Goal: Task Accomplishment & Management: Complete application form

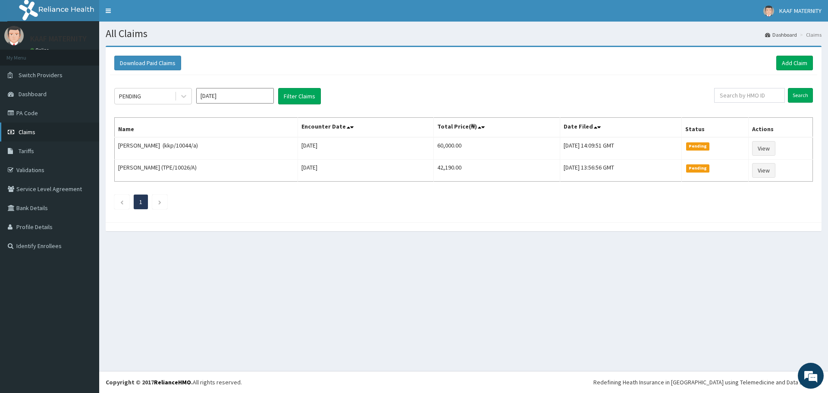
click at [23, 132] on span "Claims" at bounding box center [27, 132] width 17 height 8
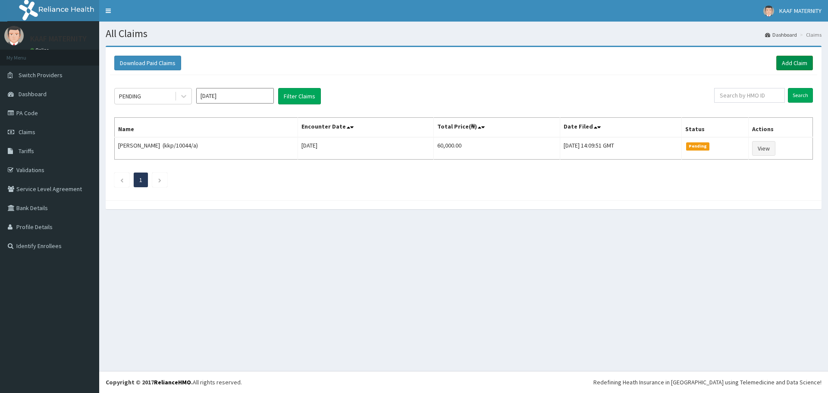
click at [793, 62] on link "Add Claim" at bounding box center [794, 63] width 37 height 15
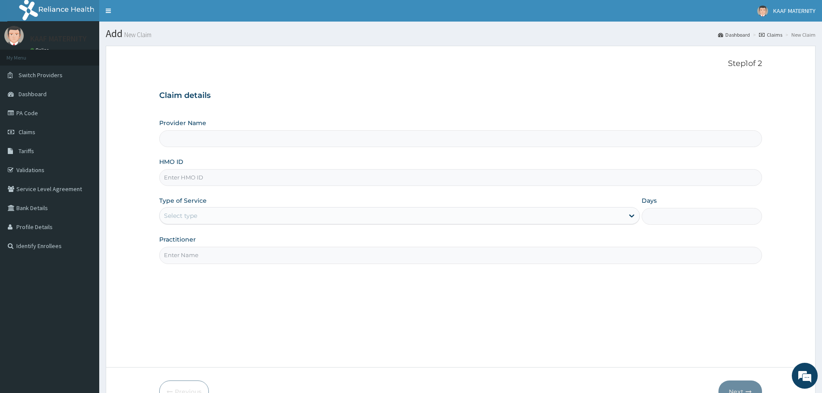
type input "[GEOGRAPHIC_DATA] And [GEOGRAPHIC_DATA]"
click at [211, 173] on input "HMO ID" at bounding box center [460, 177] width 603 height 17
type input "isw/10583/c"
click at [239, 208] on div "Select type" at bounding box center [399, 215] width 481 height 17
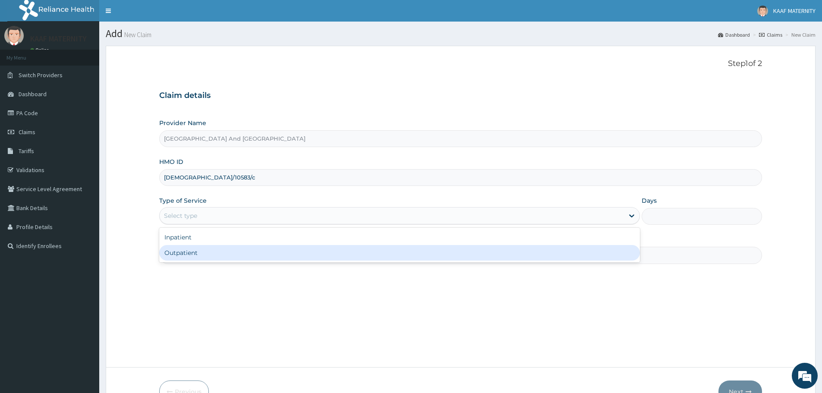
click at [210, 255] on div "Outpatient" at bounding box center [399, 253] width 481 height 16
type input "1"
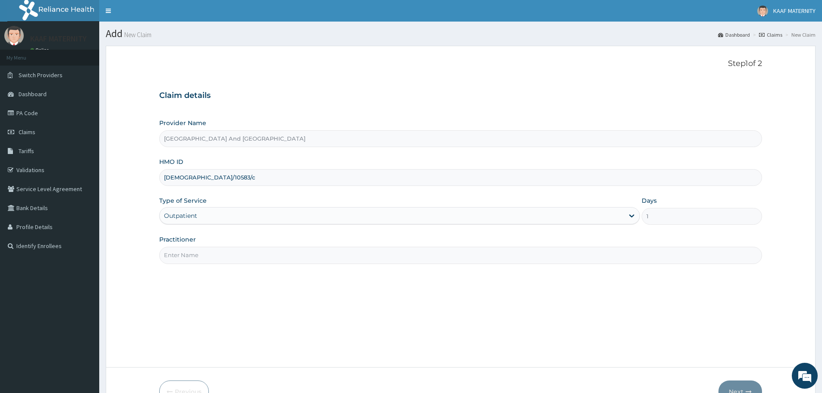
click at [227, 258] on input "Practitioner" at bounding box center [460, 255] width 603 height 17
type input "dr obo"
click at [741, 384] on button "Next" at bounding box center [740, 391] width 44 height 22
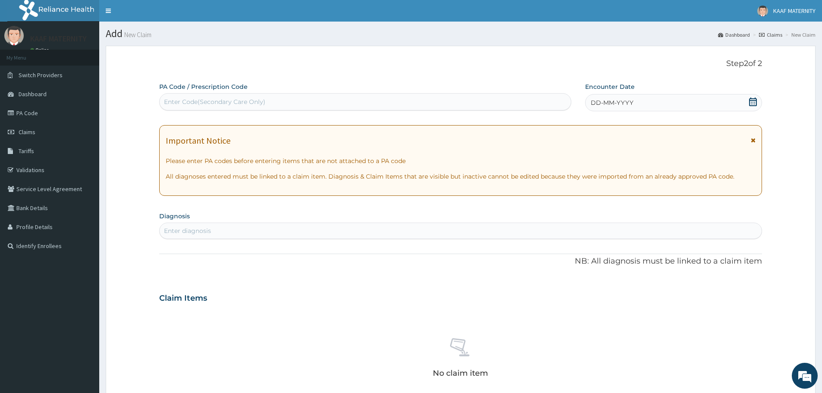
click at [753, 101] on icon at bounding box center [752, 101] width 9 height 9
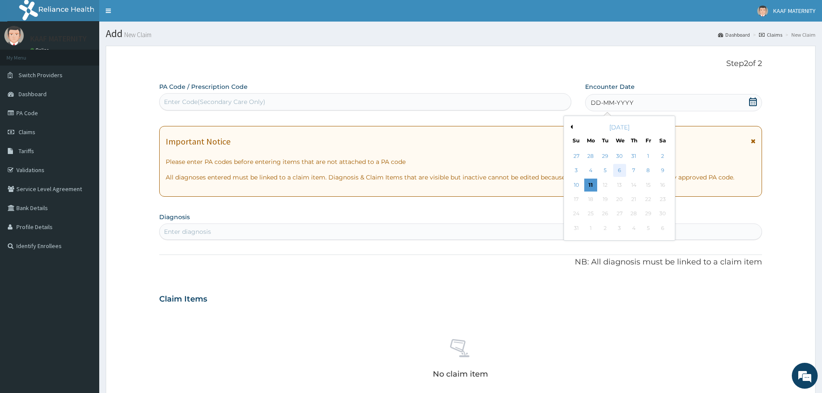
click at [619, 170] on div "6" at bounding box center [619, 170] width 13 height 13
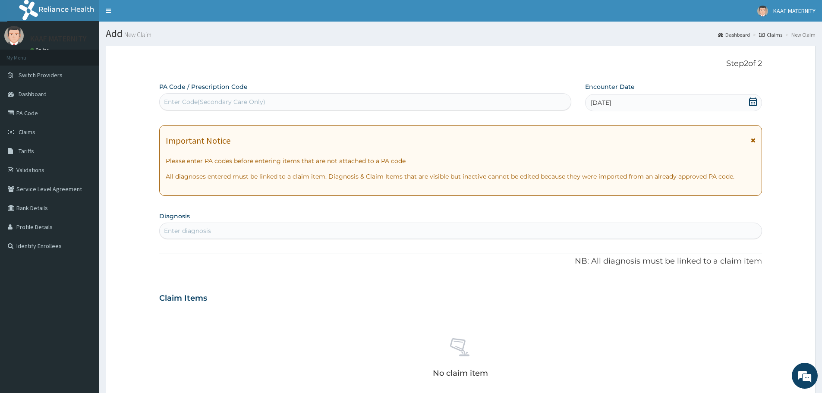
click at [214, 229] on div "Enter diagnosis" at bounding box center [461, 231] width 602 height 14
type input "malaria"
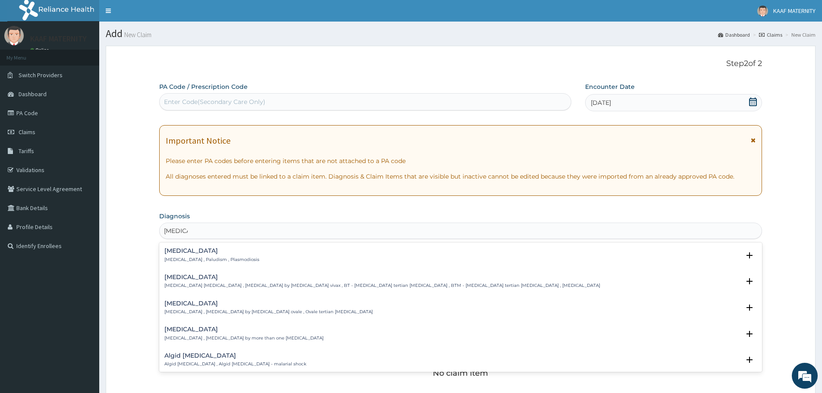
click at [180, 254] on h4 "Malaria" at bounding box center [211, 251] width 95 height 6
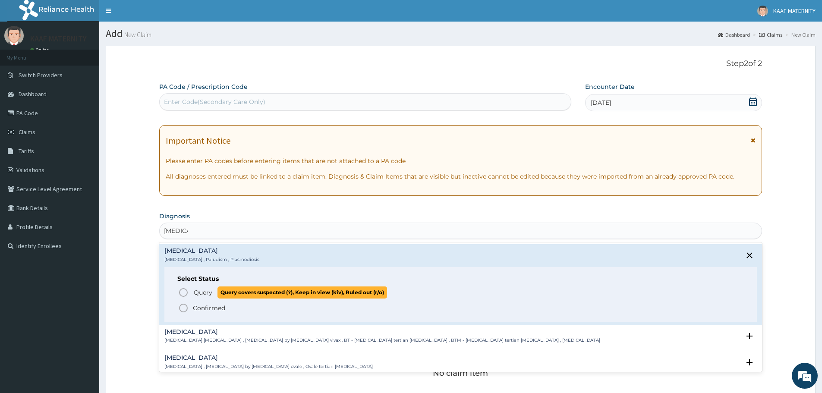
click at [185, 295] on icon "status option query" at bounding box center [183, 292] width 10 height 10
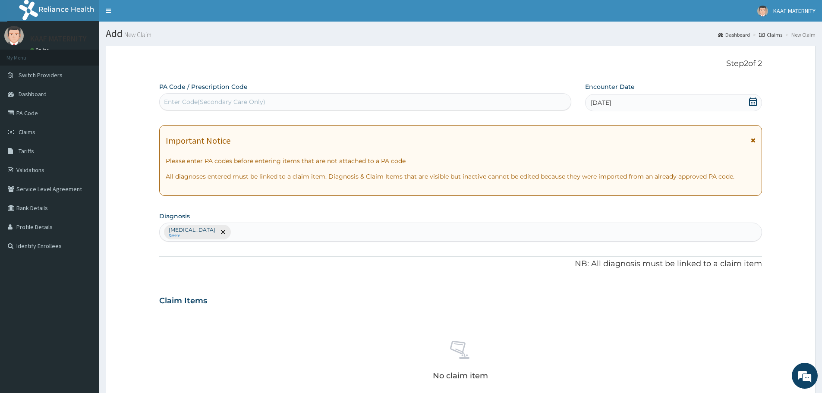
click at [223, 229] on div "Malaria Query" at bounding box center [461, 232] width 602 height 18
type input "acute upper respir"
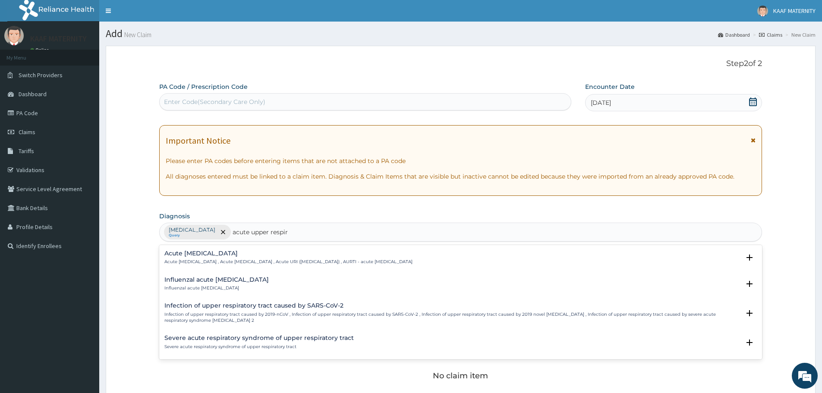
click at [195, 258] on div "Acute upper respiratory infection Acute upper respiratory infection , Acute upp…" at bounding box center [288, 257] width 248 height 15
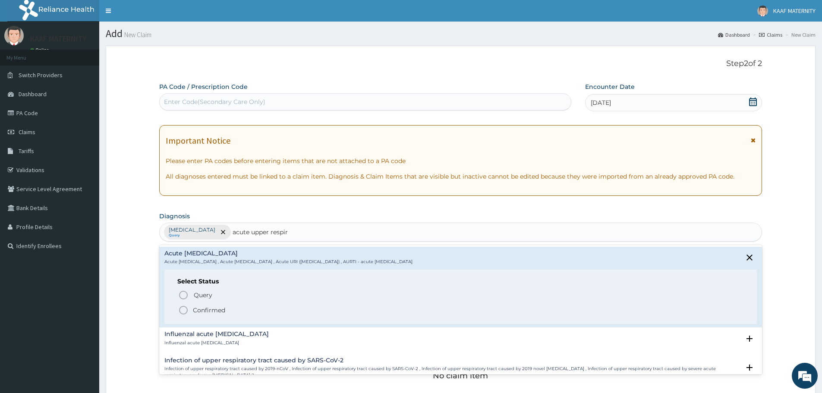
click at [182, 308] on icon "status option filled" at bounding box center [183, 310] width 10 height 10
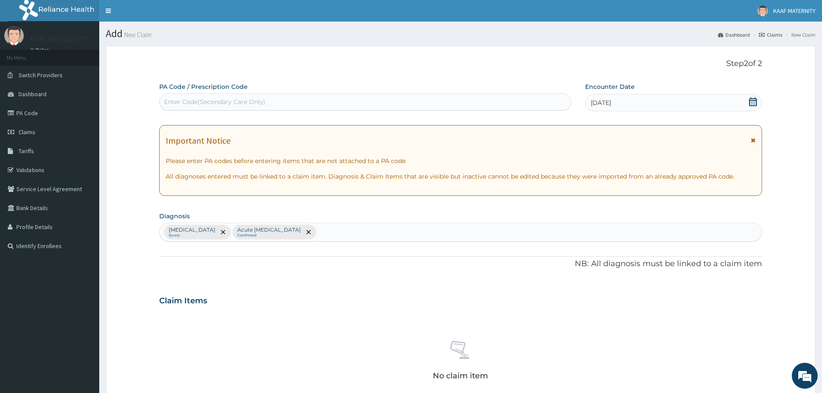
scroll to position [216, 0]
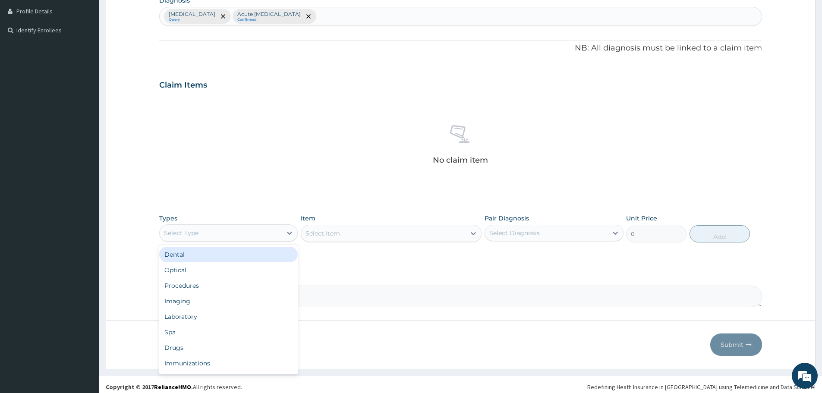
click at [231, 238] on div "Select Type" at bounding box center [221, 233] width 122 height 14
click at [195, 321] on div "Laboratory" at bounding box center [228, 317] width 138 height 16
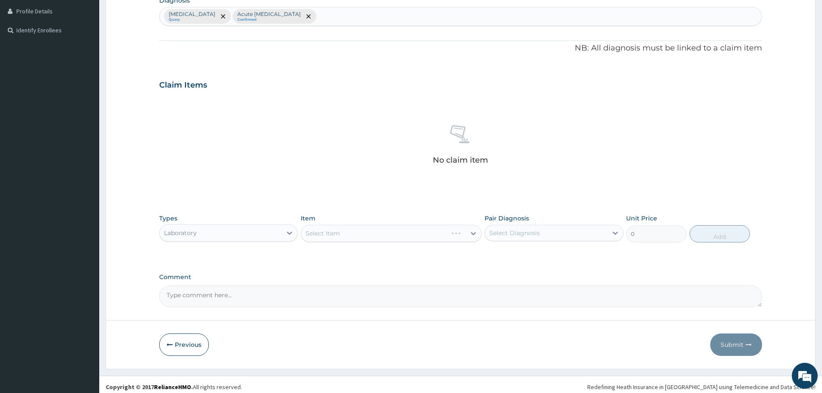
click at [358, 236] on div "Select Item" at bounding box center [391, 233] width 181 height 17
click at [364, 234] on div "Select Item" at bounding box center [383, 233] width 164 height 14
type input "fbc"
click at [354, 258] on div "FBC" at bounding box center [391, 255] width 181 height 16
type input "5940"
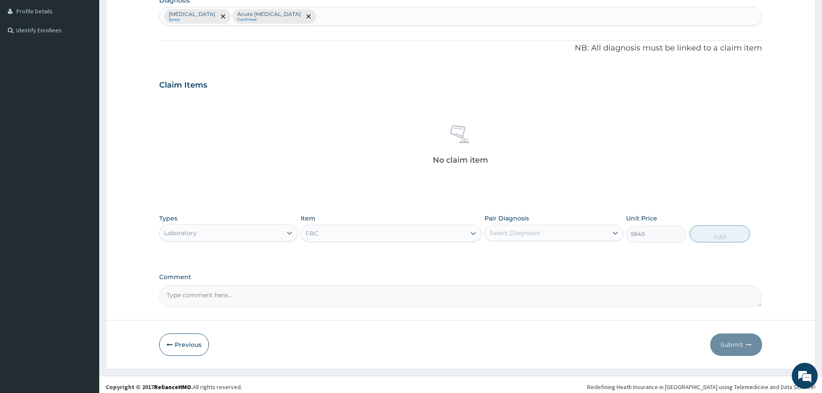
click at [515, 236] on div "Select Diagnosis" at bounding box center [514, 233] width 50 height 9
click at [516, 272] on label "Acute upper respiratory infection" at bounding box center [535, 271] width 73 height 9
checkbox input "true"
click at [720, 241] on button "Add" at bounding box center [719, 233] width 60 height 17
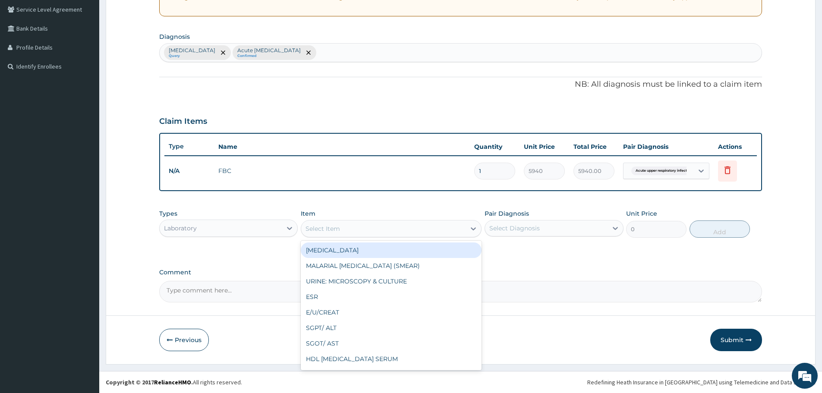
click at [340, 228] on div "Select Item" at bounding box center [383, 229] width 164 height 14
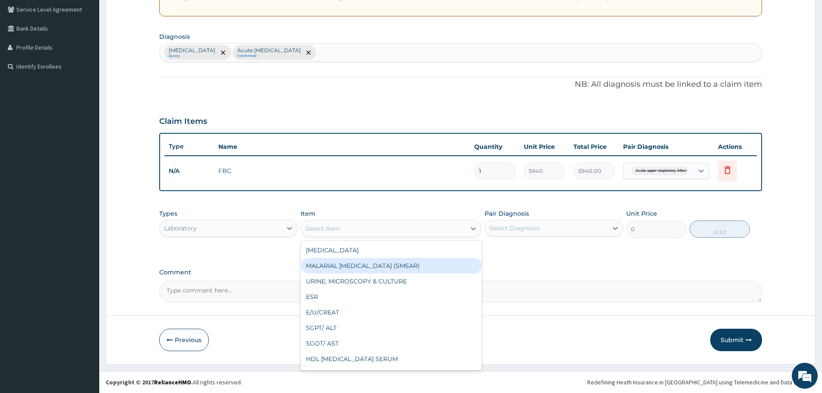
click at [337, 267] on div "MALARIAL [MEDICAL_DATA] (SMEAR)" at bounding box center [391, 266] width 181 height 16
type input "2000"
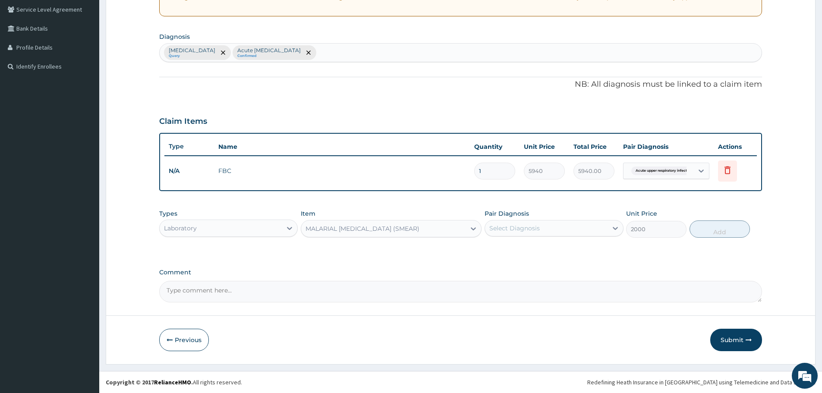
click at [508, 223] on div "Select Diagnosis" at bounding box center [546, 228] width 122 height 14
click at [504, 253] on label "Malaria" at bounding box center [525, 249] width 53 height 9
checkbox input "true"
click at [710, 229] on button "Add" at bounding box center [719, 228] width 60 height 17
type input "0"
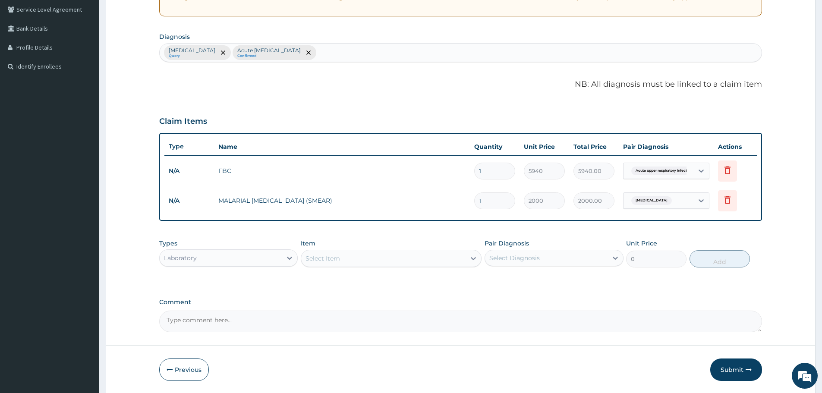
click at [235, 257] on div "Laboratory" at bounding box center [221, 258] width 122 height 14
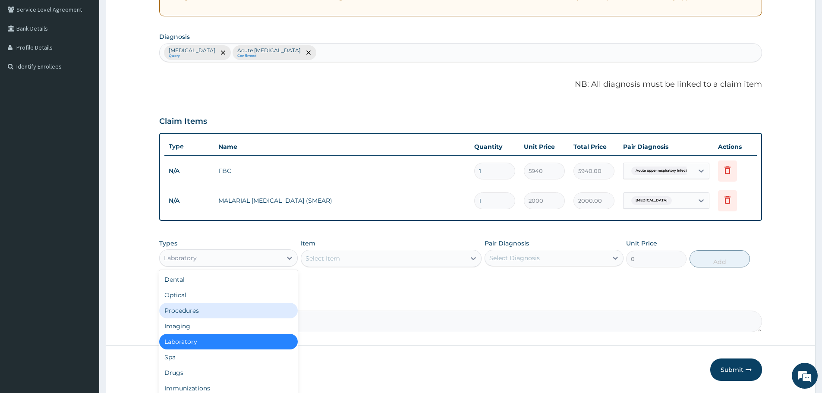
click at [202, 311] on div "Procedures" at bounding box center [228, 311] width 138 height 16
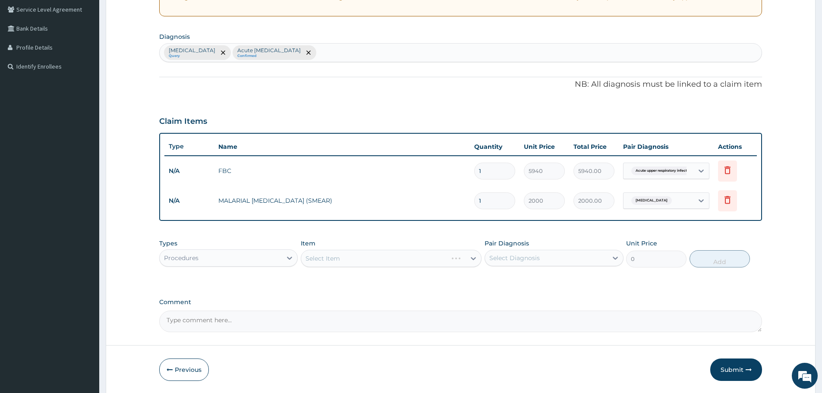
click at [368, 263] on div "Select Item" at bounding box center [391, 258] width 181 height 17
click at [355, 263] on div "Select Item" at bounding box center [391, 258] width 181 height 17
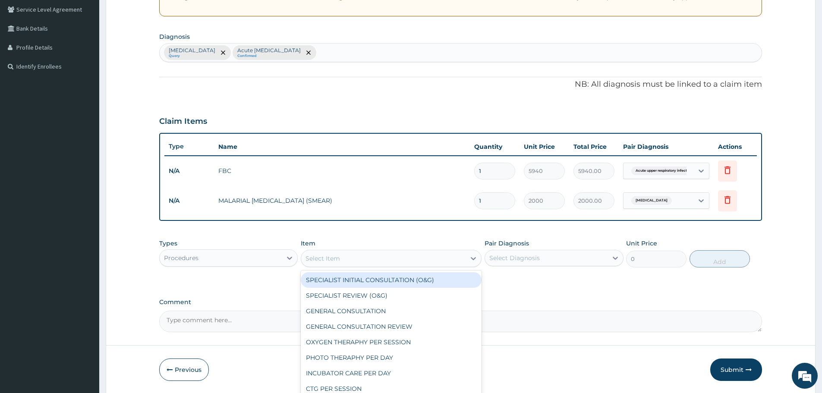
click at [354, 258] on div "Select Item" at bounding box center [383, 258] width 164 height 14
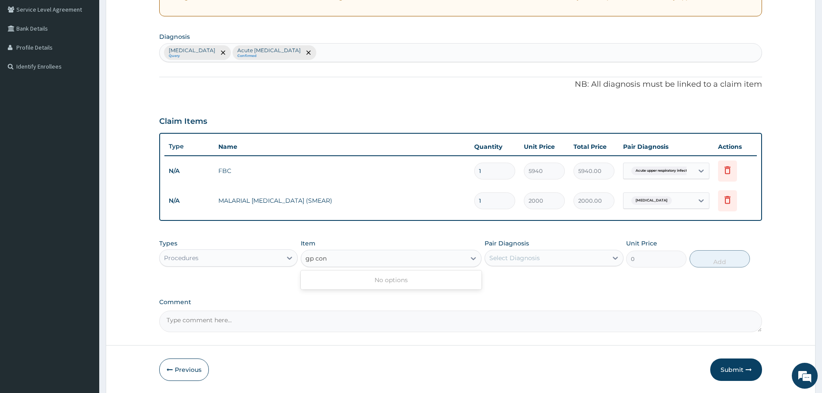
type input "gp cons"
click at [346, 257] on div "Select Item" at bounding box center [383, 258] width 164 height 14
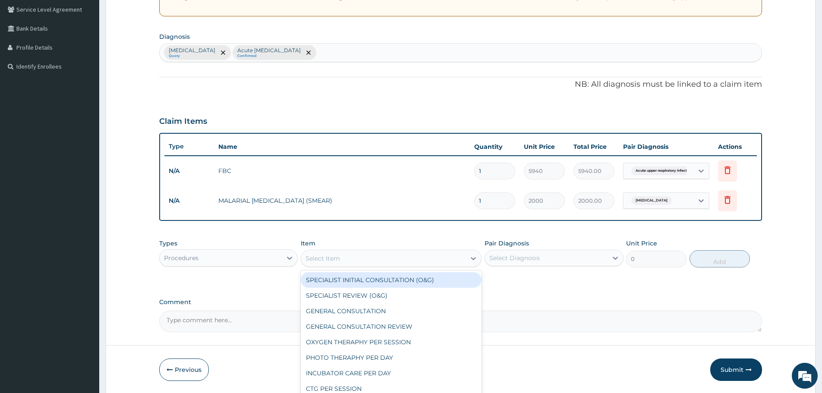
click at [340, 257] on div "Select Item" at bounding box center [383, 258] width 164 height 14
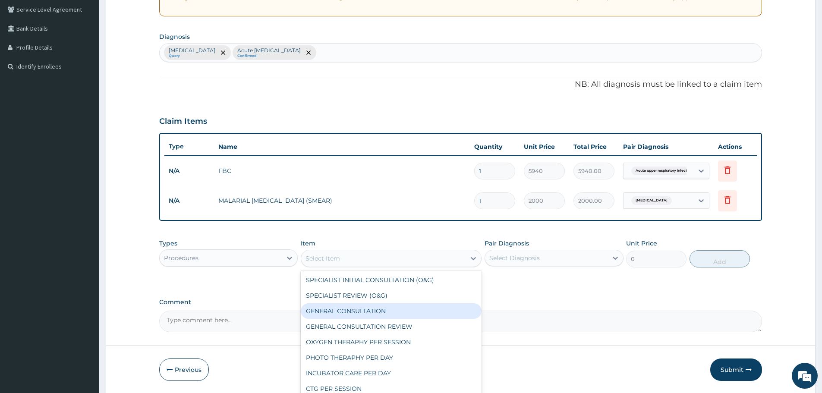
click at [338, 312] on div "GENERAL CONSULTATION" at bounding box center [391, 311] width 181 height 16
type input "3000"
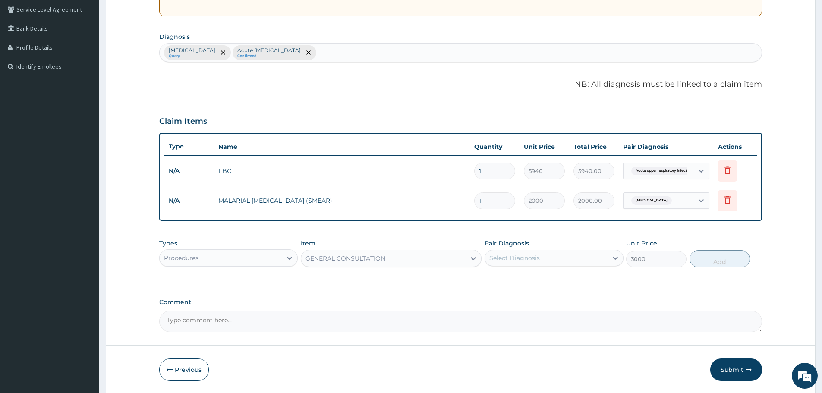
click at [561, 248] on div "Pair Diagnosis Select Diagnosis" at bounding box center [553, 253] width 138 height 28
click at [550, 261] on div "Select Diagnosis" at bounding box center [546, 258] width 122 height 14
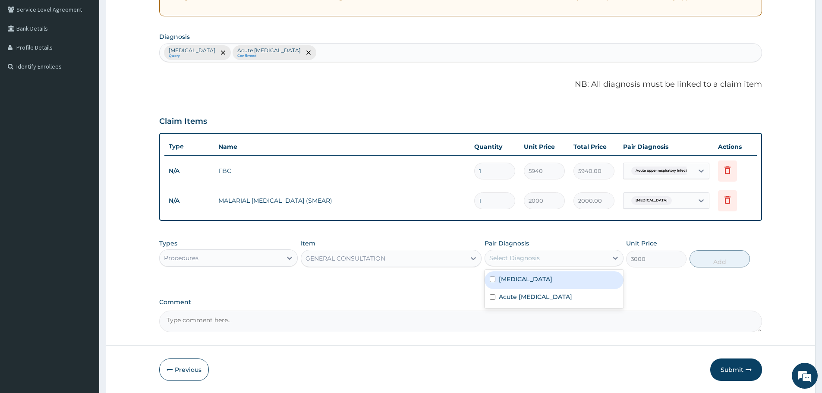
click at [510, 281] on label "Malaria" at bounding box center [525, 279] width 53 height 9
checkbox input "true"
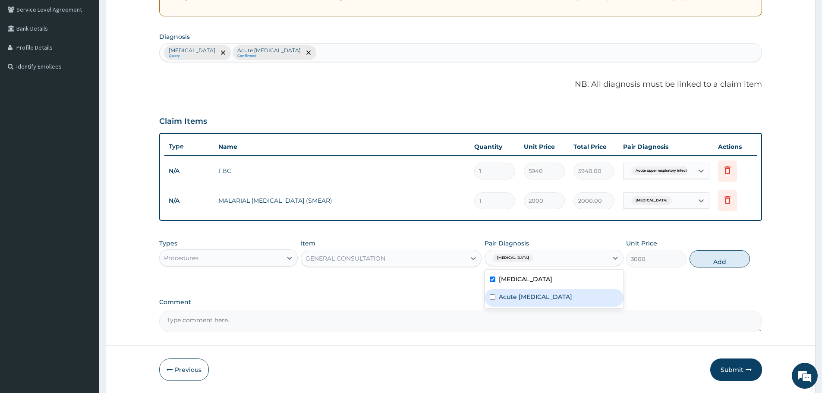
click at [504, 297] on label "Acute upper respiratory infection" at bounding box center [535, 296] width 73 height 9
checkbox input "true"
click at [709, 261] on button "Add" at bounding box center [719, 258] width 60 height 17
type input "0"
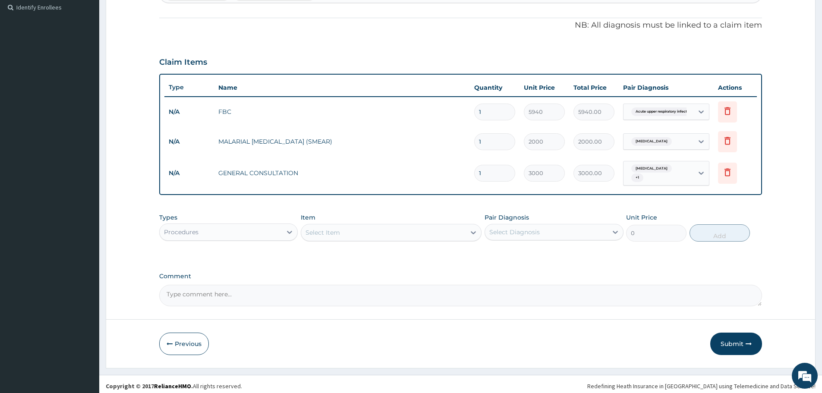
scroll to position [239, 0]
click at [727, 338] on button "Submit" at bounding box center [736, 343] width 52 height 22
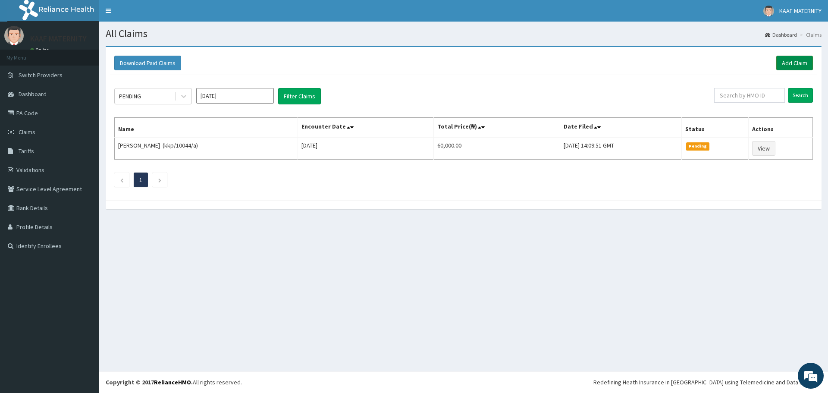
click at [795, 63] on link "Add Claim" at bounding box center [794, 63] width 37 height 15
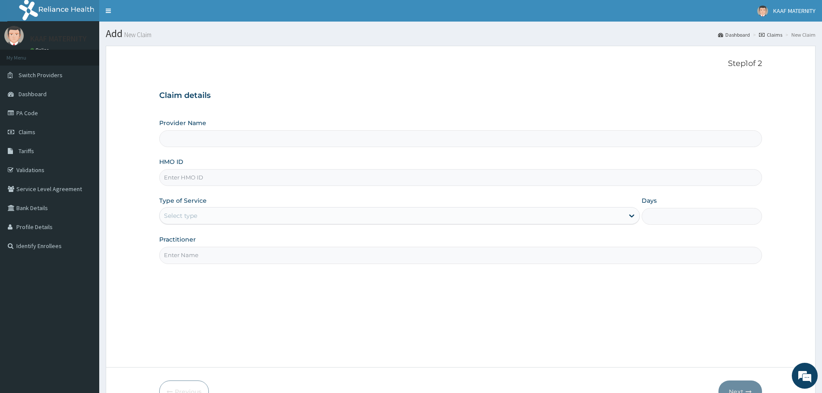
type input "[GEOGRAPHIC_DATA] And [GEOGRAPHIC_DATA]"
click at [223, 179] on input "HMO ID" at bounding box center [460, 177] width 603 height 17
drag, startPoint x: 206, startPoint y: 176, endPoint x: 155, endPoint y: 179, distance: 51.0
click at [155, 179] on form "Step 1 of 2 Claim details Provider Name Kaaf Medical Laboratory And Maternity C…" at bounding box center [461, 231] width 710 height 370
type input "AZG/10022/A"
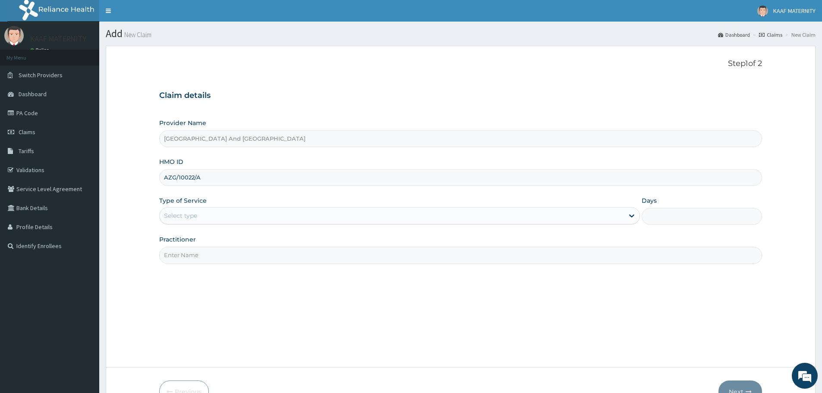
click at [200, 218] on div "Select type" at bounding box center [392, 216] width 464 height 14
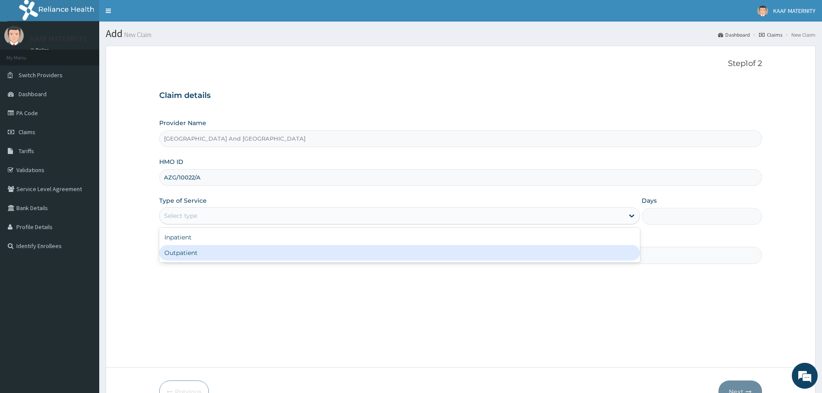
click at [195, 254] on div "Outpatient" at bounding box center [399, 253] width 481 height 16
type input "1"
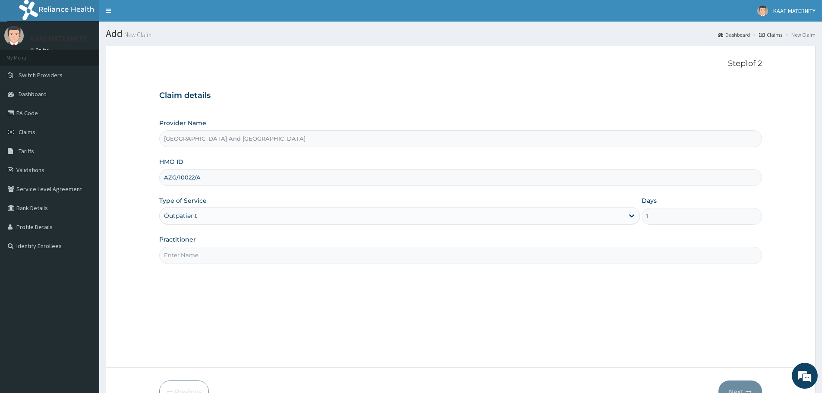
click at [206, 261] on input "Practitioner" at bounding box center [460, 255] width 603 height 17
type input "DR NSOR"
click at [735, 384] on button "Next" at bounding box center [740, 391] width 44 height 22
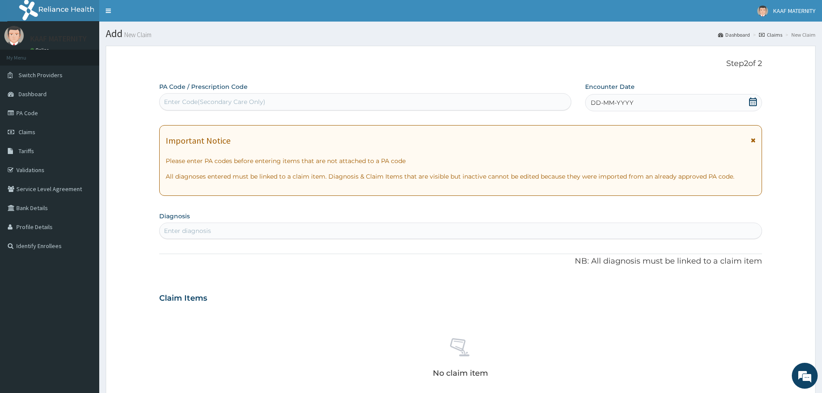
click at [192, 104] on div "Enter Code(Secondary Care Only)" at bounding box center [214, 101] width 101 height 9
paste input "PA/823B3D"
type input "PA/823B3D"
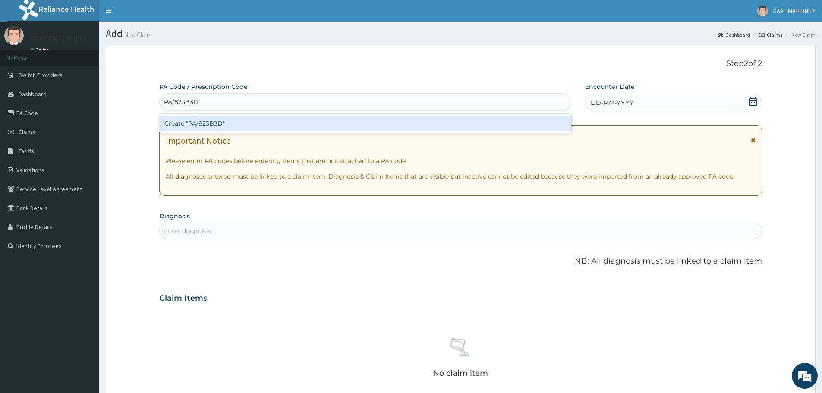
click at [189, 122] on div "Create "PA/823B3D"" at bounding box center [365, 124] width 412 height 16
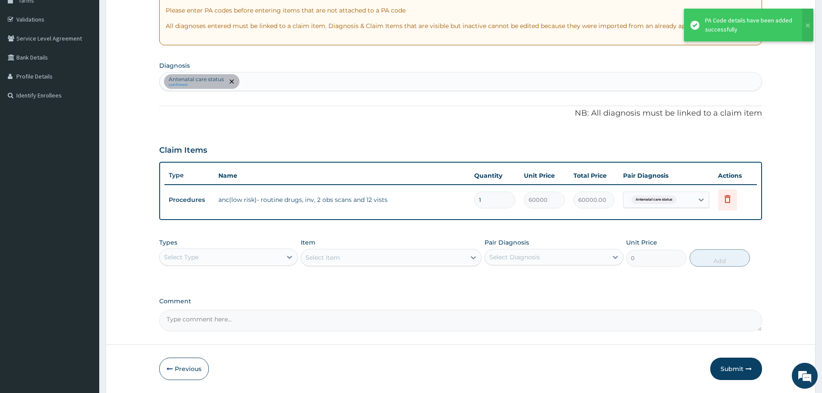
scroll to position [179, 0]
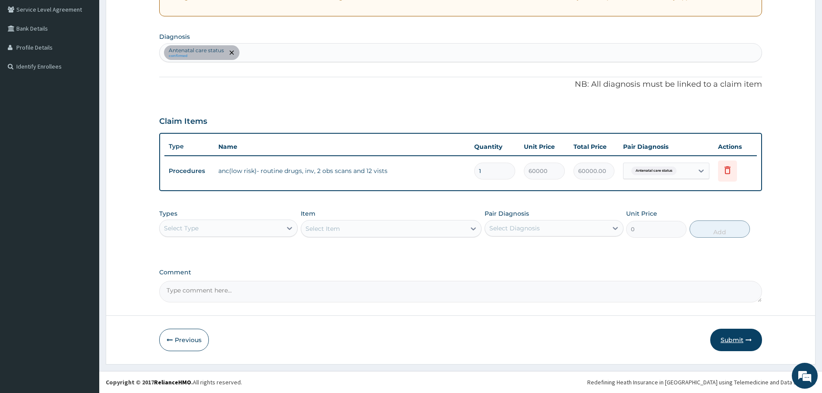
click at [732, 342] on button "Submit" at bounding box center [736, 340] width 52 height 22
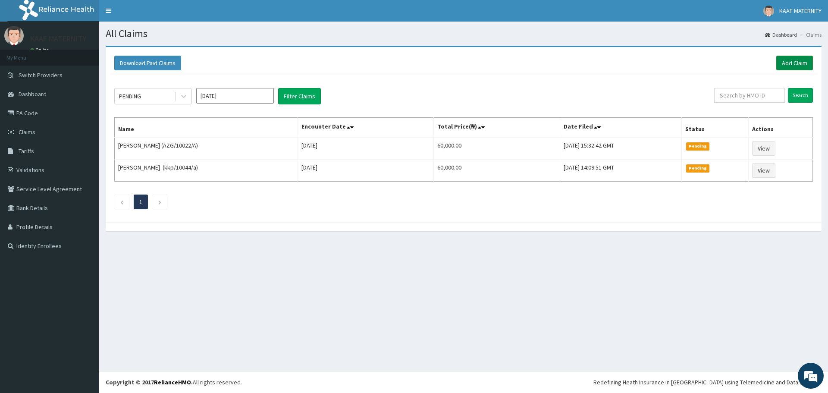
click at [795, 64] on link "Add Claim" at bounding box center [794, 63] width 37 height 15
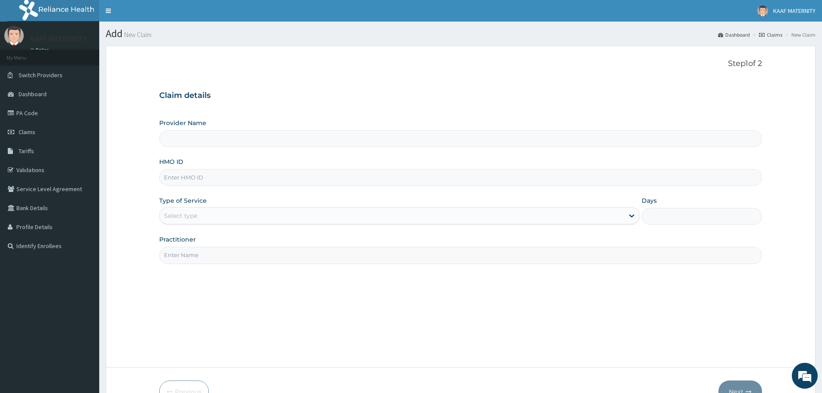
type input "[GEOGRAPHIC_DATA] And [GEOGRAPHIC_DATA]"
click at [206, 182] on input "HMO ID" at bounding box center [460, 177] width 603 height 17
type input "CGW/10064/A"
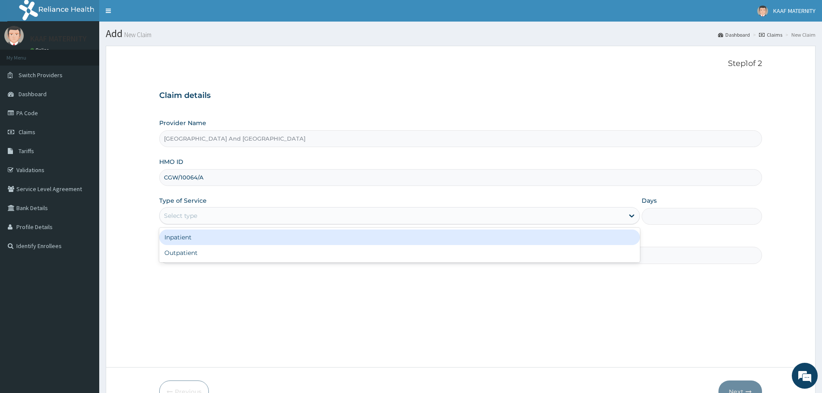
click at [181, 217] on div "Select type" at bounding box center [180, 215] width 33 height 9
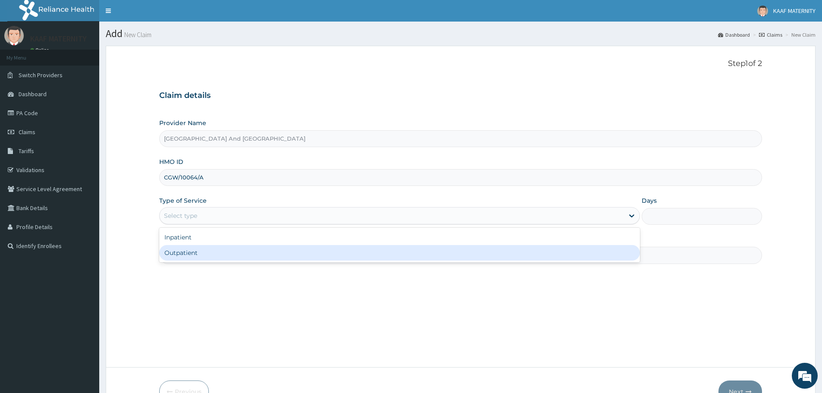
click at [186, 255] on div "Outpatient" at bounding box center [399, 253] width 481 height 16
type input "1"
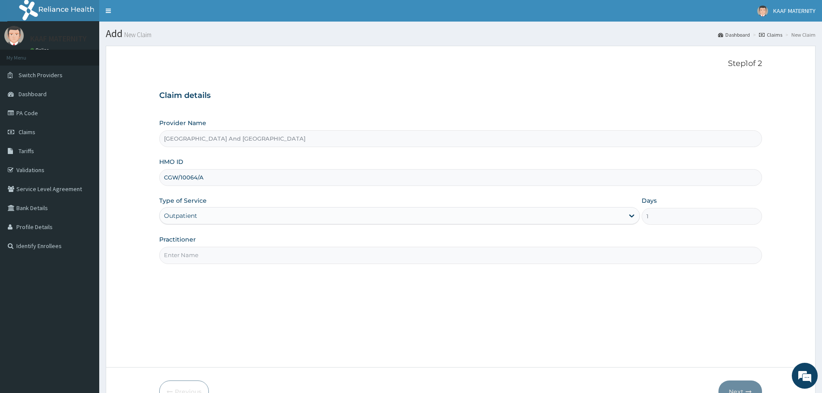
click at [198, 255] on input "Practitioner" at bounding box center [460, 255] width 603 height 17
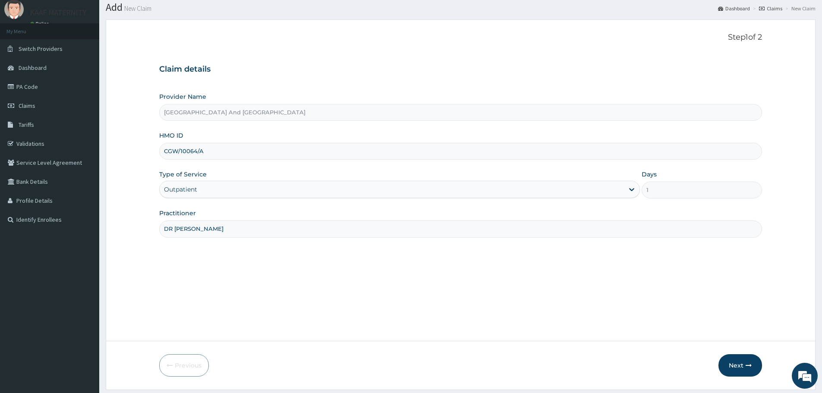
scroll to position [52, 0]
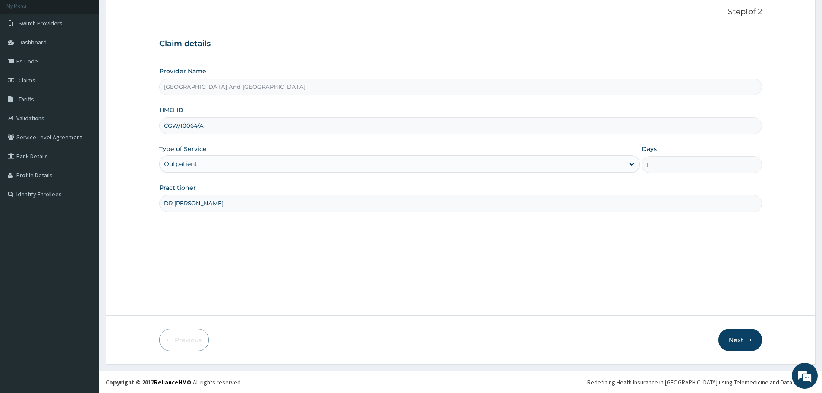
type input "DR [PERSON_NAME]"
click at [738, 336] on button "Next" at bounding box center [740, 340] width 44 height 22
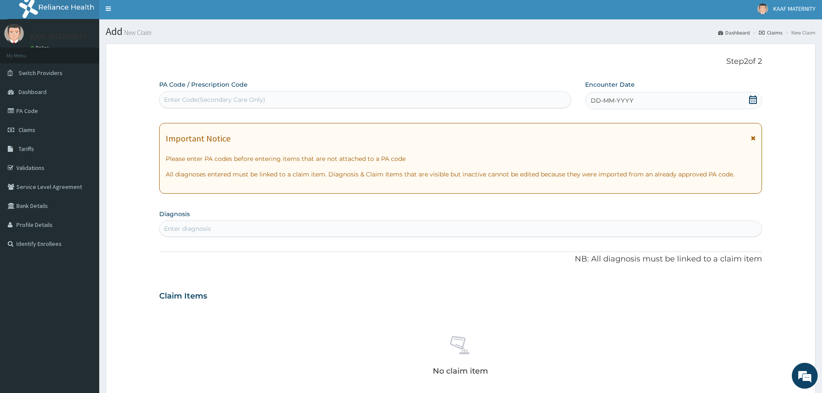
scroll to position [0, 0]
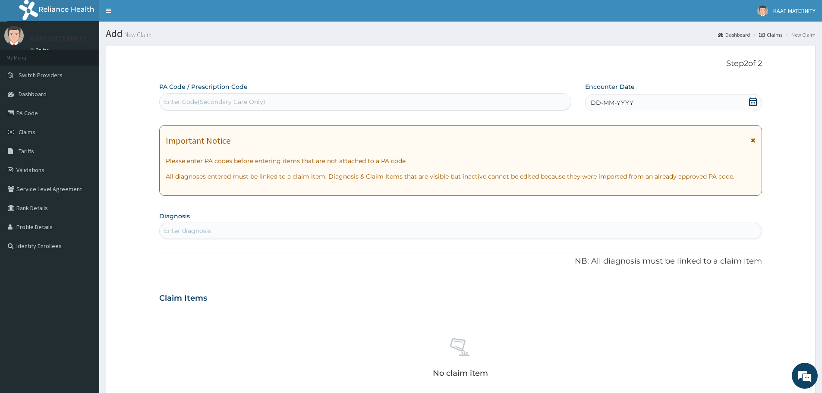
click at [754, 99] on icon at bounding box center [752, 101] width 9 height 9
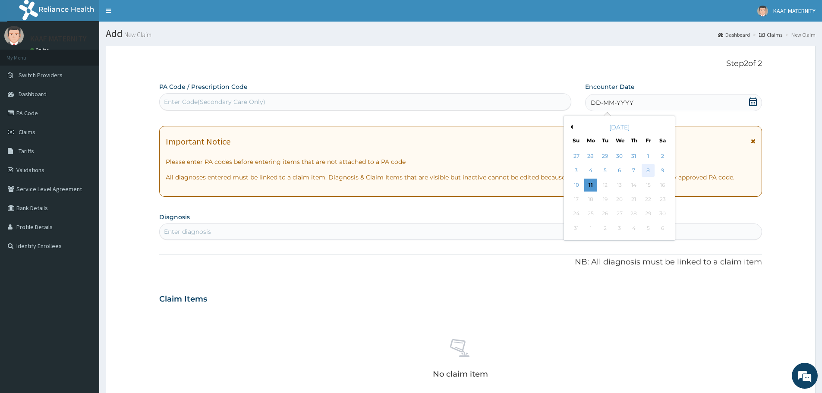
click at [648, 172] on div "8" at bounding box center [648, 170] width 13 height 13
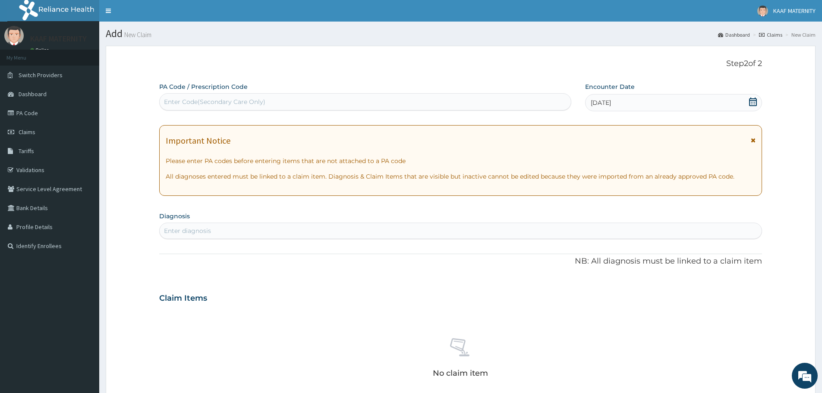
click at [222, 232] on div "Enter diagnosis" at bounding box center [461, 231] width 602 height 14
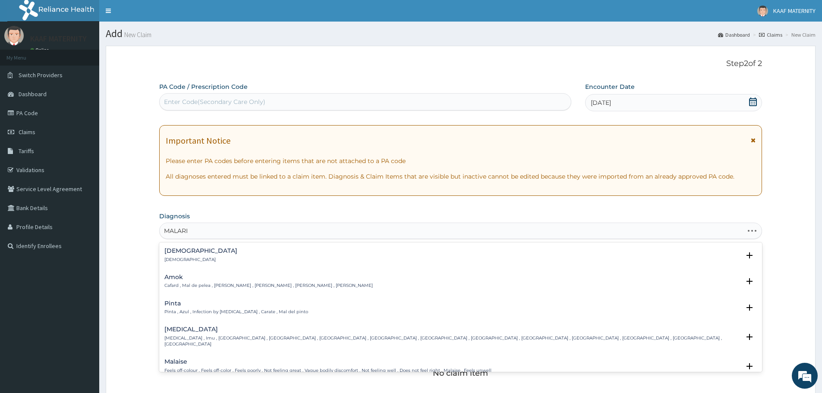
type input "[MEDICAL_DATA]"
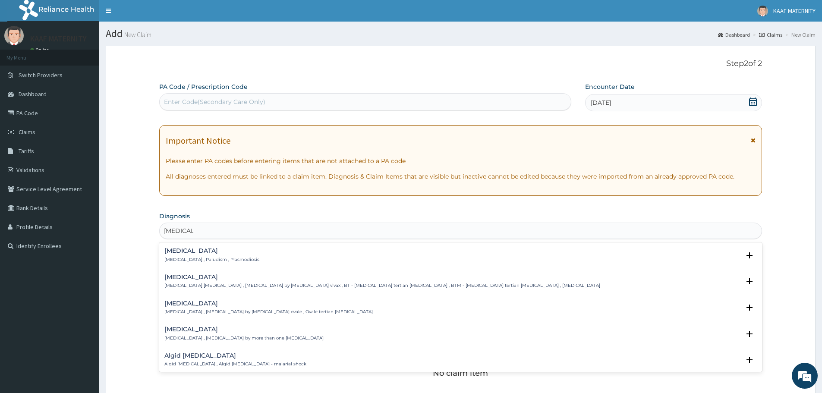
click at [176, 257] on p "Malaria , Paludism , Plasmodiosis" at bounding box center [211, 260] width 95 height 6
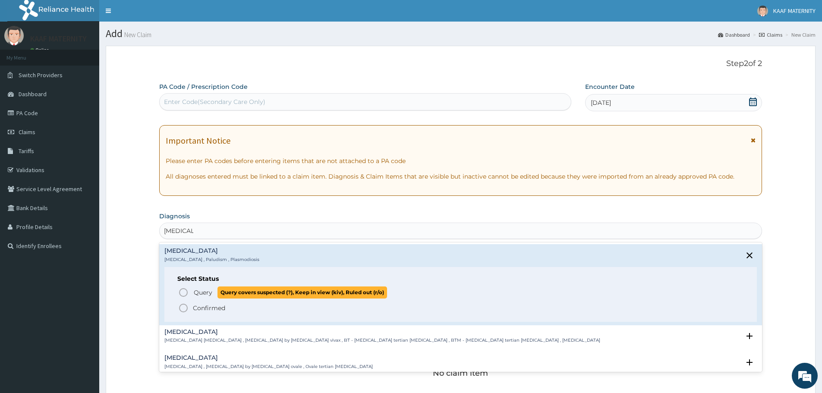
click at [185, 293] on icon "status option query" at bounding box center [183, 292] width 10 height 10
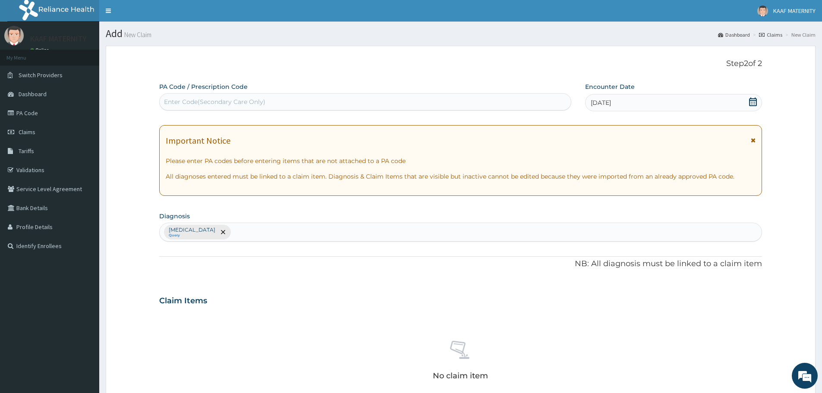
click at [229, 229] on div "Malaria Query" at bounding box center [461, 232] width 602 height 18
type input "ANEMIA"
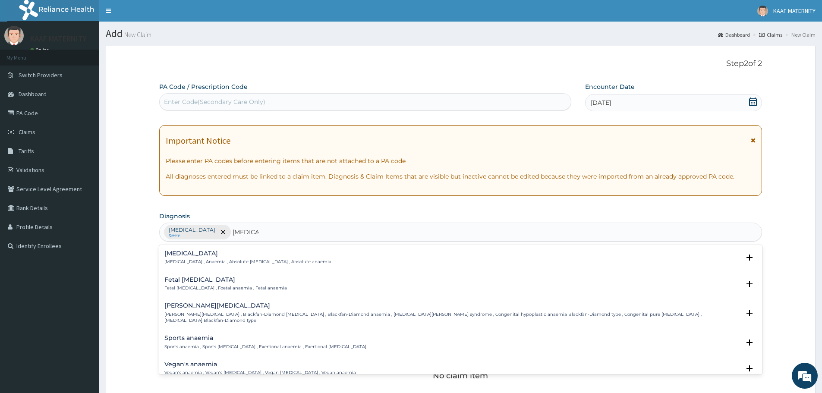
click at [187, 250] on h4 "Anemia" at bounding box center [247, 253] width 167 height 6
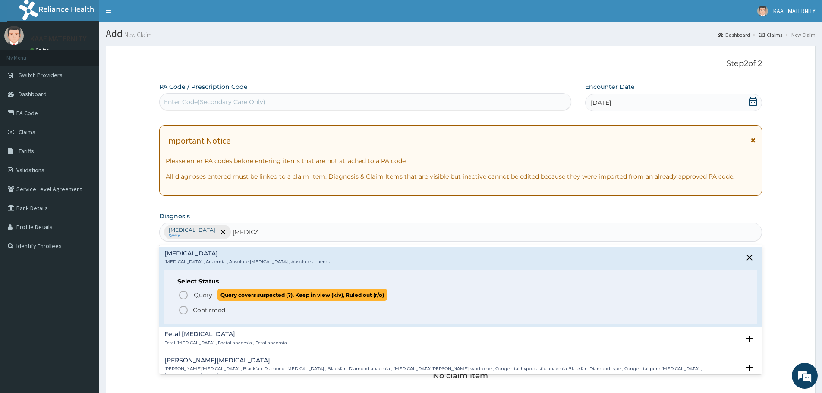
click at [179, 295] on icon "status option query" at bounding box center [183, 295] width 10 height 10
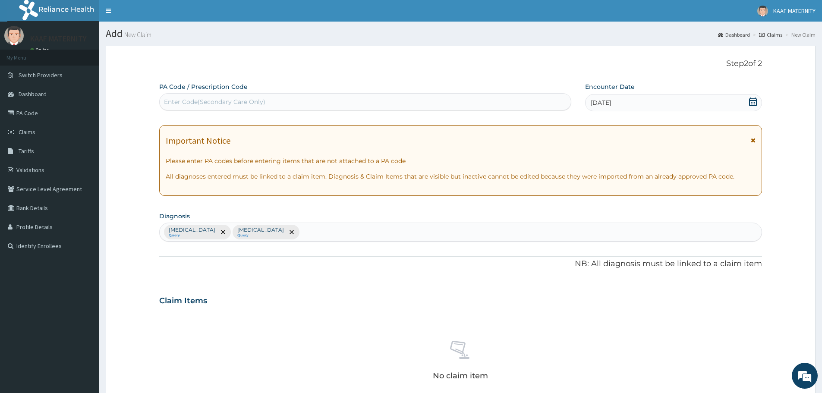
click at [272, 235] on div "Malaria Query Anemia Query" at bounding box center [461, 232] width 602 height 18
type input "ACUTE UPPER RESPIR"
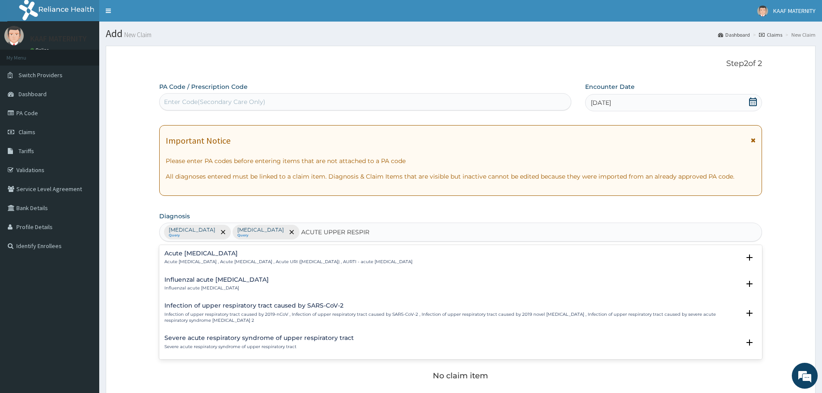
click at [214, 262] on p "Acute upper respiratory infection , Acute upper respiratory tract infection , A…" at bounding box center [288, 262] width 248 height 6
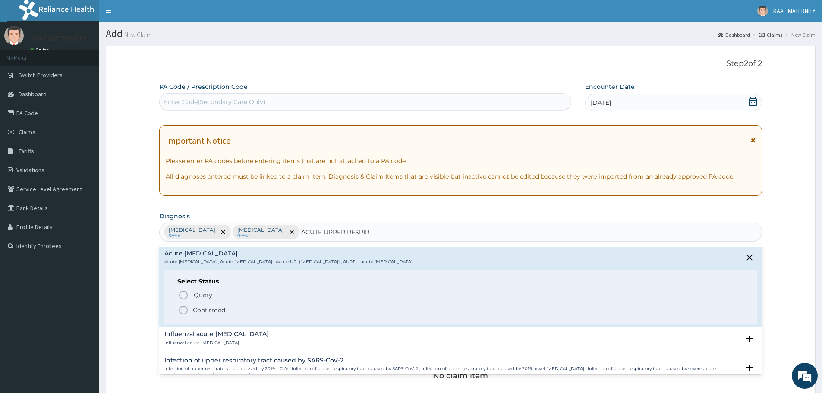
click at [186, 307] on circle "status option filled" at bounding box center [183, 310] width 8 height 8
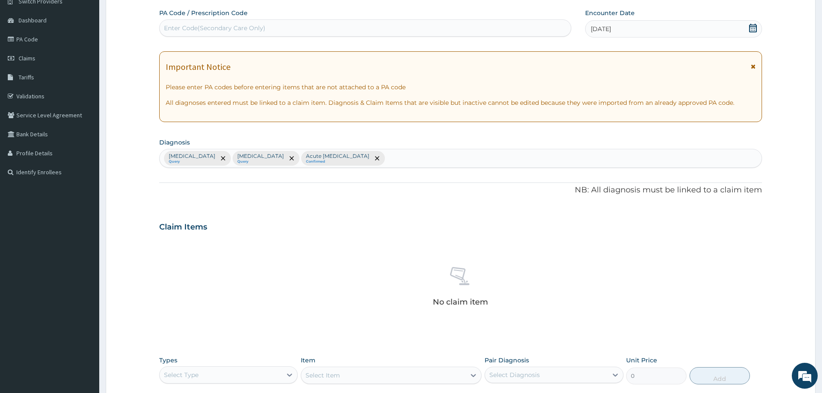
scroll to position [43, 0]
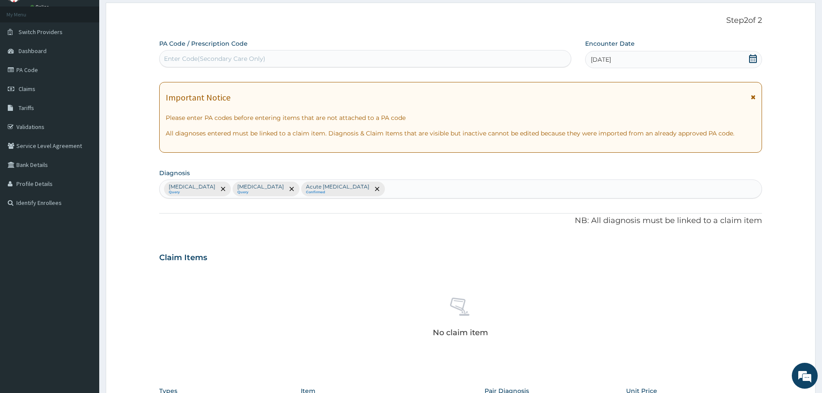
click at [754, 58] on icon at bounding box center [752, 58] width 9 height 9
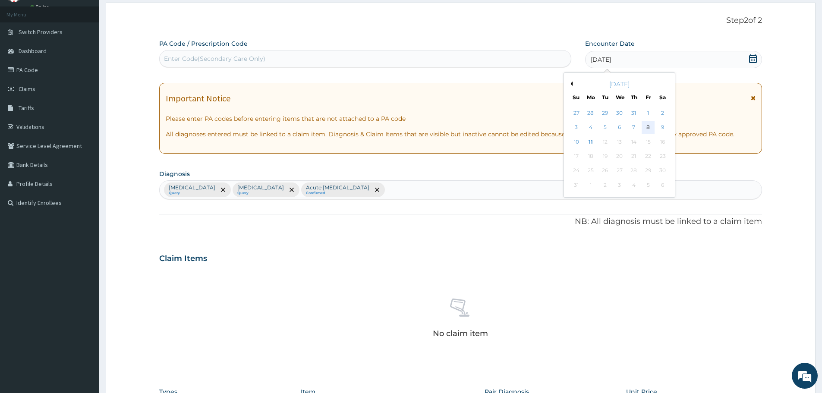
click at [648, 129] on div "8" at bounding box center [648, 127] width 13 height 13
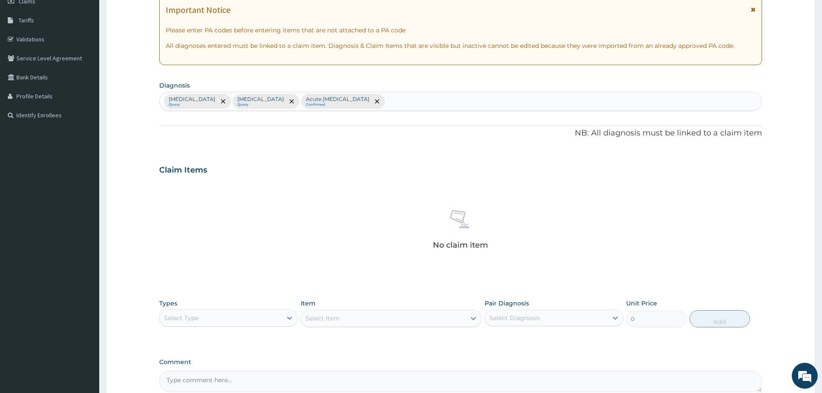
scroll to position [220, 0]
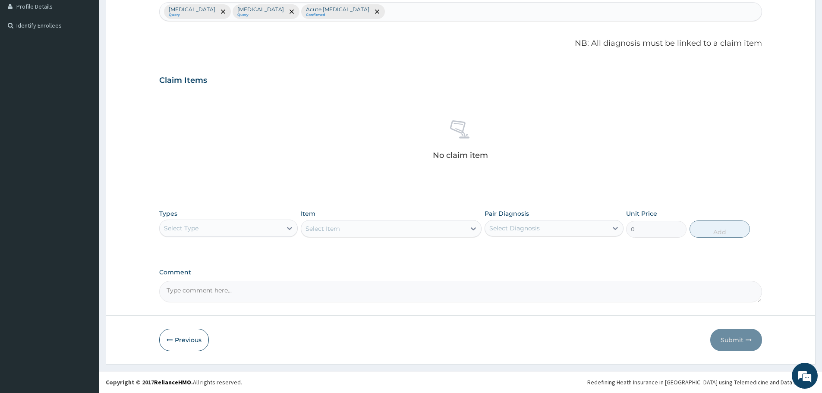
click at [198, 225] on div "Select Type" at bounding box center [181, 228] width 35 height 9
drag, startPoint x: 180, startPoint y: 342, endPoint x: 229, endPoint y: 326, distance: 51.2
click at [181, 342] on div "Drugs" at bounding box center [228, 343] width 138 height 16
click at [350, 228] on div "Select Item" at bounding box center [391, 228] width 181 height 17
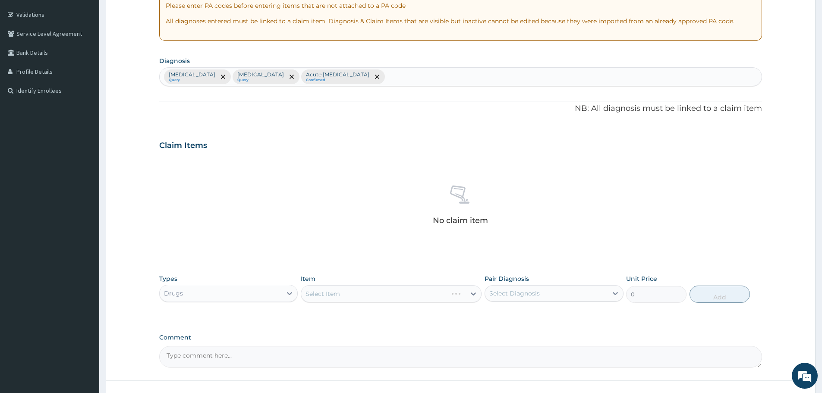
scroll to position [91, 0]
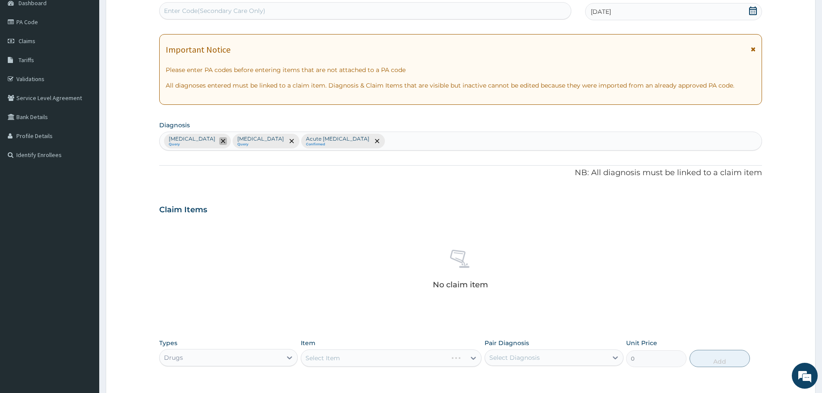
click at [221, 140] on icon "remove selection option" at bounding box center [223, 141] width 4 height 4
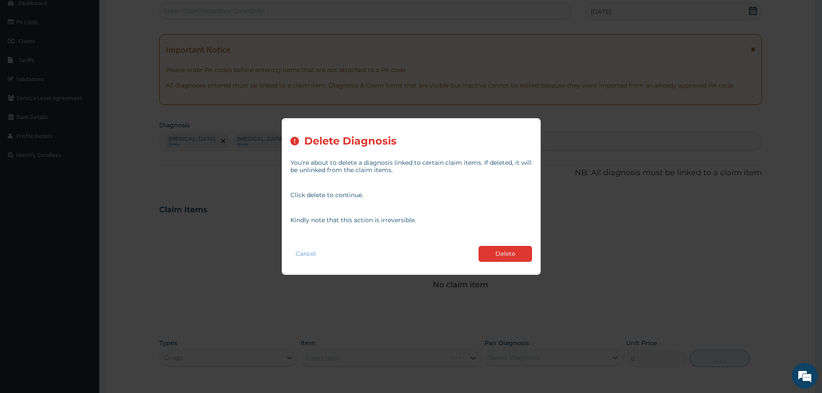
click at [493, 256] on button "Delete" at bounding box center [504, 254] width 53 height 16
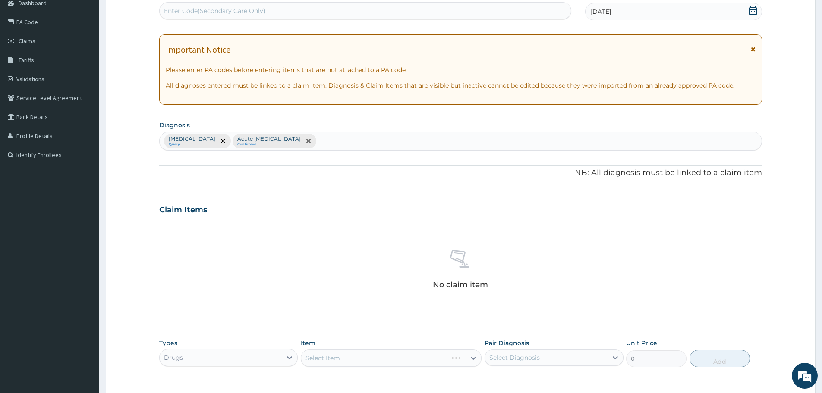
click at [349, 143] on div "Anemia Query Acute upper respiratory infection Confirmed" at bounding box center [461, 141] width 602 height 18
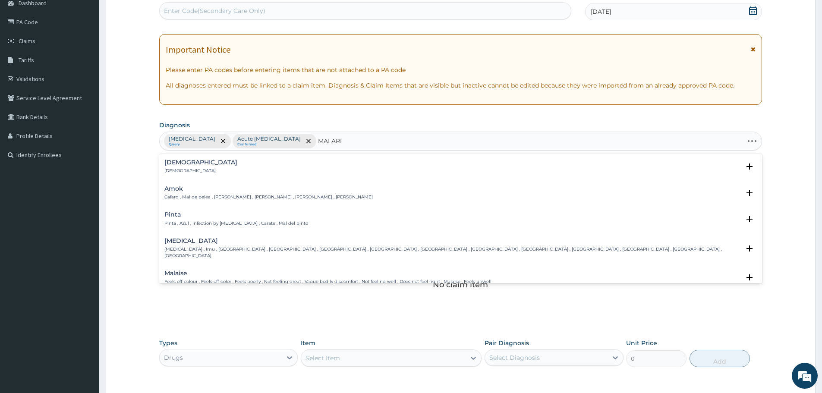
type input "MALARIA"
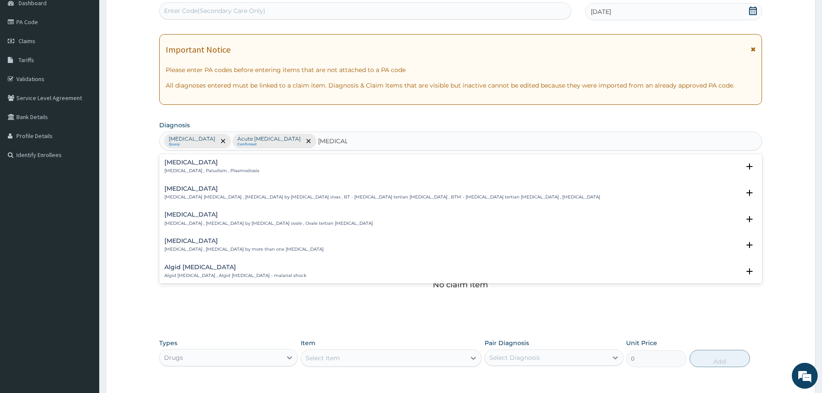
click at [182, 170] on p "Malaria , Paludism , Plasmodiosis" at bounding box center [211, 171] width 95 height 6
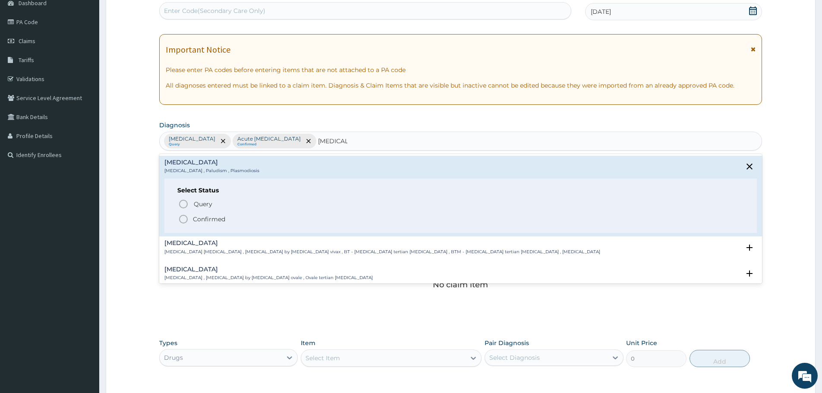
click at [181, 215] on icon "status option filled" at bounding box center [183, 219] width 10 height 10
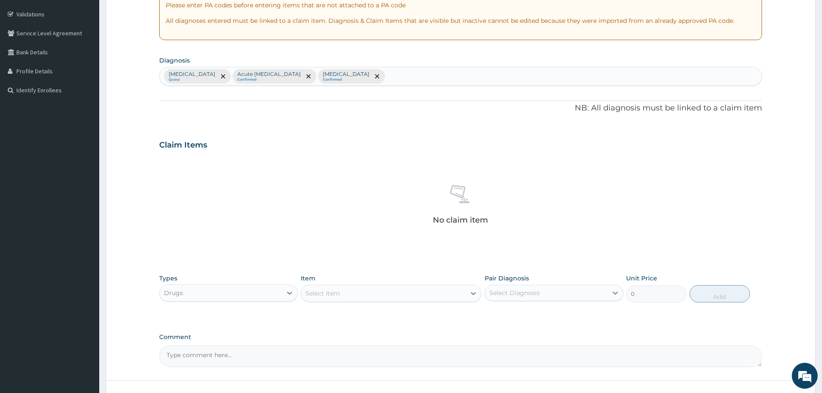
scroll to position [220, 0]
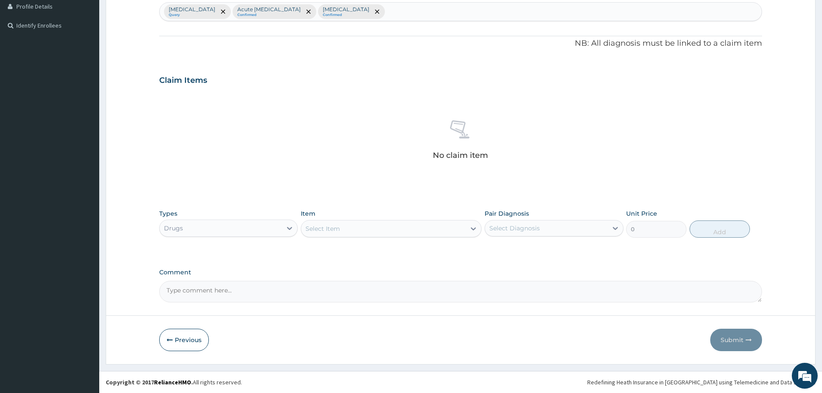
click at [317, 233] on div "Select Item" at bounding box center [383, 229] width 164 height 14
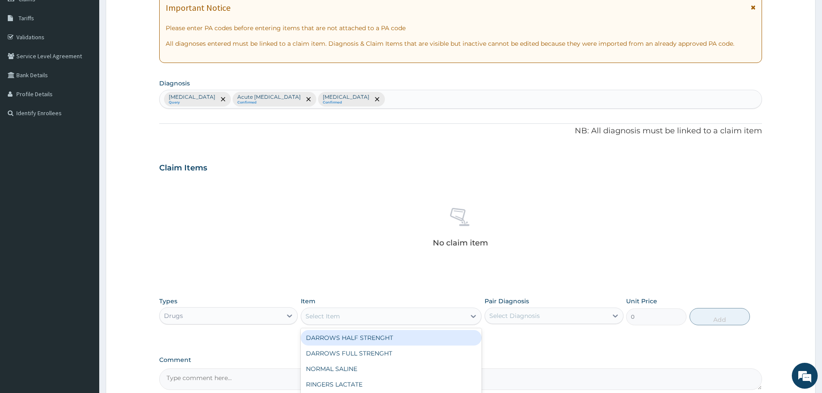
scroll to position [5, 0]
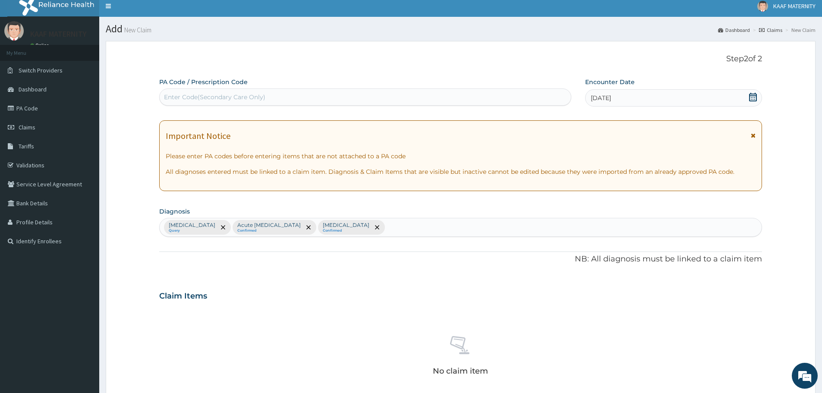
click at [374, 229] on div "Anemia Query Acute upper respiratory infection Confirmed Malaria Confirmed" at bounding box center [461, 227] width 602 height 18
type input "HEADAC"
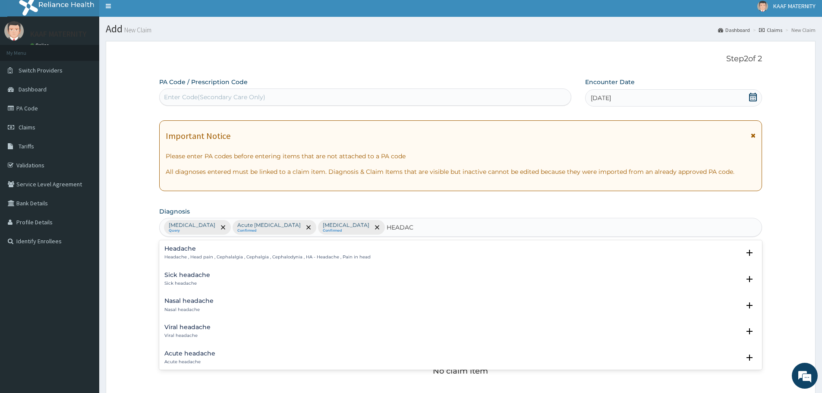
click at [184, 248] on h4 "Headache" at bounding box center [267, 248] width 206 height 6
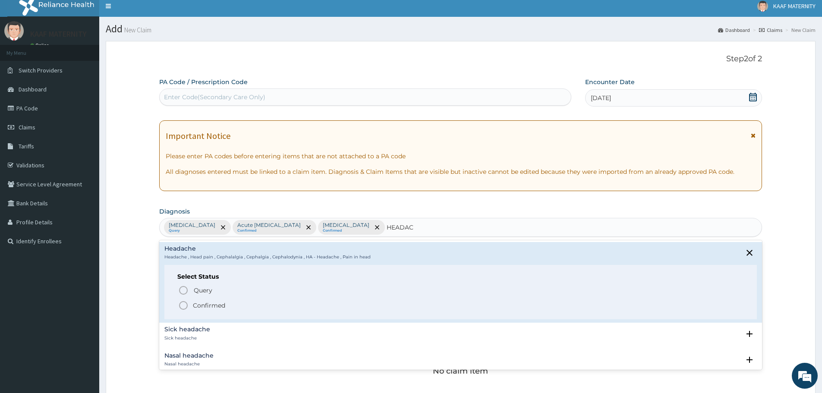
click at [180, 302] on icon "status option filled" at bounding box center [183, 305] width 10 height 10
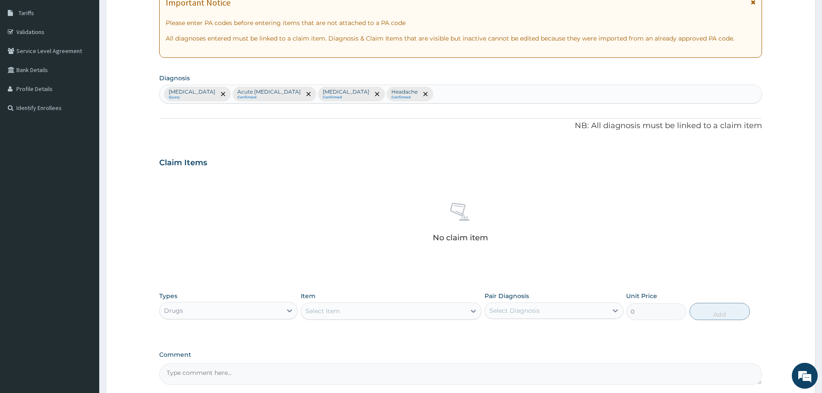
scroll to position [220, 0]
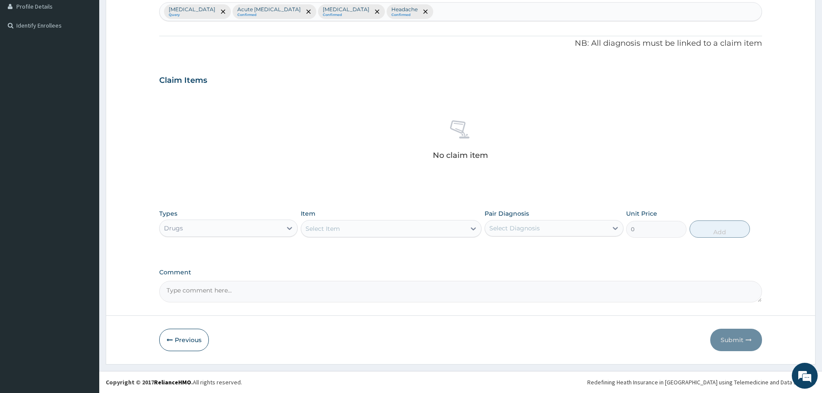
click at [355, 232] on div "Select Item" at bounding box center [383, 229] width 164 height 14
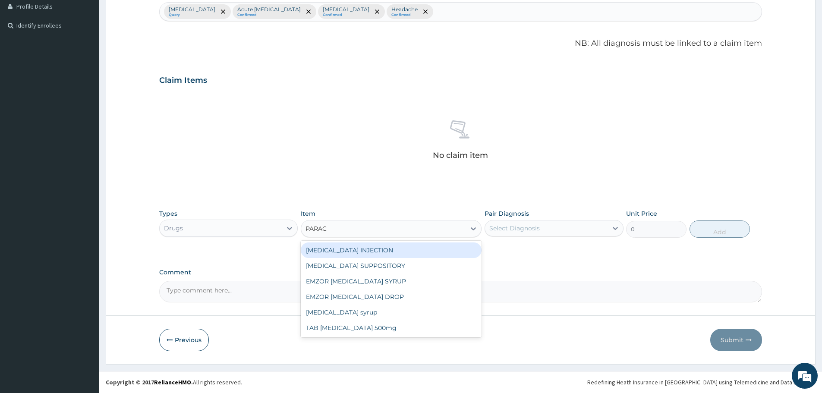
type input "PARACE"
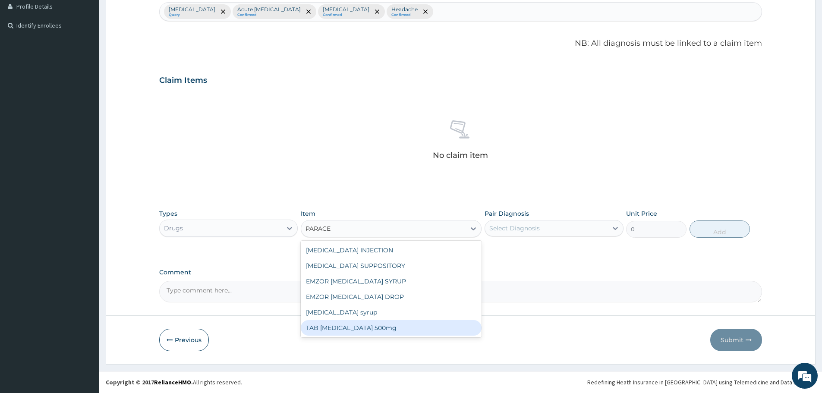
click at [354, 331] on div "TAB PARACETAMOL 500mg" at bounding box center [391, 328] width 181 height 16
type input "30"
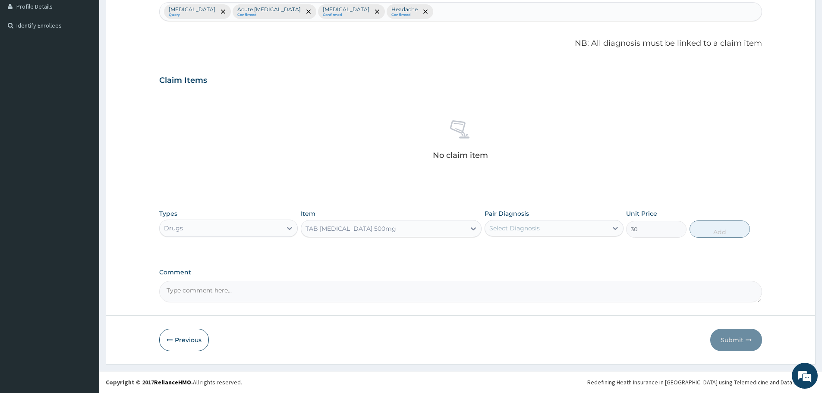
drag, startPoint x: 521, startPoint y: 225, endPoint x: 521, endPoint y: 236, distance: 11.7
click at [521, 225] on div "Select Diagnosis" at bounding box center [514, 228] width 50 height 9
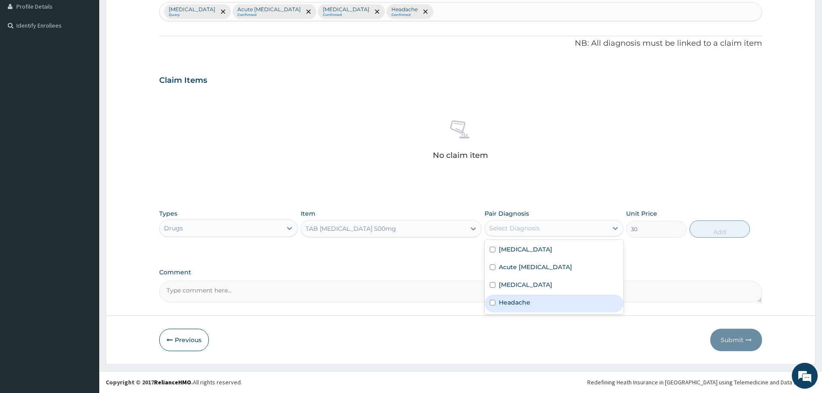
drag, startPoint x: 503, startPoint y: 304, endPoint x: 531, endPoint y: 291, distance: 31.1
click at [503, 304] on label "Headache" at bounding box center [514, 302] width 31 height 9
checkbox input "true"
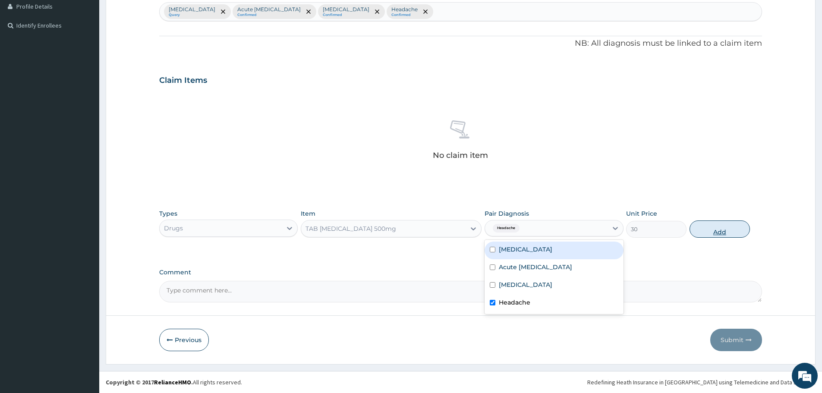
click at [709, 228] on button "Add" at bounding box center [719, 228] width 60 height 17
type input "0"
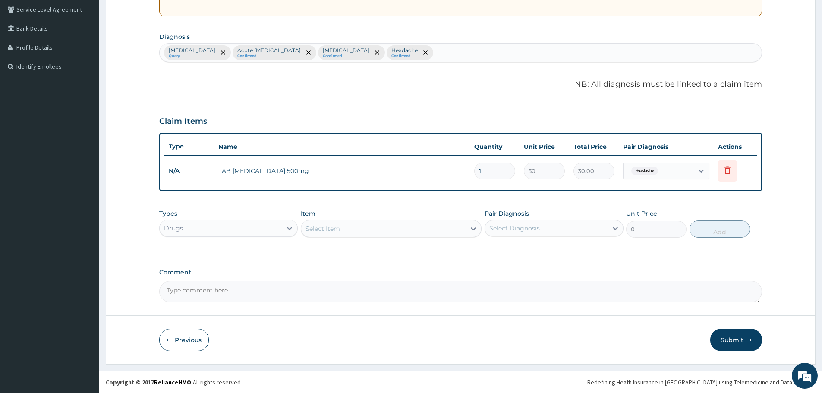
scroll to position [179, 0]
drag, startPoint x: 484, startPoint y: 170, endPoint x: 469, endPoint y: 174, distance: 15.1
click at [470, 174] on td "1" at bounding box center [495, 170] width 50 height 25
type input "18"
type input "540.00"
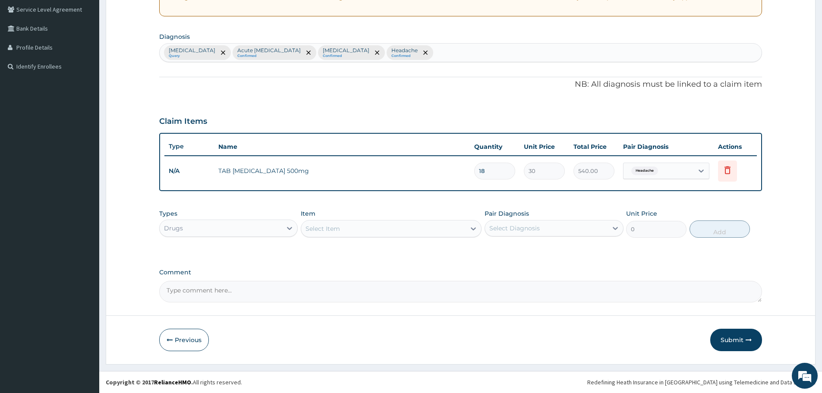
type input "18"
click at [339, 229] on div "Select Item" at bounding box center [322, 228] width 35 height 9
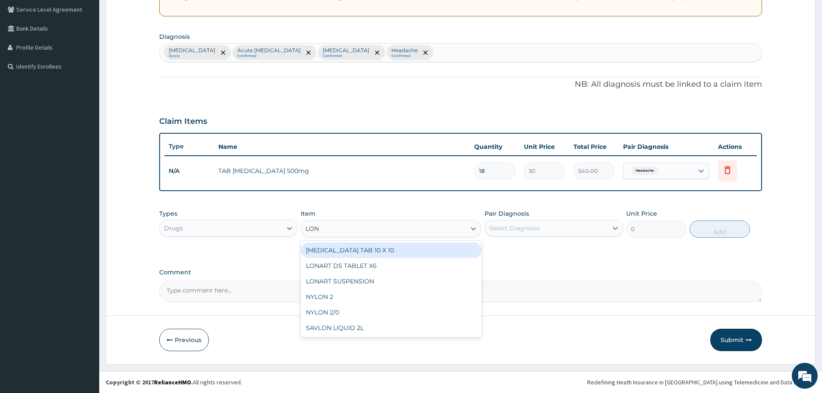
type input "LONA"
click at [358, 249] on div "LONART DS TABLET X6" at bounding box center [391, 250] width 181 height 16
type input "3885"
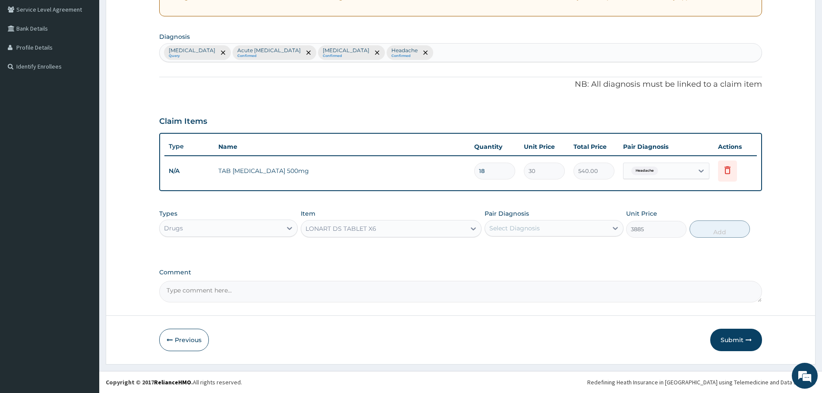
click at [558, 229] on div "Select Diagnosis" at bounding box center [546, 228] width 122 height 14
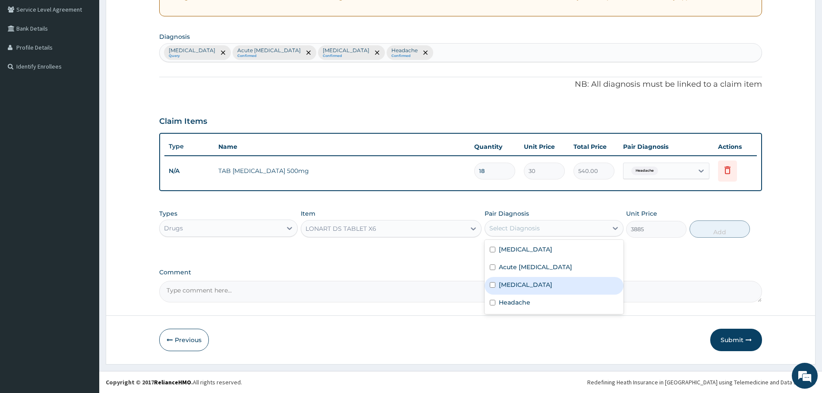
click at [508, 283] on label "Malaria" at bounding box center [525, 284] width 53 height 9
checkbox input "true"
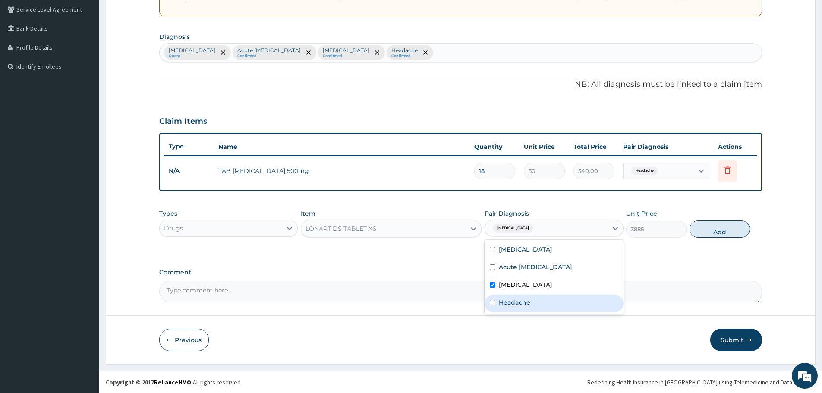
click at [512, 304] on label "Headache" at bounding box center [514, 302] width 31 height 9
checkbox input "true"
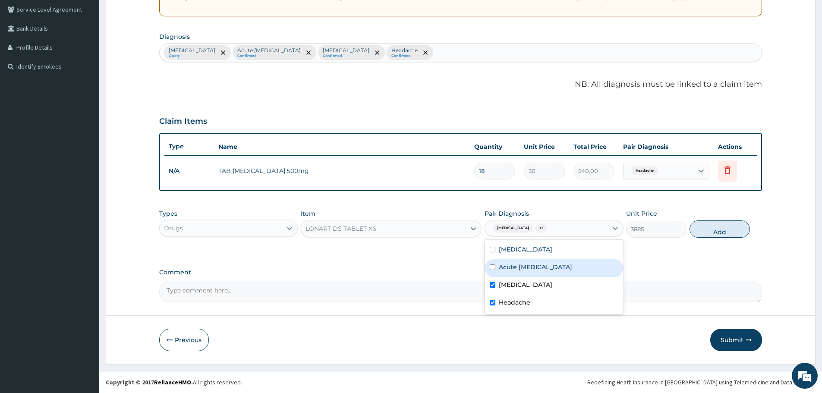
click at [702, 229] on button "Add" at bounding box center [719, 228] width 60 height 17
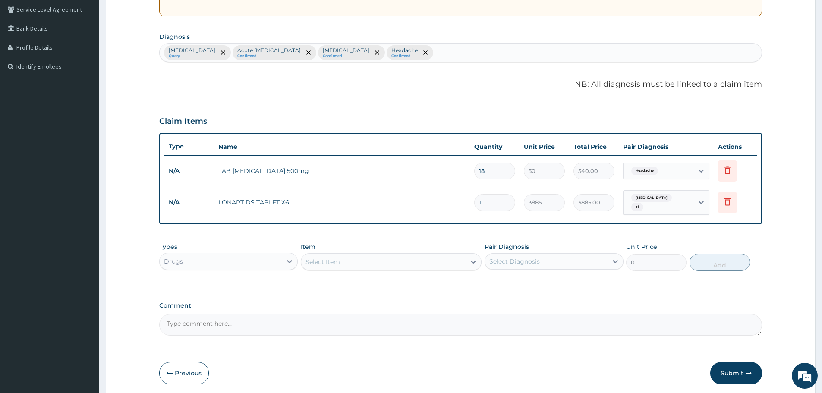
click at [262, 263] on div "Drugs" at bounding box center [221, 262] width 122 height 14
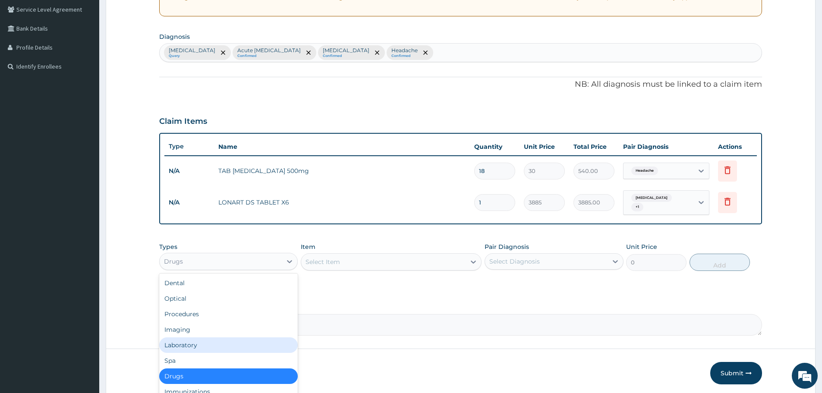
click at [191, 343] on div "Laboratory" at bounding box center [228, 345] width 138 height 16
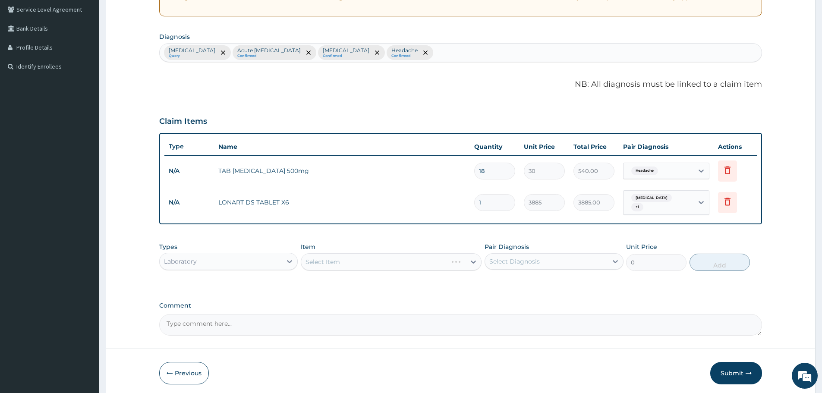
click at [370, 258] on div "Select Item" at bounding box center [391, 261] width 181 height 17
click at [371, 258] on div "Select Item" at bounding box center [391, 261] width 181 height 17
click at [376, 259] on div "Select Item" at bounding box center [383, 262] width 164 height 14
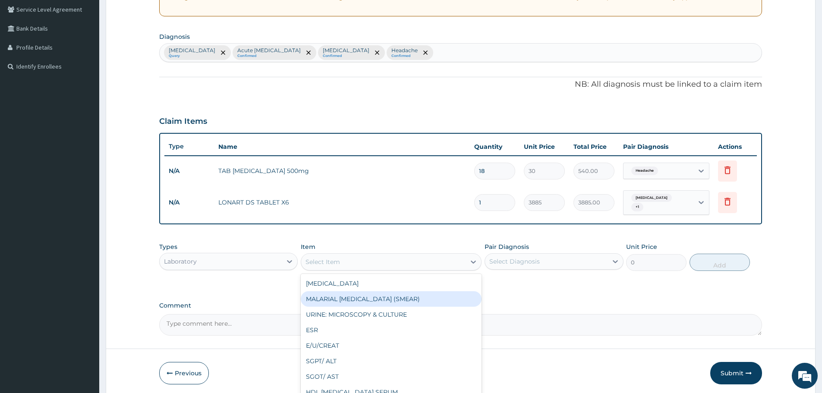
click at [353, 296] on div "MALARIAL [MEDICAL_DATA] (SMEAR)" at bounding box center [391, 299] width 181 height 16
type input "2000"
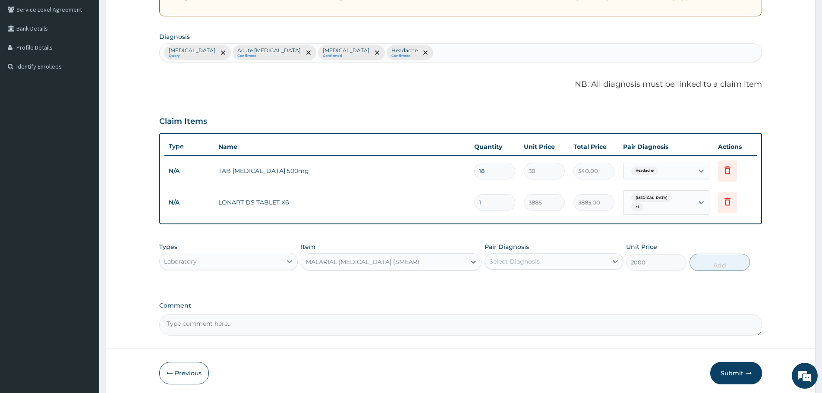
click at [503, 257] on div "Select Diagnosis" at bounding box center [514, 261] width 50 height 9
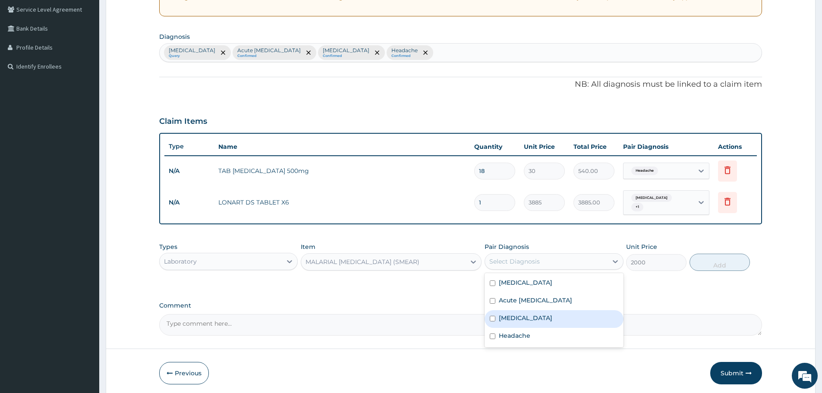
click at [506, 317] on label "[MEDICAL_DATA]" at bounding box center [525, 318] width 53 height 9
checkbox input "true"
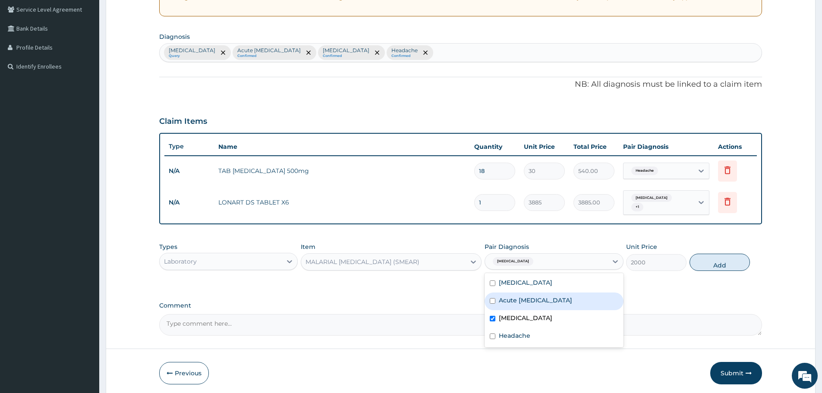
click at [722, 265] on button "Add" at bounding box center [719, 262] width 60 height 17
type input "0"
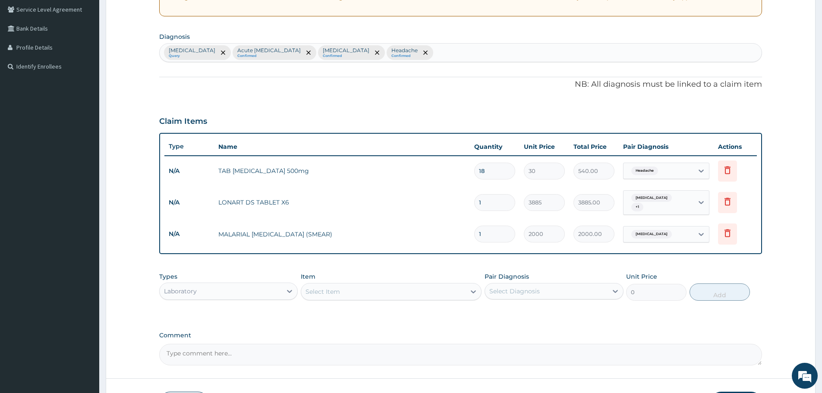
click at [346, 289] on div "Select Item" at bounding box center [383, 292] width 164 height 14
type input "FBC"
click at [333, 313] on div "FBC" at bounding box center [391, 313] width 181 height 16
type input "5940"
click at [515, 291] on div "Select Diagnosis" at bounding box center [514, 291] width 50 height 9
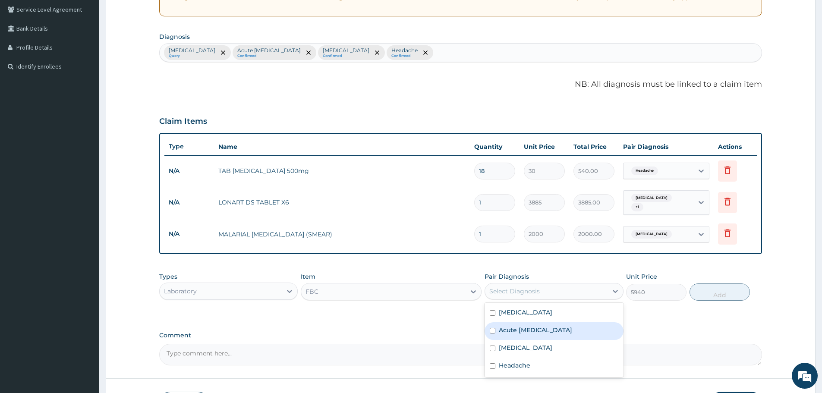
click at [514, 330] on label "Acute upper respiratory infection" at bounding box center [535, 330] width 73 height 9
checkbox input "true"
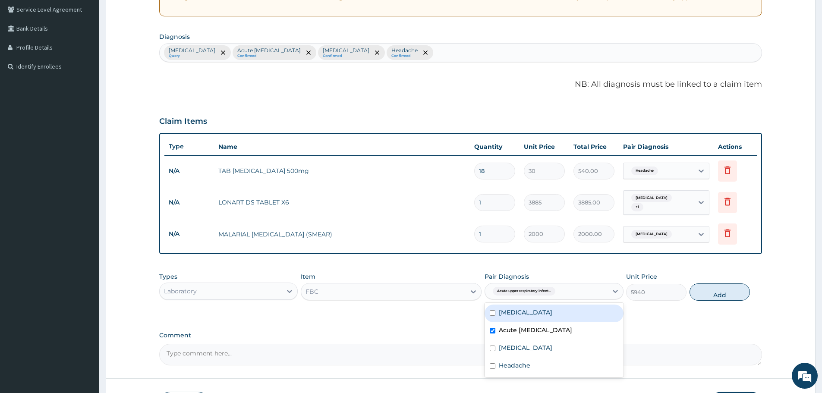
click at [508, 309] on label "Anemia" at bounding box center [525, 312] width 53 height 9
checkbox input "true"
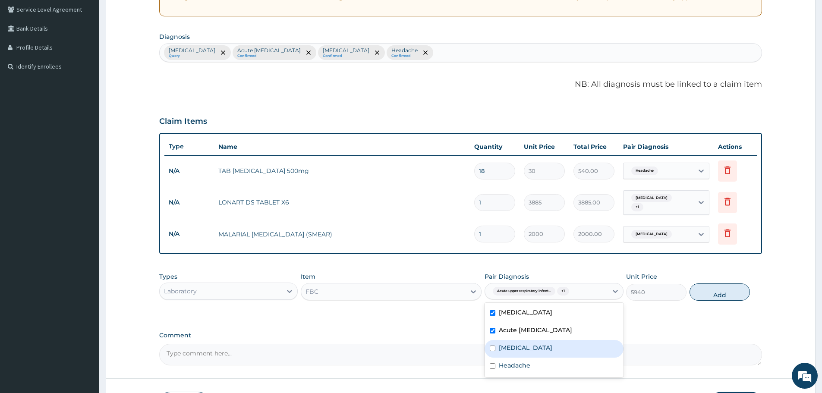
click at [716, 295] on button "Add" at bounding box center [719, 291] width 60 height 17
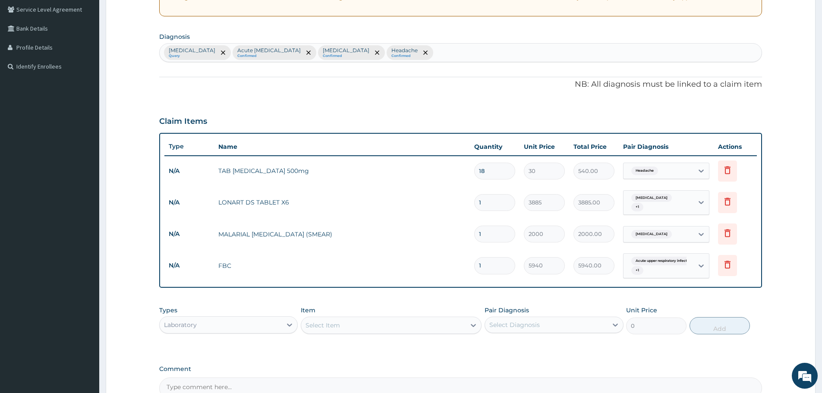
scroll to position [272, 0]
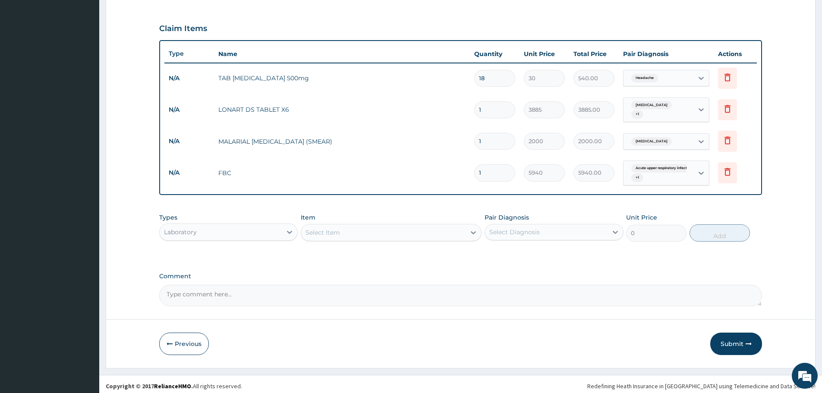
click at [258, 225] on div "Laboratory" at bounding box center [221, 232] width 122 height 14
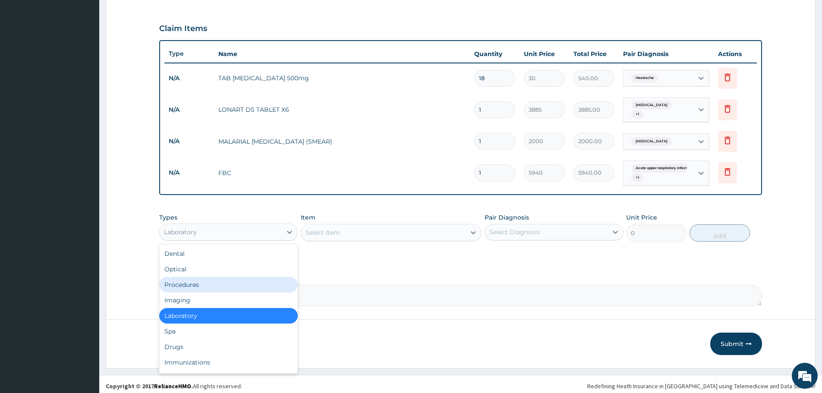
click at [210, 281] on div "Procedures" at bounding box center [228, 285] width 138 height 16
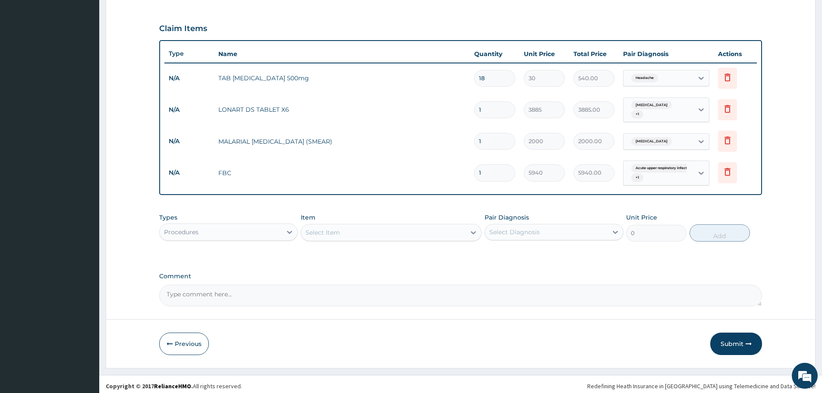
click at [433, 229] on div "Select Item" at bounding box center [383, 233] width 164 height 14
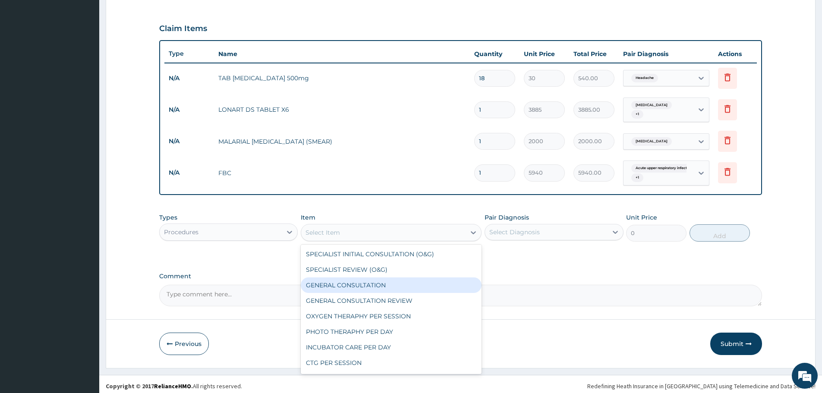
click at [379, 282] on div "GENERAL CONSULTATION" at bounding box center [391, 285] width 181 height 16
type input "3000"
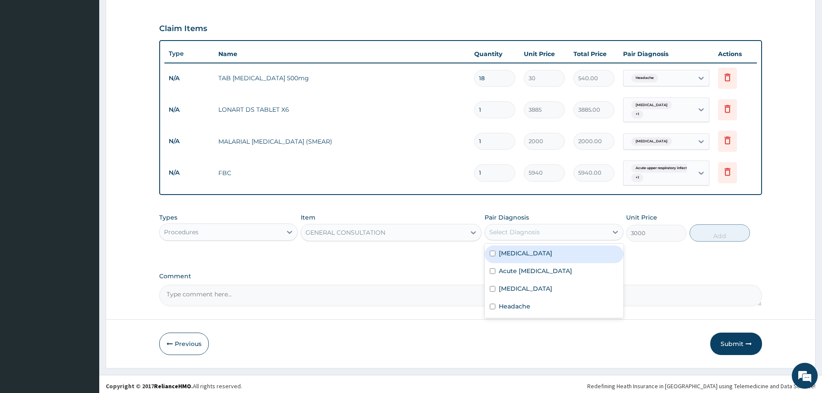
click at [561, 228] on div "Select Diagnosis" at bounding box center [546, 232] width 122 height 14
click at [527, 253] on div "Anemia" at bounding box center [553, 254] width 138 height 18
checkbox input "true"
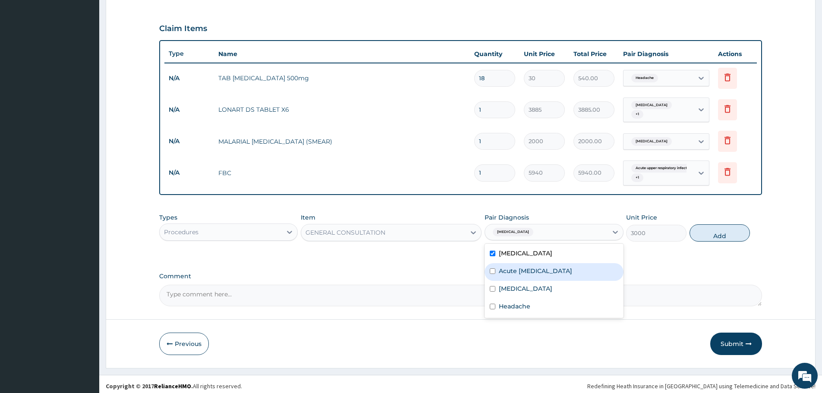
click at [509, 272] on div "Acute upper respiratory infection" at bounding box center [553, 272] width 138 height 18
checkbox input "true"
click at [500, 285] on label "[MEDICAL_DATA]" at bounding box center [525, 288] width 53 height 9
checkbox input "true"
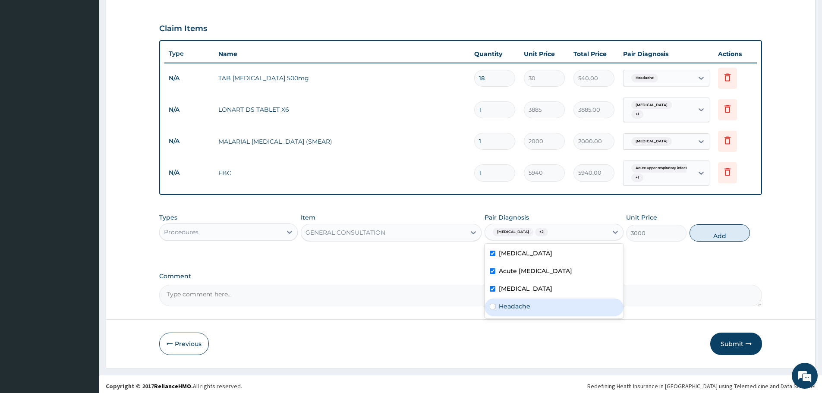
click at [500, 303] on label "Headache" at bounding box center [514, 306] width 31 height 9
checkbox input "true"
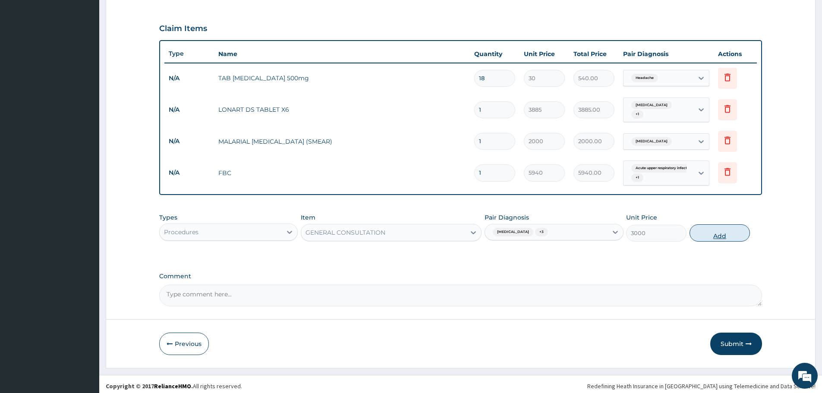
click at [711, 230] on button "Add" at bounding box center [719, 232] width 60 height 17
type input "0"
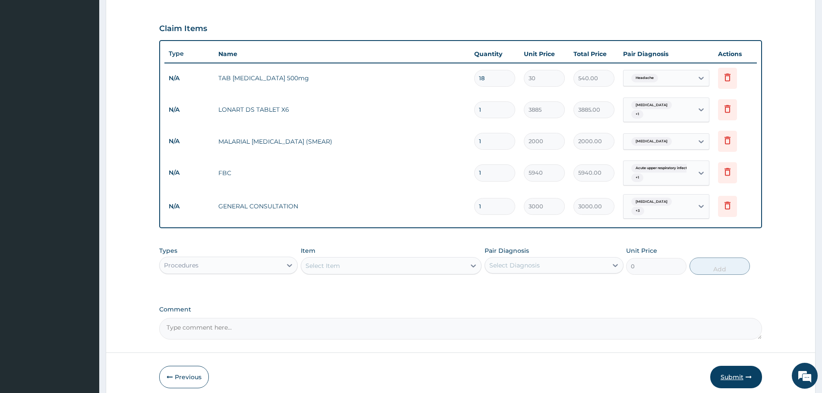
click at [730, 371] on button "Submit" at bounding box center [736, 377] width 52 height 22
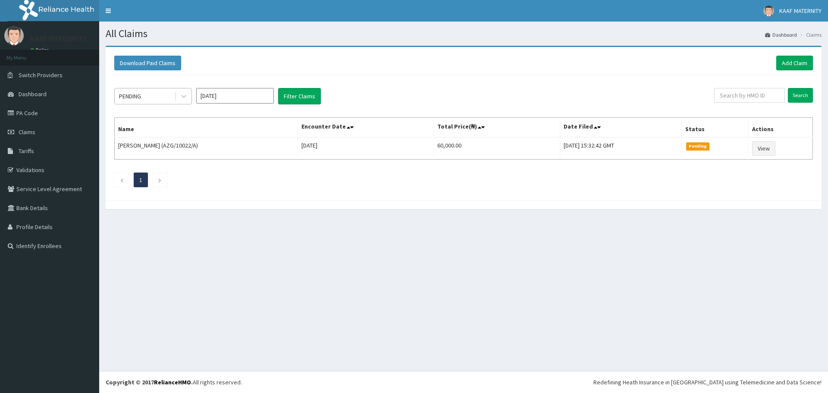
click at [164, 99] on div "PENDING" at bounding box center [145, 96] width 60 height 14
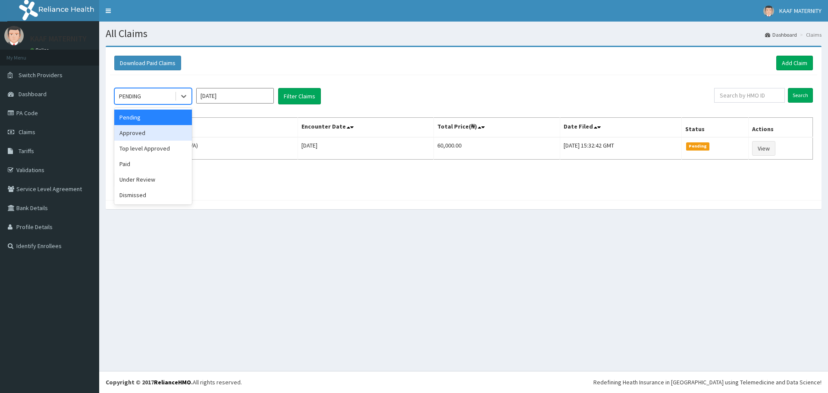
click at [152, 135] on div "Approved" at bounding box center [153, 133] width 78 height 16
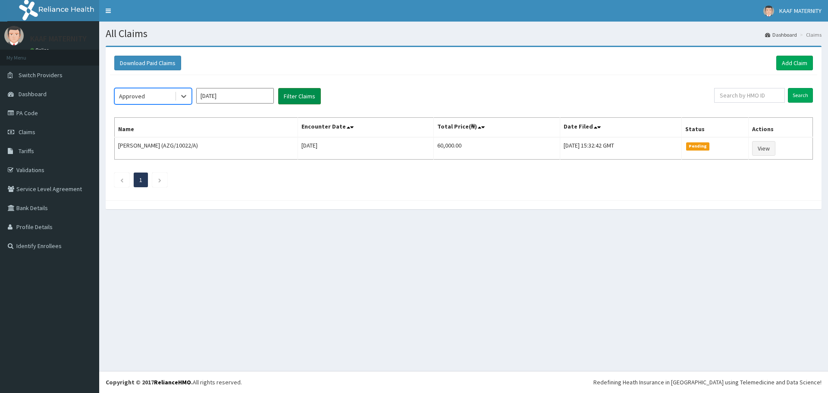
click at [290, 98] on button "Filter Claims" at bounding box center [299, 96] width 43 height 16
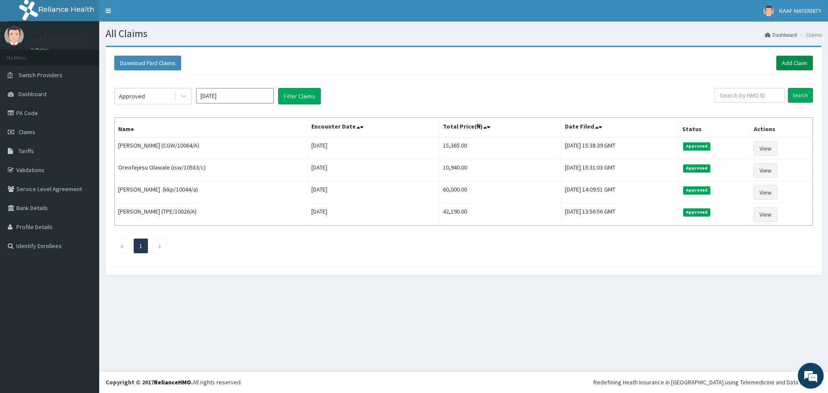
click at [798, 61] on link "Add Claim" at bounding box center [794, 63] width 37 height 15
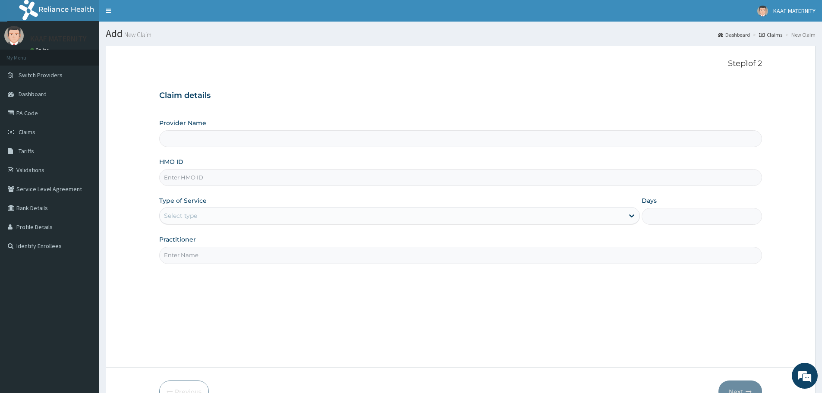
click at [186, 179] on input "HMO ID" at bounding box center [460, 177] width 603 height 17
type input "[GEOGRAPHIC_DATA] And [GEOGRAPHIC_DATA]"
paste input "REL/10596/A"
type input "REL/10596/A"
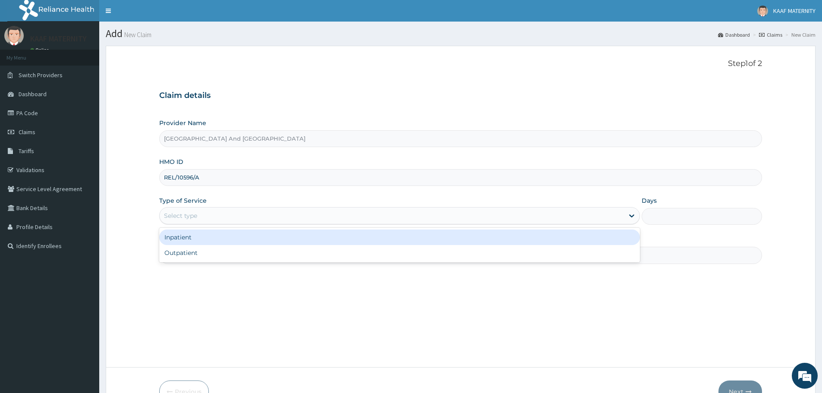
click at [190, 218] on div "Select type" at bounding box center [180, 215] width 33 height 9
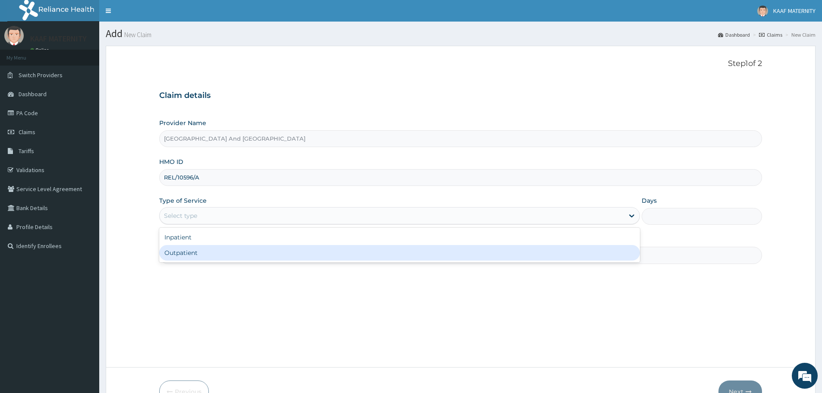
click at [188, 248] on div "Outpatient" at bounding box center [399, 253] width 481 height 16
type input "1"
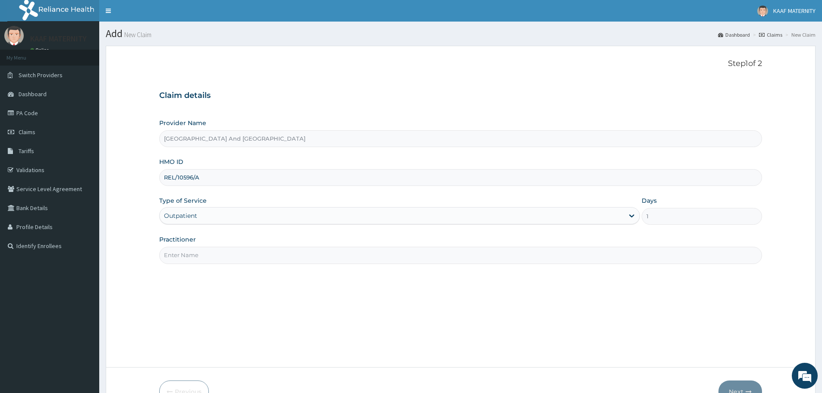
click at [198, 255] on input "Practitioner" at bounding box center [460, 255] width 603 height 17
type input "DR [PERSON_NAME]"
click at [743, 388] on button "Next" at bounding box center [740, 391] width 44 height 22
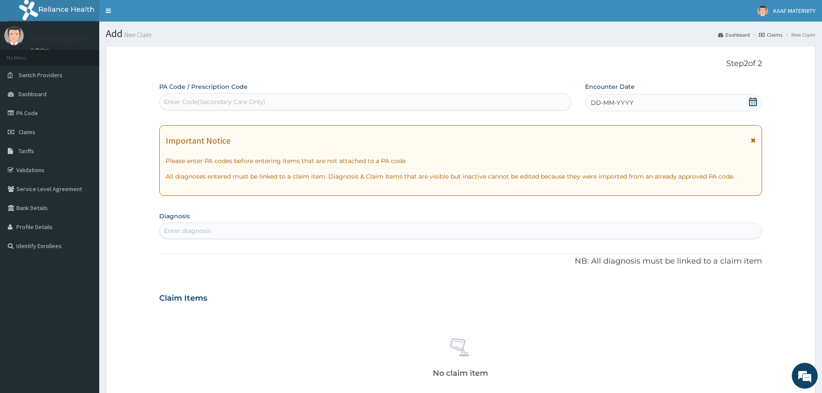
click at [221, 103] on div "Enter Code(Secondary Care Only)" at bounding box center [214, 101] width 101 height 9
paste input "PA/4DC433"
type input "PA/4DC433"
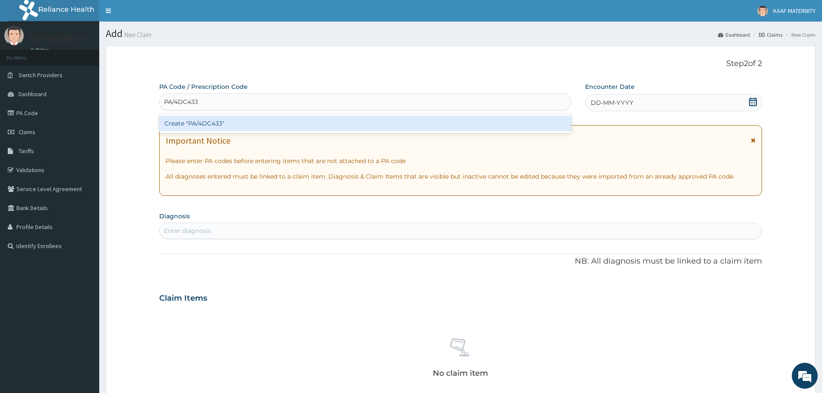
click at [213, 123] on div "Create "PA/4DC433"" at bounding box center [365, 124] width 412 height 16
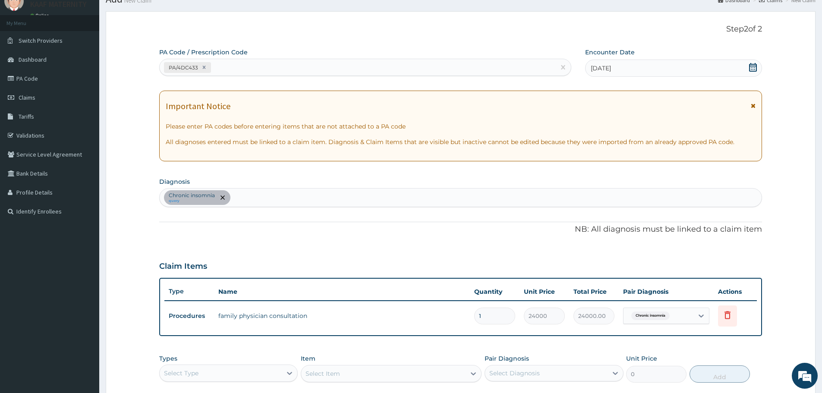
scroll to position [179, 0]
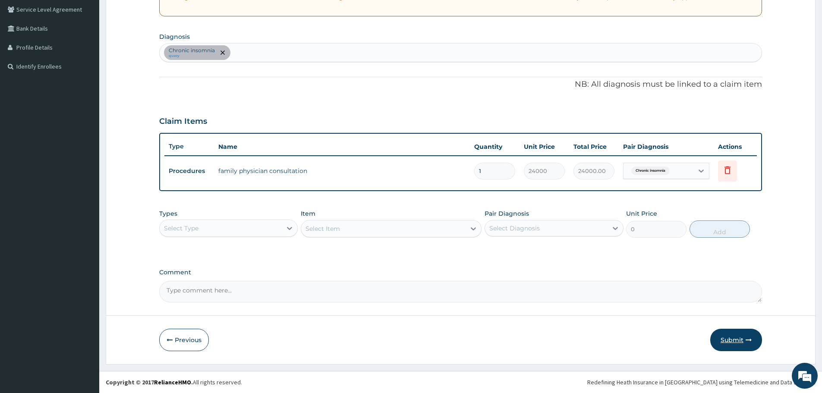
click at [738, 337] on button "Submit" at bounding box center [736, 340] width 52 height 22
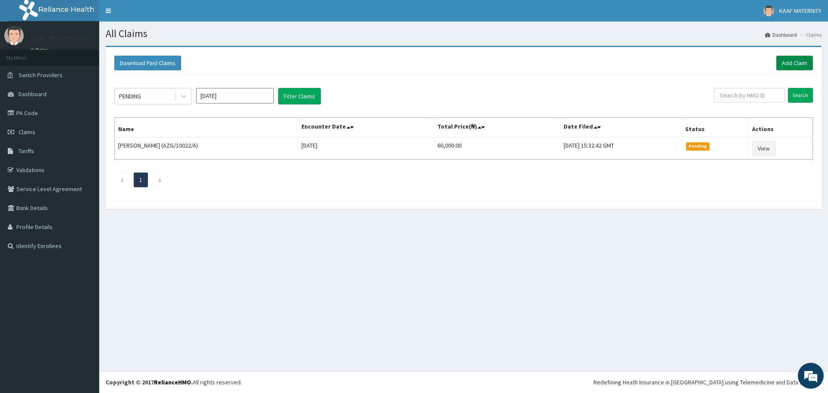
click at [795, 62] on link "Add Claim" at bounding box center [794, 63] width 37 height 15
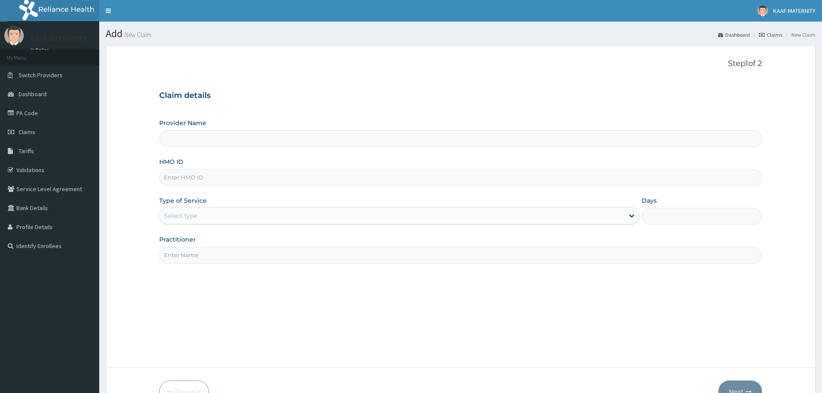
type input "[GEOGRAPHIC_DATA] And [GEOGRAPHIC_DATA]"
click at [199, 177] on input "HMO ID" at bounding box center [460, 177] width 603 height 17
paste input "ppy/10011/b"
type input "ppy/10011/b"
click at [209, 215] on div "Select type" at bounding box center [392, 216] width 464 height 14
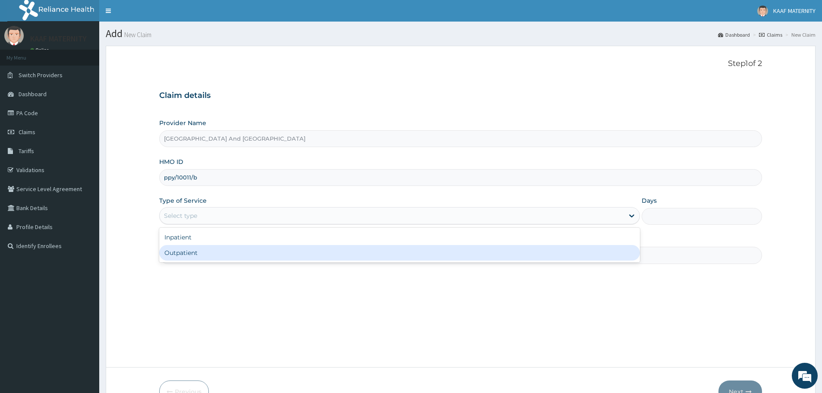
click at [204, 252] on div "Outpatient" at bounding box center [399, 253] width 481 height 16
type input "1"
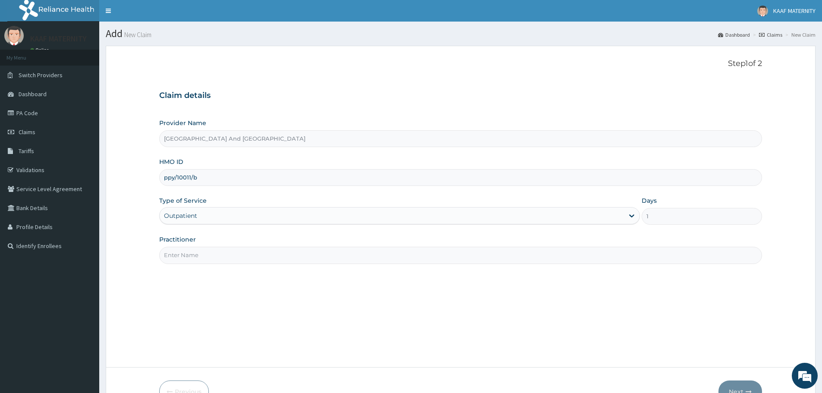
click at [207, 255] on input "Practitioner" at bounding box center [460, 255] width 603 height 17
type input "DR [PERSON_NAME]"
click at [731, 386] on button "Next" at bounding box center [740, 391] width 44 height 22
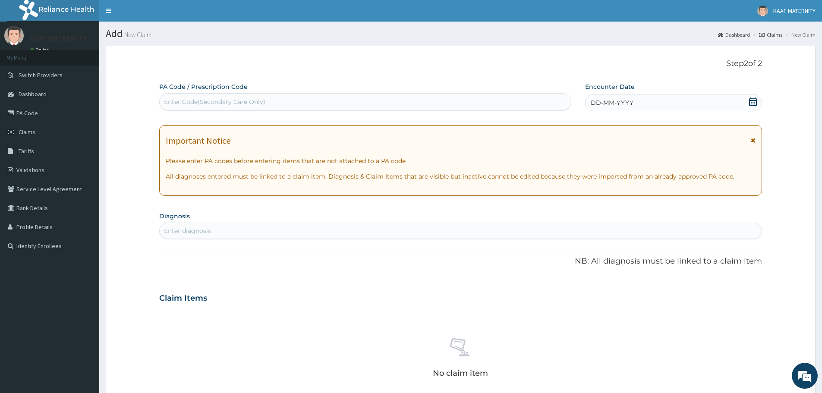
click at [212, 101] on div "Enter Code(Secondary Care Only)" at bounding box center [214, 101] width 101 height 9
paste input "PA/C28094"
type input "PA/C28094"
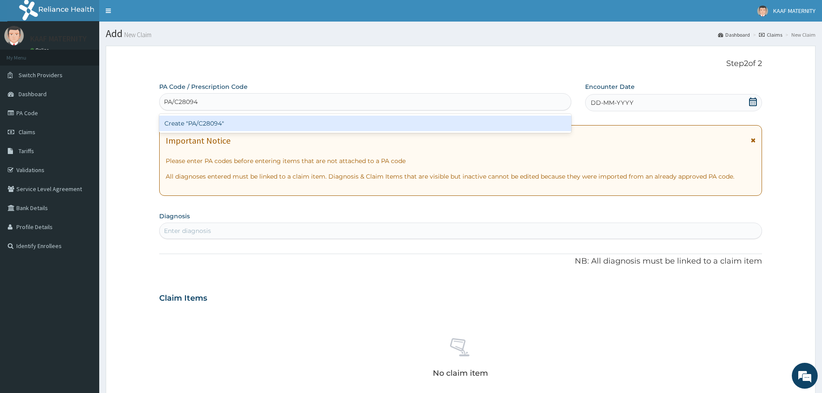
click at [211, 125] on div "Create "PA/C28094"" at bounding box center [365, 124] width 412 height 16
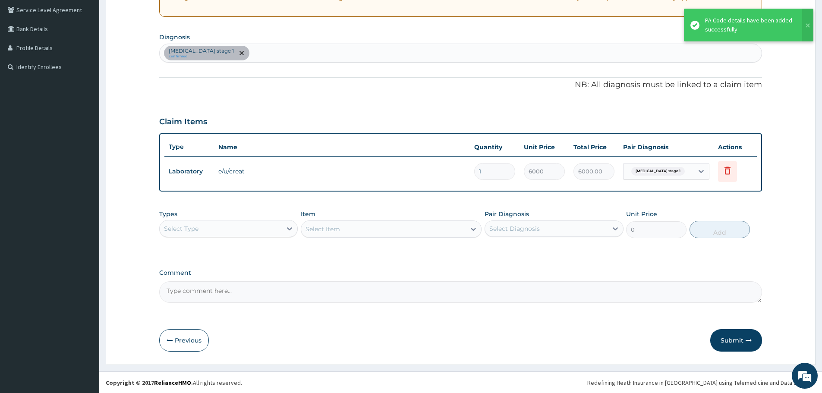
scroll to position [179, 0]
click at [273, 220] on div "Select Type" at bounding box center [228, 228] width 138 height 17
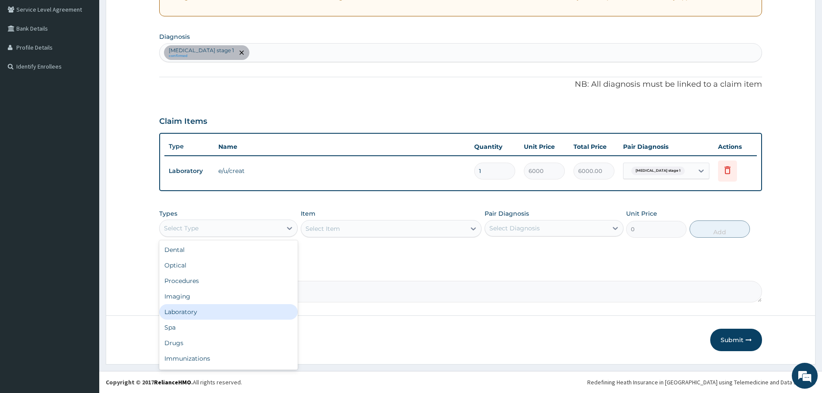
click at [201, 313] on div "Laboratory" at bounding box center [228, 312] width 138 height 16
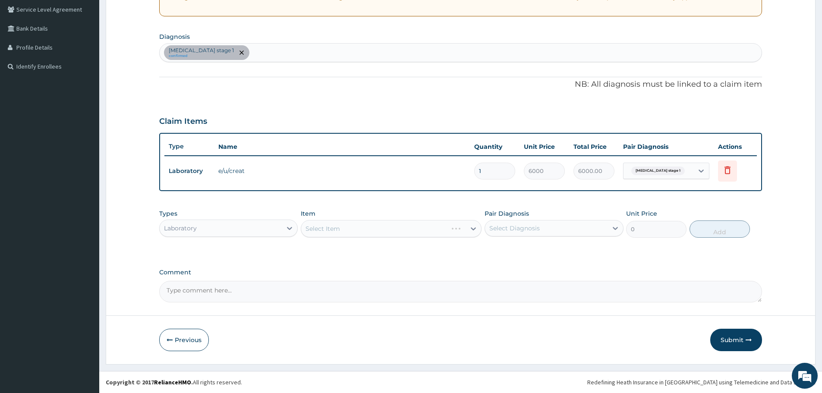
click at [276, 55] on div "[MEDICAL_DATA] stage 1 confirmed" at bounding box center [461, 53] width 602 height 18
type input "PUE"
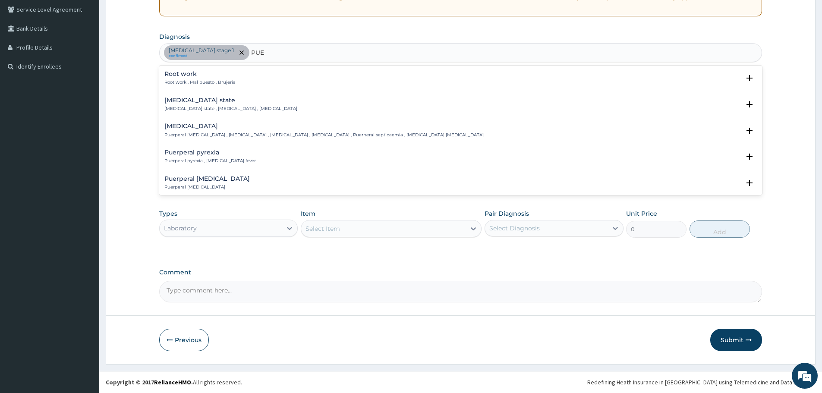
click at [188, 130] on div "Puerperal sepsis Puerperal septicemia , Puerperal fever , Puerperal sepsis , Ch…" at bounding box center [323, 130] width 319 height 15
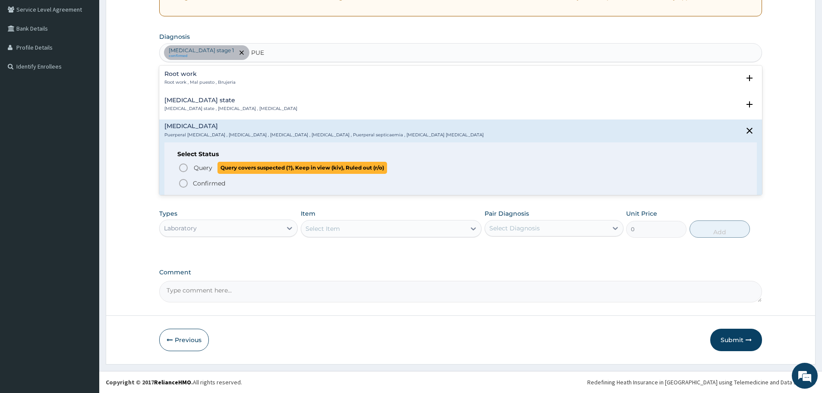
click at [185, 170] on icon "status option query" at bounding box center [183, 168] width 10 height 10
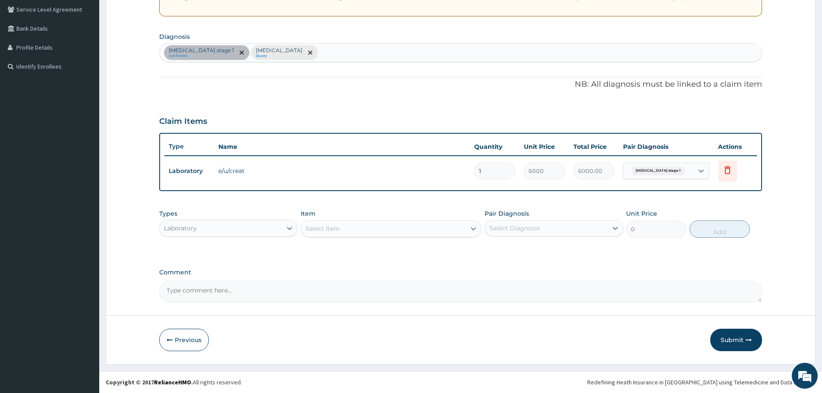
click at [311, 56] on div "Hypertension stage 1 confirmed Puerperal sepsis Query" at bounding box center [461, 53] width 602 height 18
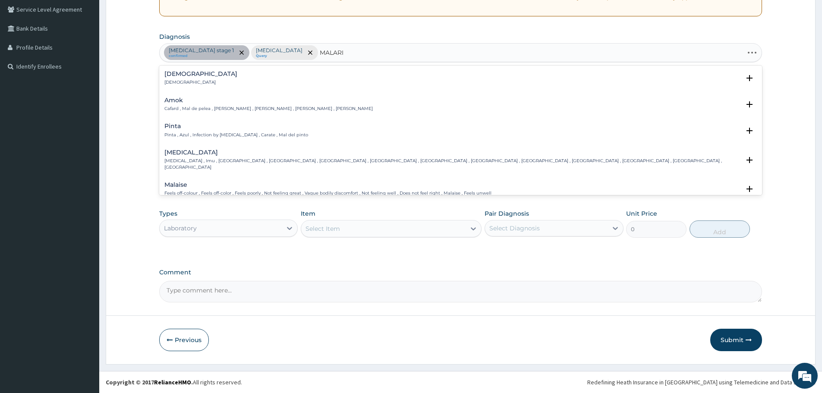
type input "MALARIA"
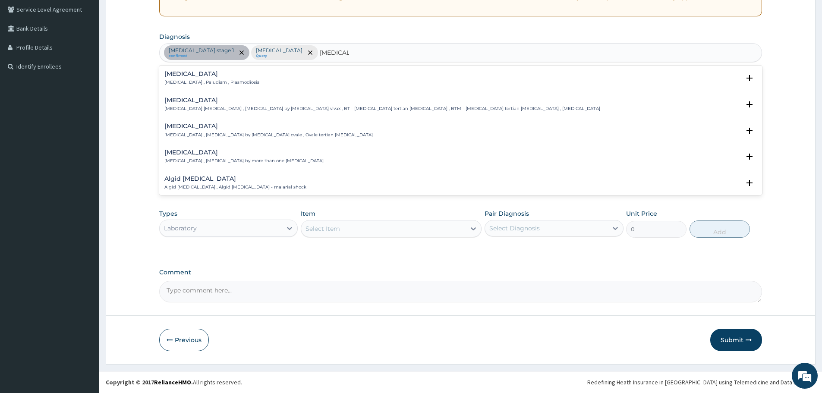
click at [185, 82] on p "Malaria , Paludism , Plasmodiosis" at bounding box center [211, 82] width 95 height 6
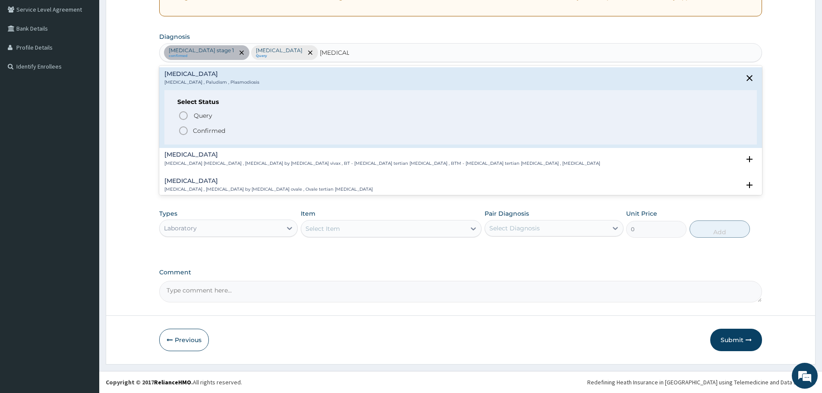
click at [183, 131] on icon "status option filled" at bounding box center [183, 131] width 10 height 10
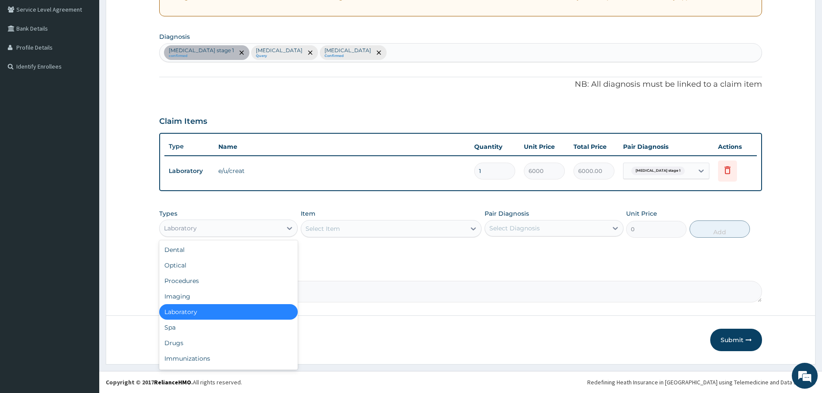
click at [279, 226] on div "Laboratory" at bounding box center [221, 228] width 122 height 14
click at [222, 313] on div "Laboratory" at bounding box center [228, 312] width 138 height 16
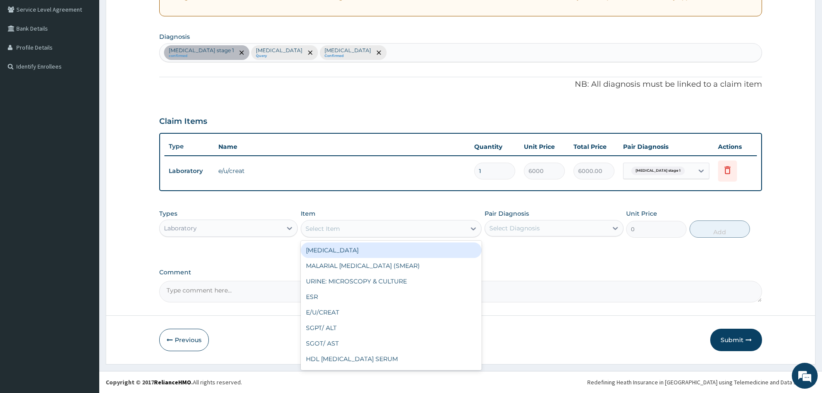
click at [373, 233] on div "Select Item" at bounding box center [383, 229] width 164 height 14
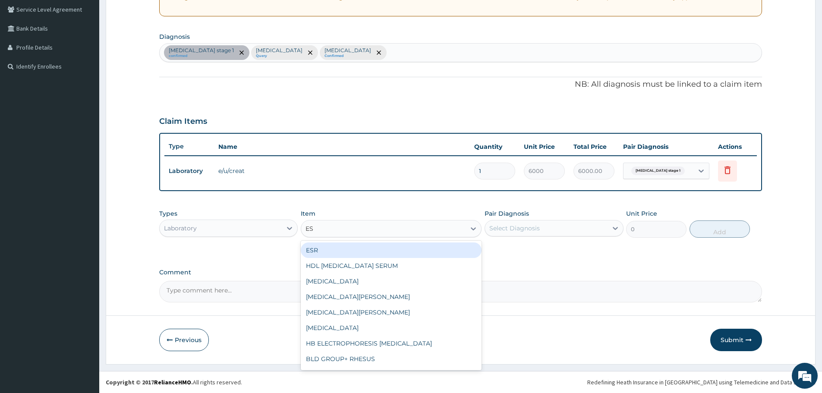
type input "ESR"
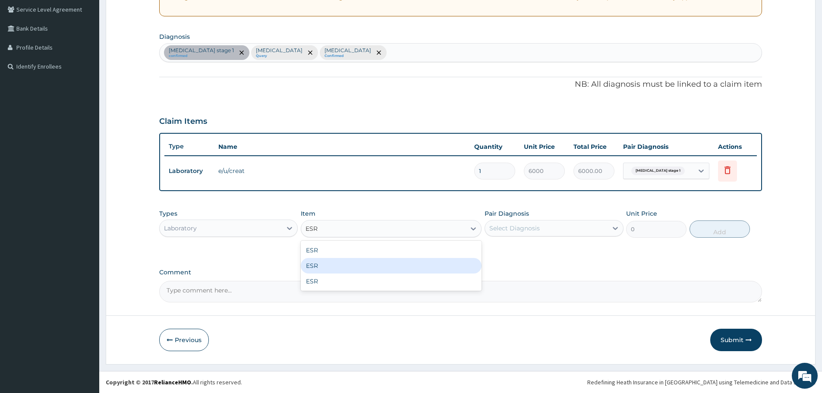
click at [366, 269] on div "ESR" at bounding box center [391, 266] width 181 height 16
type input "2700"
click at [511, 229] on div "Select Diagnosis" at bounding box center [514, 228] width 50 height 9
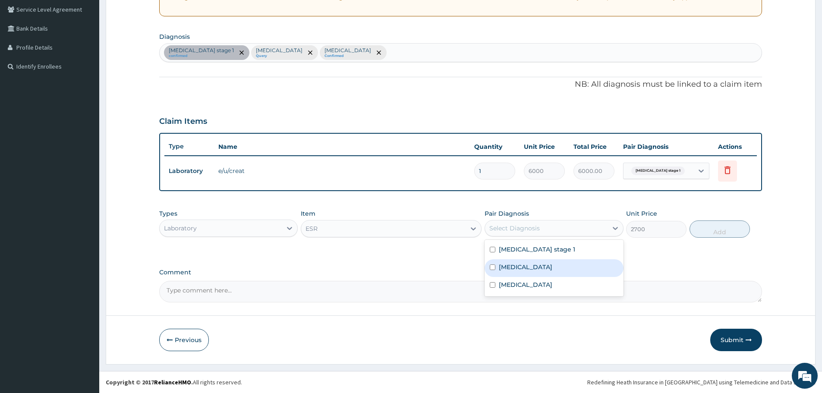
click at [508, 271] on div "Puerperal sepsis" at bounding box center [553, 268] width 138 height 18
checkbox input "true"
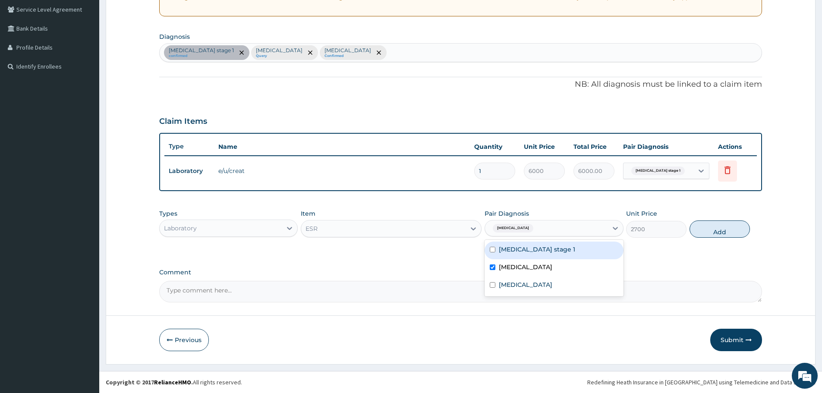
click at [712, 230] on button "Add" at bounding box center [719, 228] width 60 height 17
type input "0"
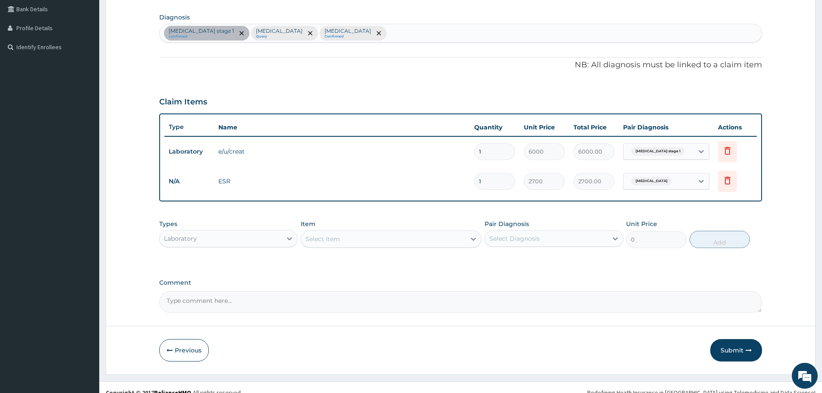
scroll to position [209, 0]
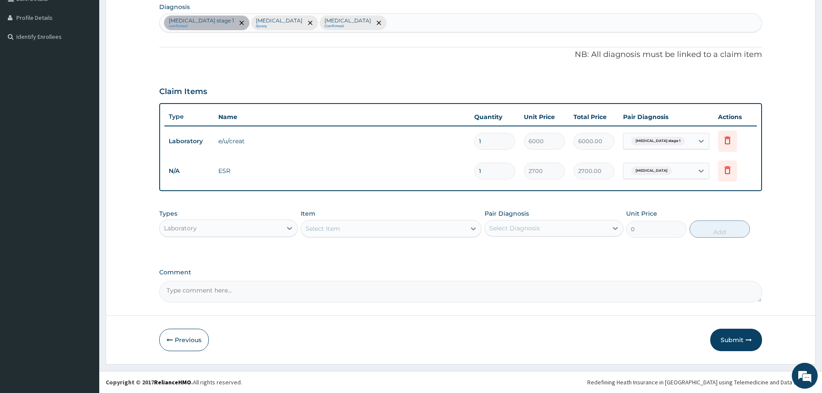
click at [358, 232] on div "Select Item" at bounding box center [383, 229] width 164 height 14
type input "FBC"
click at [348, 250] on div "FBC" at bounding box center [391, 250] width 181 height 16
type input "5940"
click at [515, 229] on div "Select Diagnosis" at bounding box center [514, 228] width 50 height 9
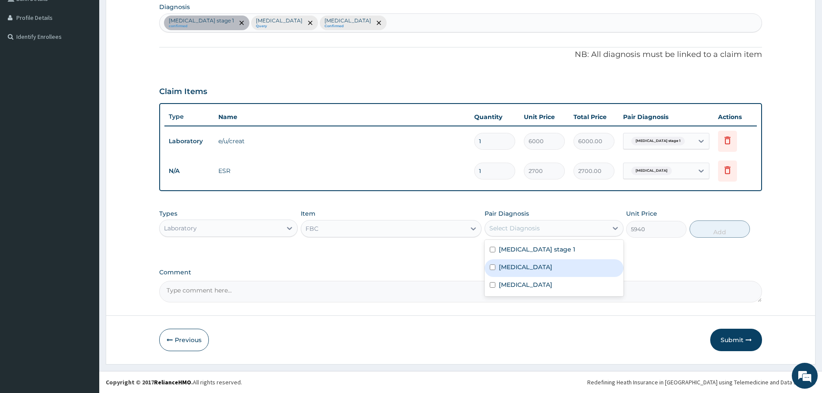
click at [512, 264] on label "Puerperal sepsis" at bounding box center [525, 267] width 53 height 9
checkbox input "true"
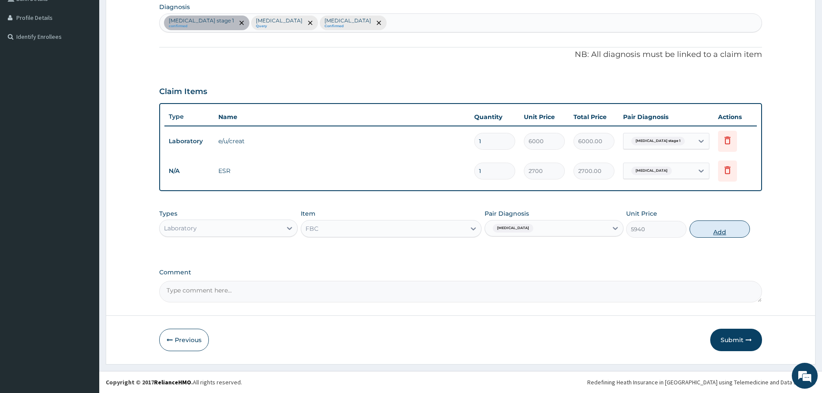
click at [726, 228] on button "Add" at bounding box center [719, 228] width 60 height 17
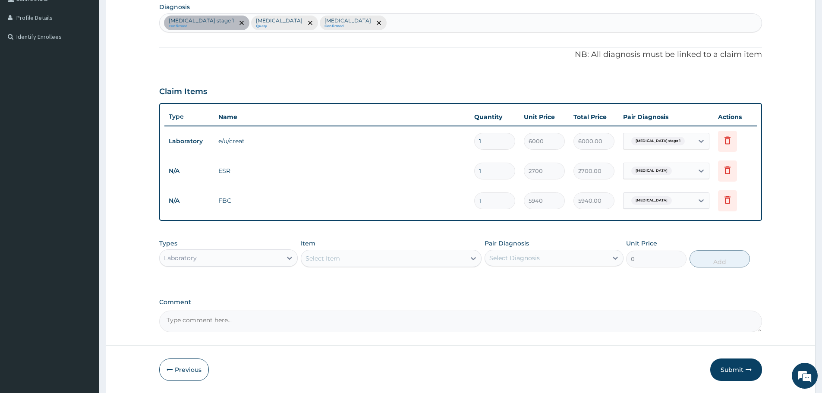
click at [358, 256] on div "Select Item" at bounding box center [383, 258] width 164 height 14
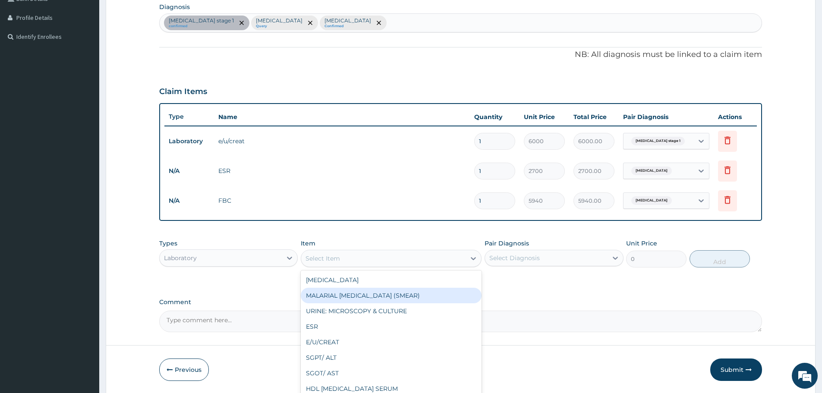
click at [371, 293] on div "MALARIAL PARASITE (SMEAR)" at bounding box center [391, 296] width 181 height 16
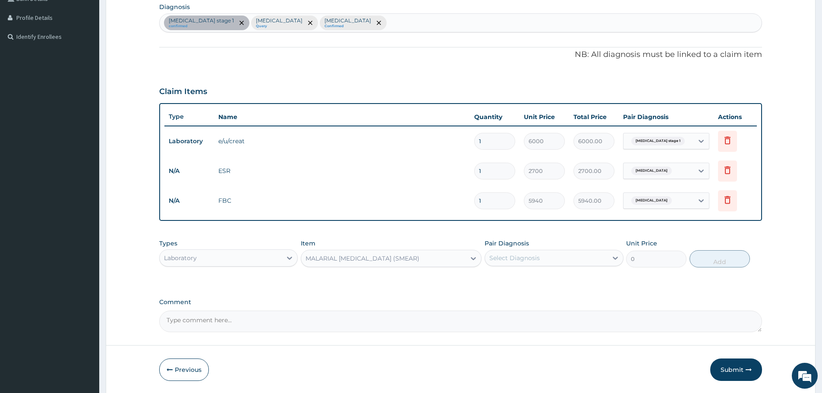
type input "2000"
click at [543, 260] on div "Select Diagnosis" at bounding box center [546, 258] width 122 height 14
click at [537, 314] on div "Malaria" at bounding box center [553, 316] width 138 height 18
checkbox input "true"
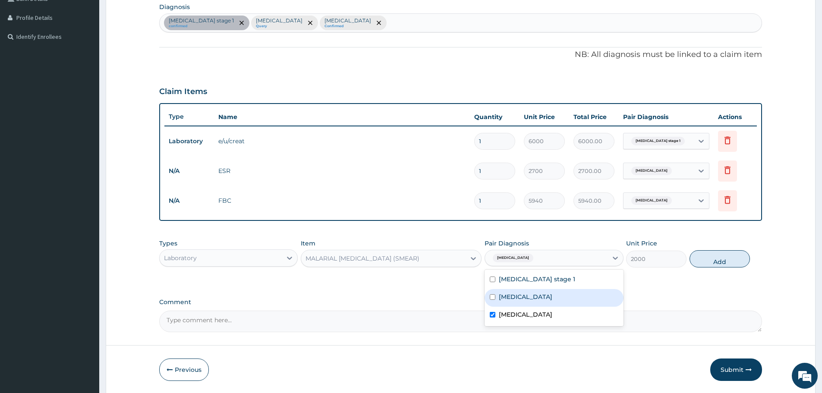
click at [697, 259] on button "Add" at bounding box center [719, 258] width 60 height 17
type input "0"
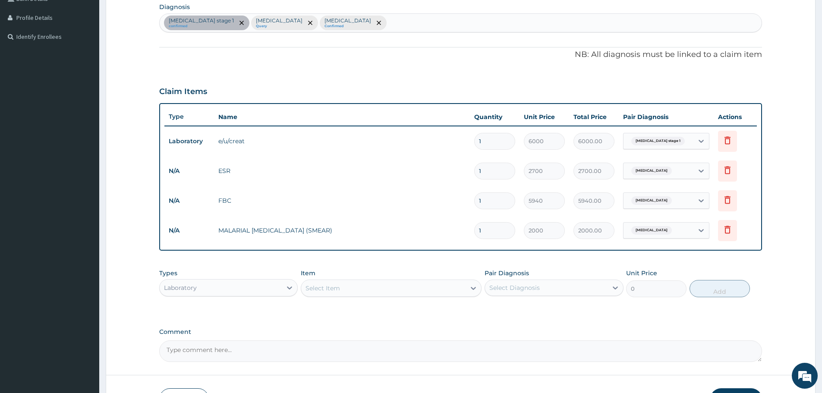
scroll to position [269, 0]
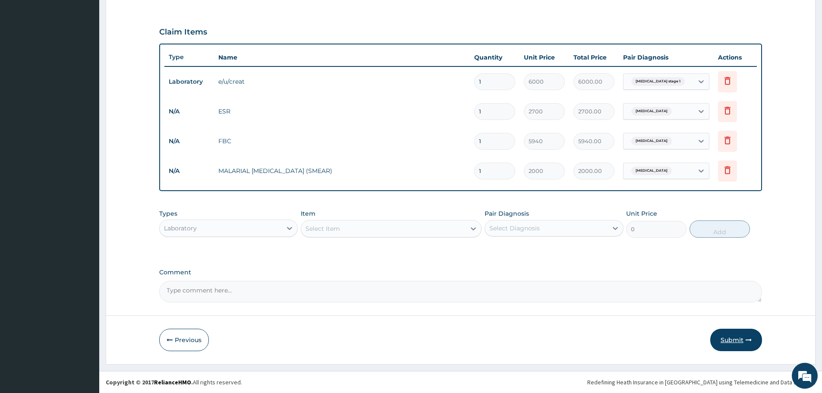
click at [734, 340] on button "Submit" at bounding box center [736, 340] width 52 height 22
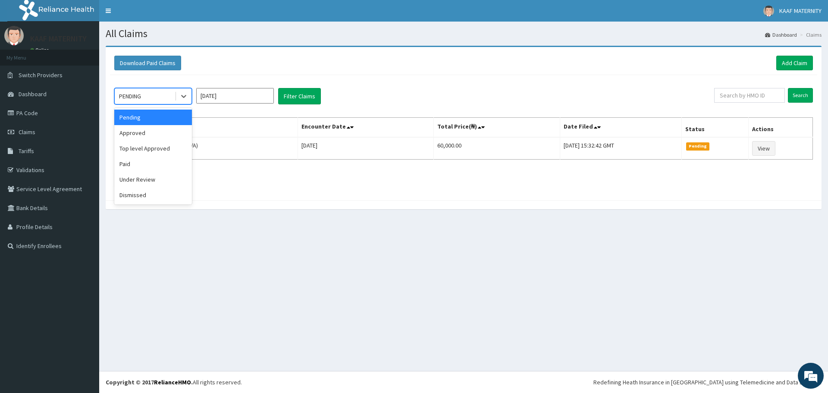
click at [158, 90] on div "PENDING" at bounding box center [145, 96] width 60 height 14
click at [144, 135] on div "Approved" at bounding box center [153, 133] width 78 height 16
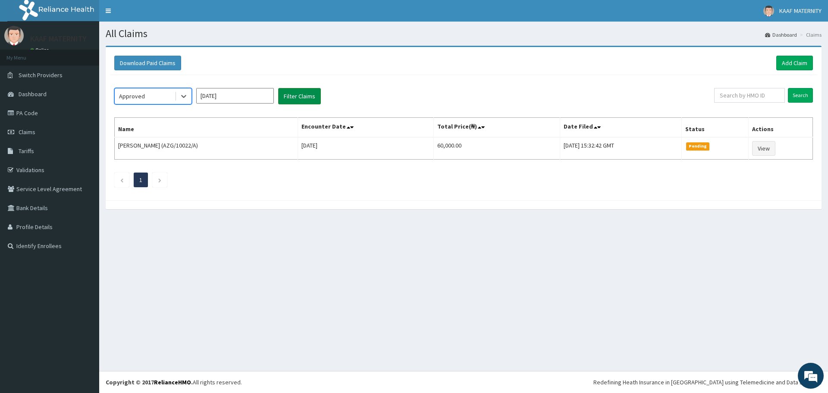
click at [290, 94] on button "Filter Claims" at bounding box center [299, 96] width 43 height 16
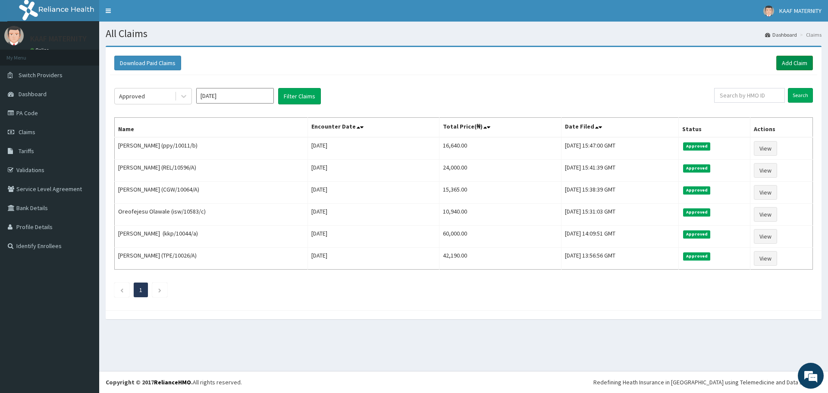
click at [786, 59] on link "Add Claim" at bounding box center [794, 63] width 37 height 15
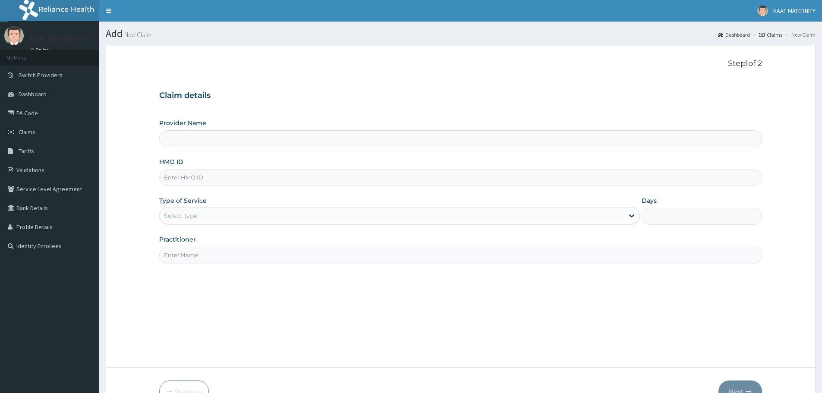
click at [191, 180] on input "HMO ID" at bounding box center [460, 177] width 603 height 17
type input "[GEOGRAPHIC_DATA] And [GEOGRAPHIC_DATA]"
paste input "KSB/11385/B"
type input "KSB/11385/B"
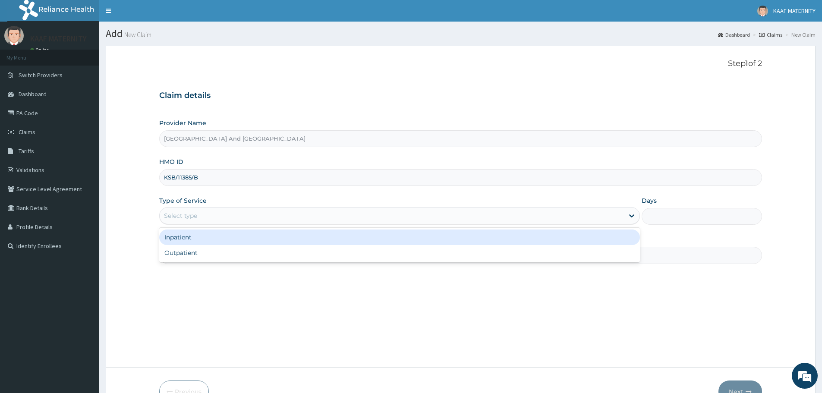
click at [204, 214] on div "Select type" at bounding box center [392, 216] width 464 height 14
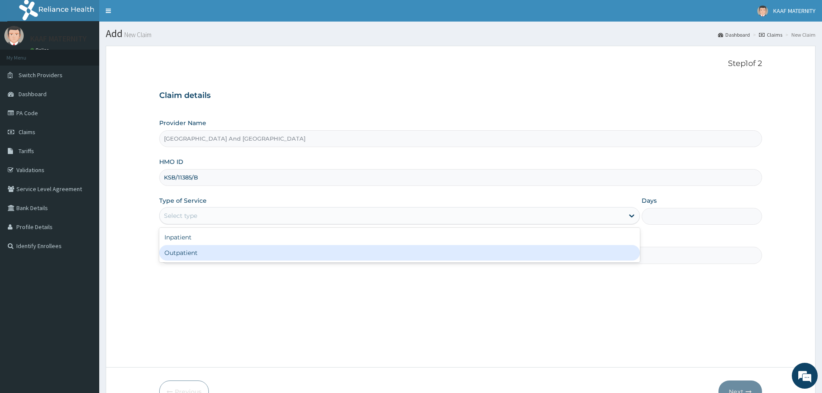
click at [203, 252] on div "Outpatient" at bounding box center [399, 253] width 481 height 16
type input "1"
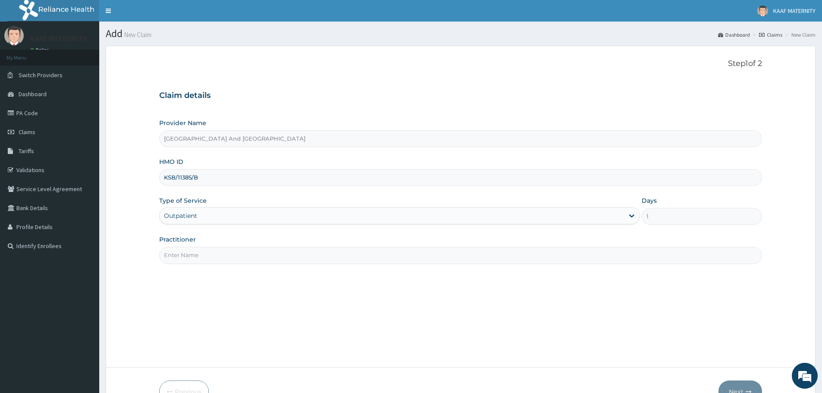
click at [196, 256] on input "Practitioner" at bounding box center [460, 255] width 603 height 17
type input "[PERSON_NAME]"
click at [737, 385] on button "Next" at bounding box center [740, 391] width 44 height 22
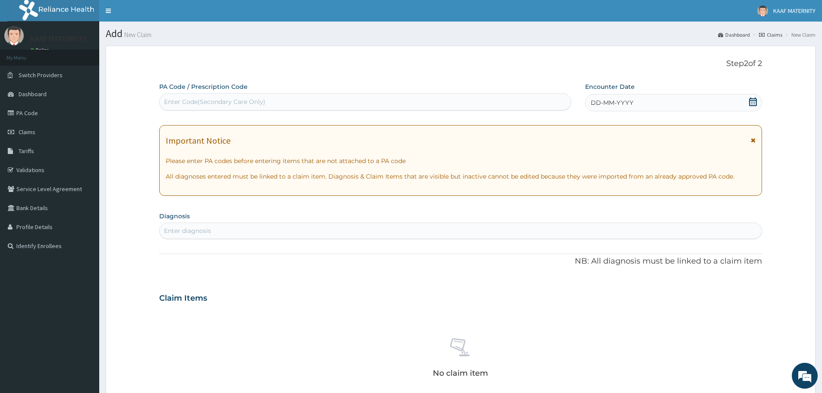
click at [213, 104] on div "Enter Code(Secondary Care Only)" at bounding box center [214, 101] width 101 height 9
paste input "PA/EF47B3"
type input "PA/EF47B3"
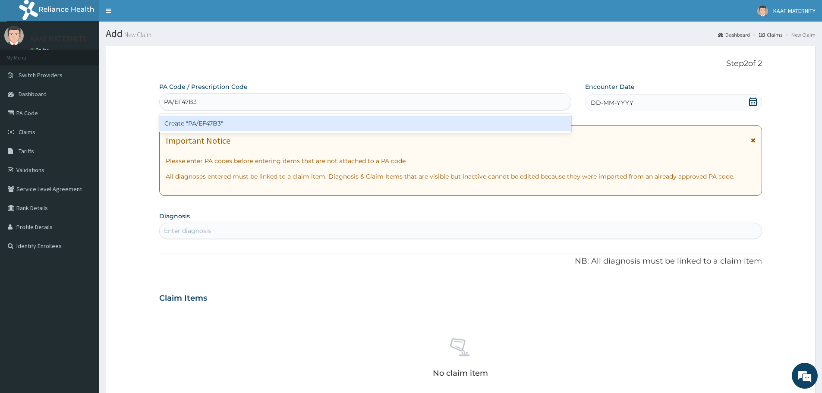
click at [204, 123] on div "Create "PA/EF47B3"" at bounding box center [365, 124] width 412 height 16
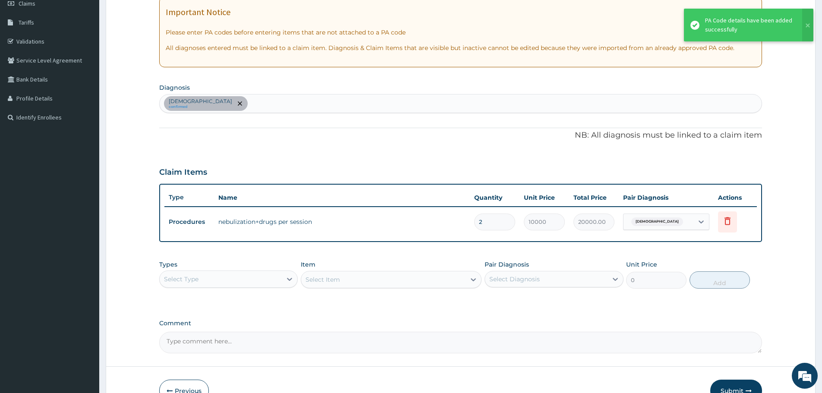
scroll to position [129, 0]
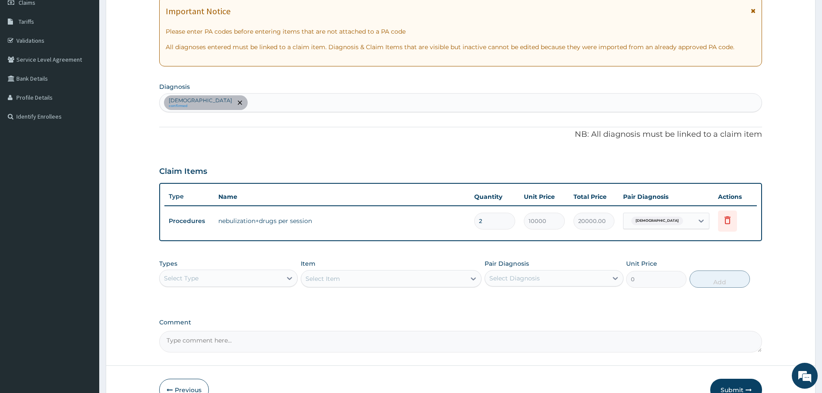
click at [229, 101] on div "Asthma confirmed" at bounding box center [461, 103] width 602 height 18
type input "ASTHMA"
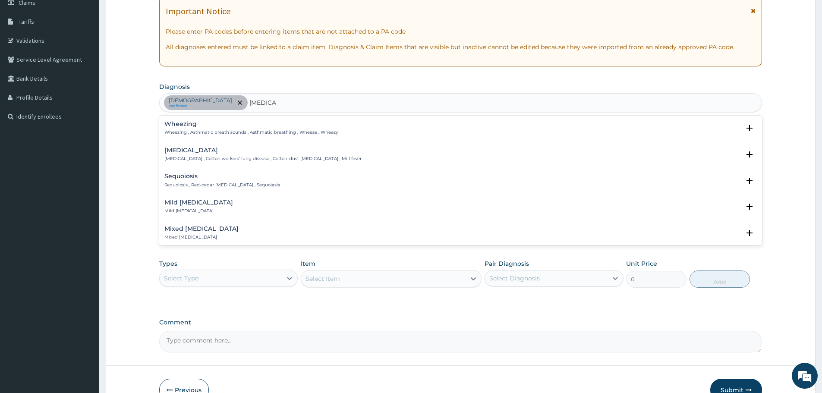
click at [186, 132] on p "Wheezing , Asthmatic breath sounds , Asthmatic breathing , Wheeze , Wheezy" at bounding box center [250, 132] width 173 height 6
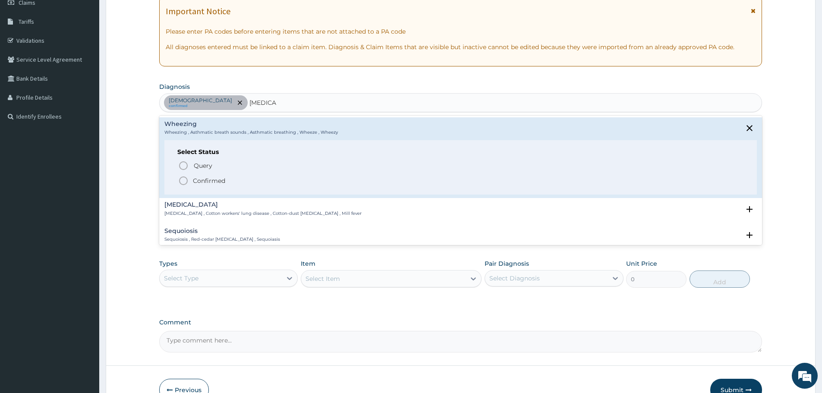
click at [182, 179] on icon "status option filled" at bounding box center [183, 181] width 10 height 10
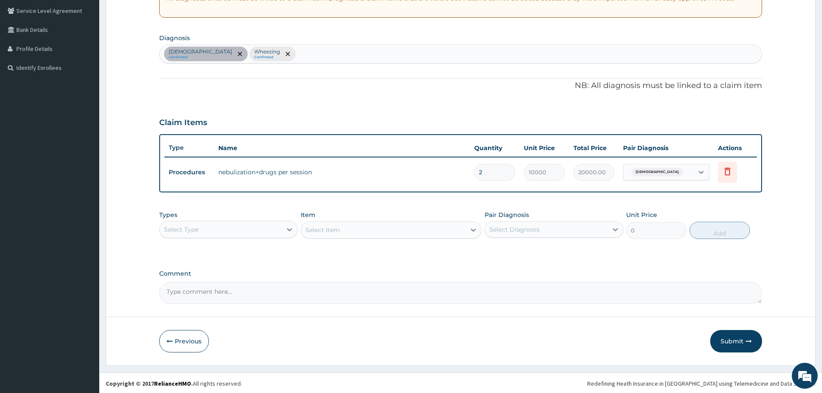
scroll to position [179, 0]
click at [250, 232] on div "Select Type" at bounding box center [221, 228] width 122 height 14
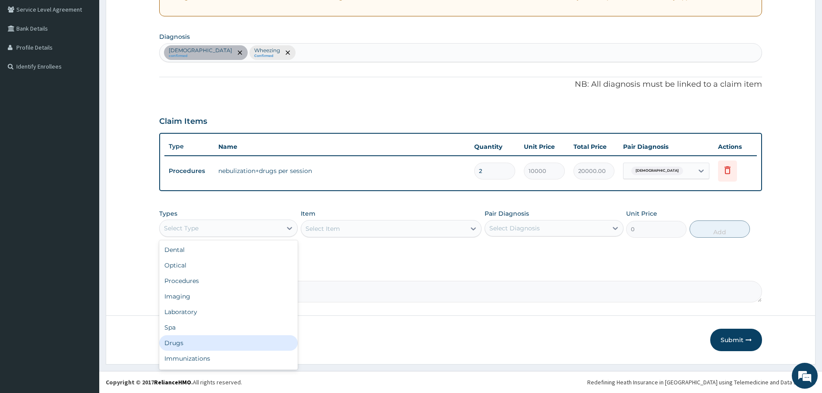
click at [185, 348] on div "Drugs" at bounding box center [228, 343] width 138 height 16
click at [370, 233] on div "Select Item" at bounding box center [391, 228] width 181 height 17
click at [352, 231] on div "Select Item" at bounding box center [391, 228] width 181 height 17
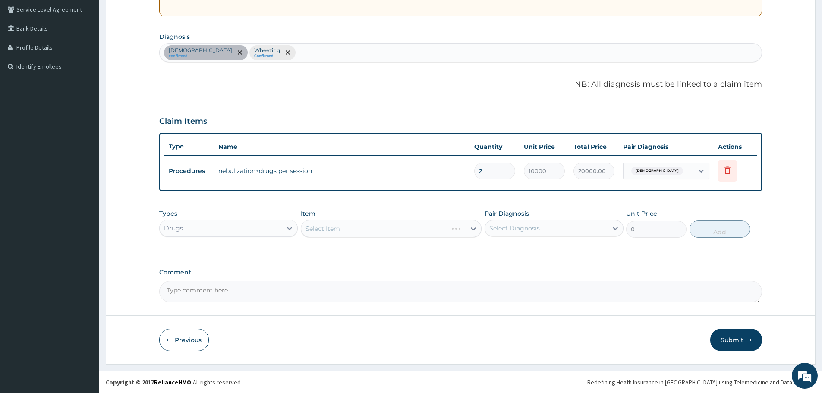
click at [352, 231] on div "Select Item" at bounding box center [391, 228] width 181 height 17
click at [343, 229] on div "Select Item" at bounding box center [391, 228] width 181 height 17
click at [358, 228] on div "Select Item" at bounding box center [391, 228] width 181 height 17
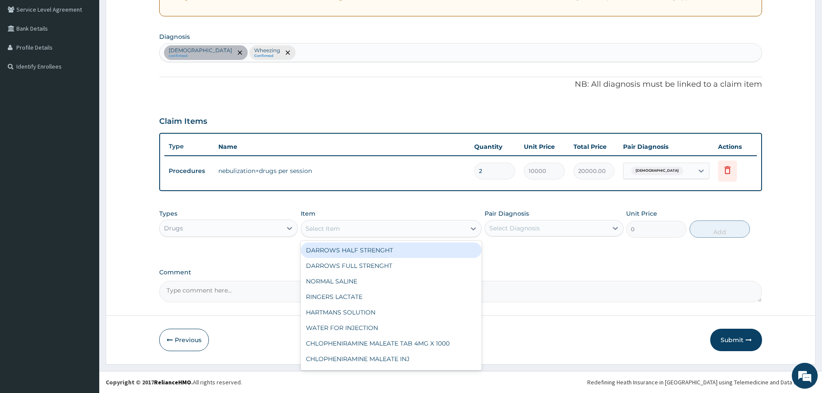
click at [331, 228] on div "Select Item" at bounding box center [322, 228] width 35 height 9
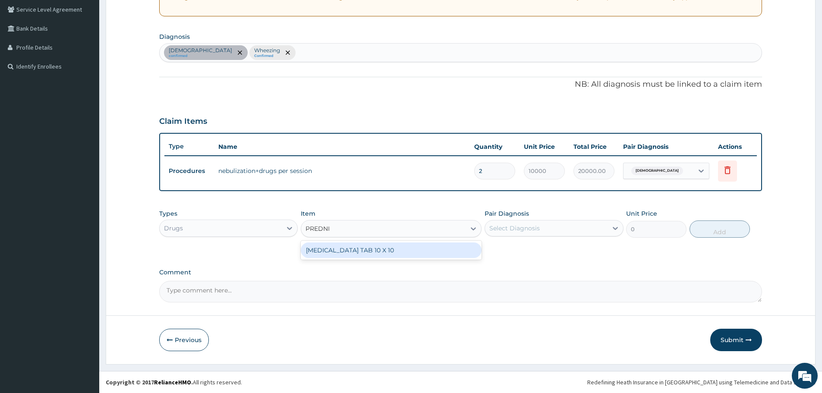
type input "PREDNIS"
click at [342, 248] on div "PREDNISOLONE TAB 10 X 10" at bounding box center [391, 250] width 181 height 16
type input "45"
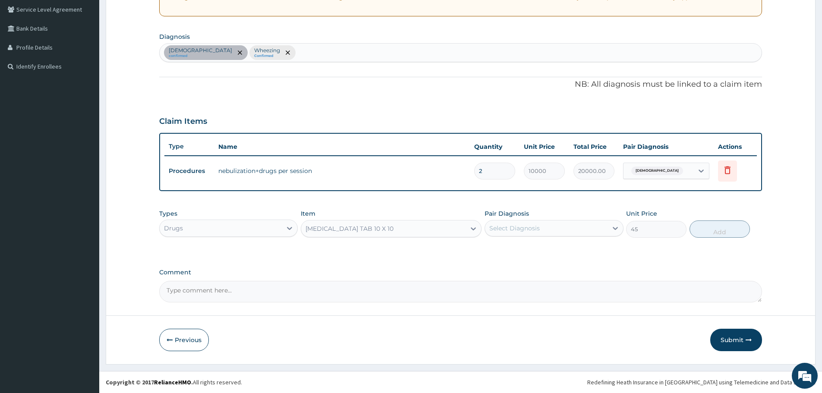
click at [528, 226] on div "Select Diagnosis" at bounding box center [514, 228] width 50 height 9
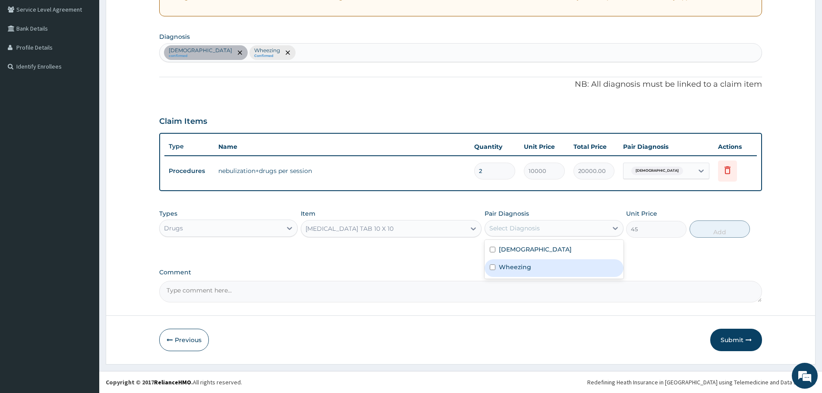
click at [506, 269] on label "Wheezing" at bounding box center [515, 267] width 32 height 9
checkbox input "true"
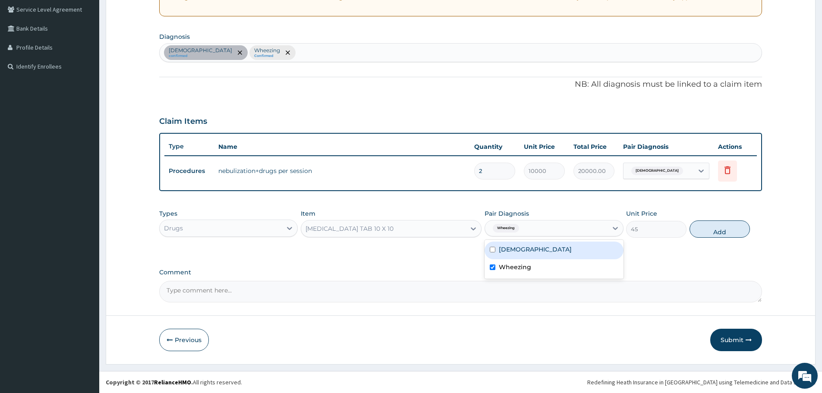
click at [500, 252] on label "Asthma" at bounding box center [535, 249] width 73 height 9
checkbox input "true"
drag, startPoint x: 716, startPoint y: 229, endPoint x: 702, endPoint y: 232, distance: 13.7
click at [715, 228] on button "Add" at bounding box center [719, 228] width 60 height 17
type input "0"
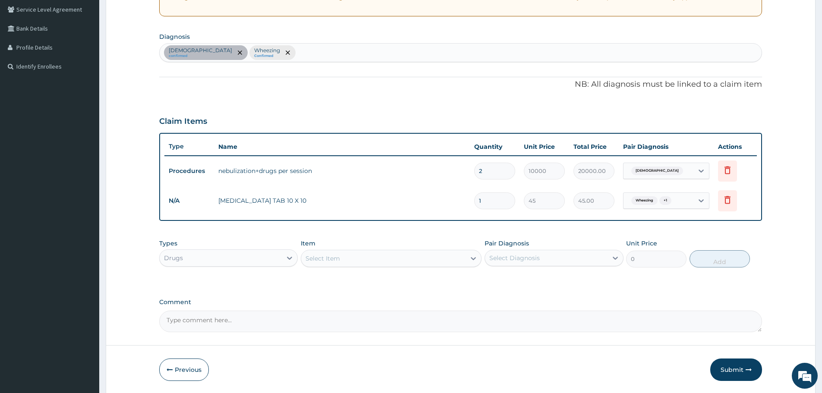
drag, startPoint x: 493, startPoint y: 198, endPoint x: 466, endPoint y: 204, distance: 27.4
click at [466, 204] on tr "N/A PREDNISOLONE TAB 10 X 10 1 45 45.00 Wheezing + 1 Delete" at bounding box center [460, 201] width 592 height 30
type input "6"
type input "270.00"
type input "6"
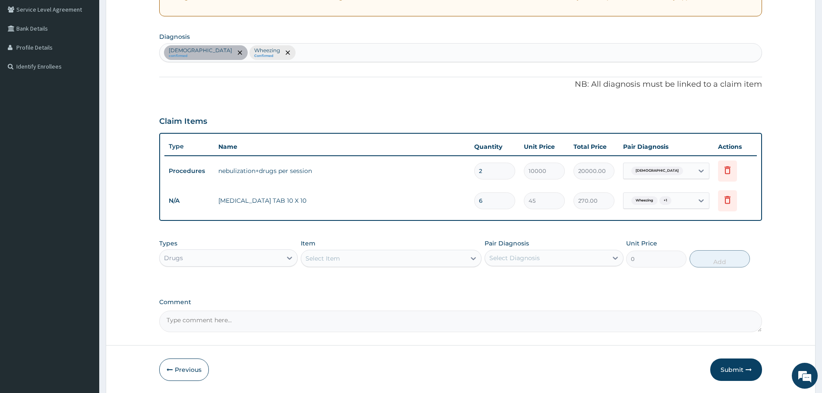
click at [265, 54] on div "Asthma confirmed Wheezing Confirmed" at bounding box center [461, 53] width 602 height 18
type input "ACUTE UPPER RES"
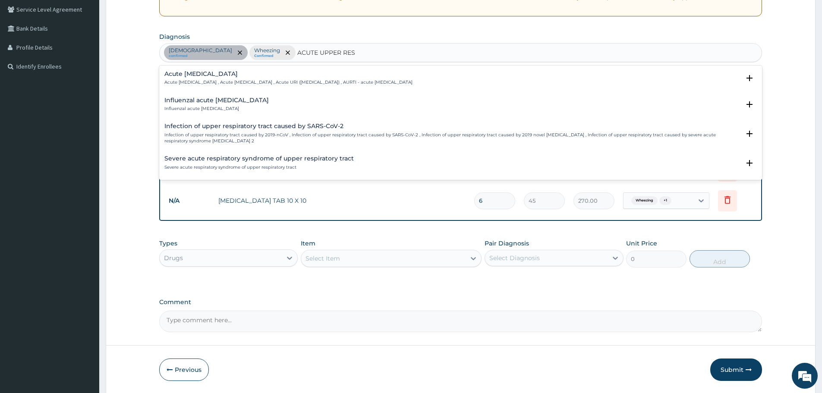
click at [204, 84] on p "Acute upper respiratory infection , Acute upper respiratory tract infection , A…" at bounding box center [288, 82] width 248 height 6
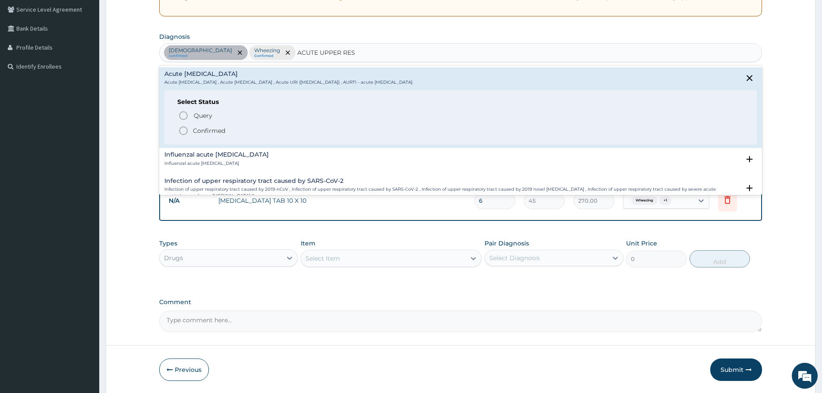
click at [184, 134] on icon "status option filled" at bounding box center [183, 131] width 10 height 10
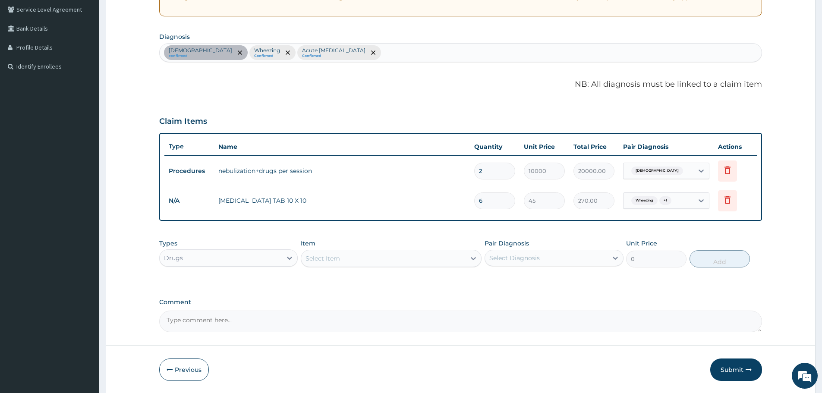
click at [334, 264] on div "Select Item" at bounding box center [383, 258] width 164 height 14
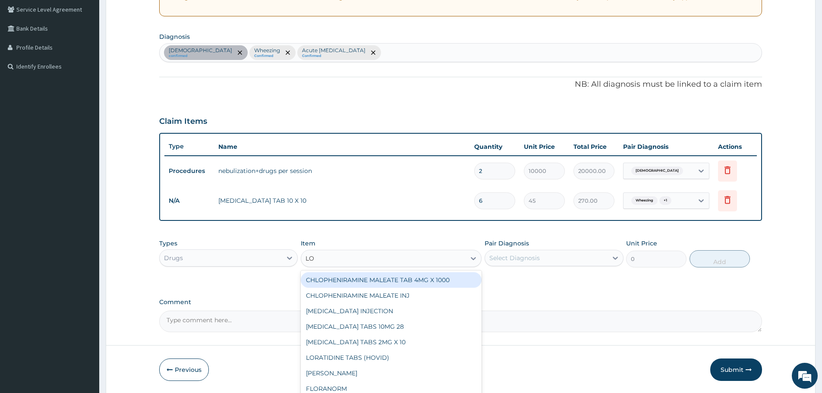
type input "LOR"
drag, startPoint x: 349, startPoint y: 285, endPoint x: 387, endPoint y: 274, distance: 38.5
click at [349, 283] on div "LORATIDINE TABS (HOVID)" at bounding box center [391, 280] width 181 height 16
type input "45"
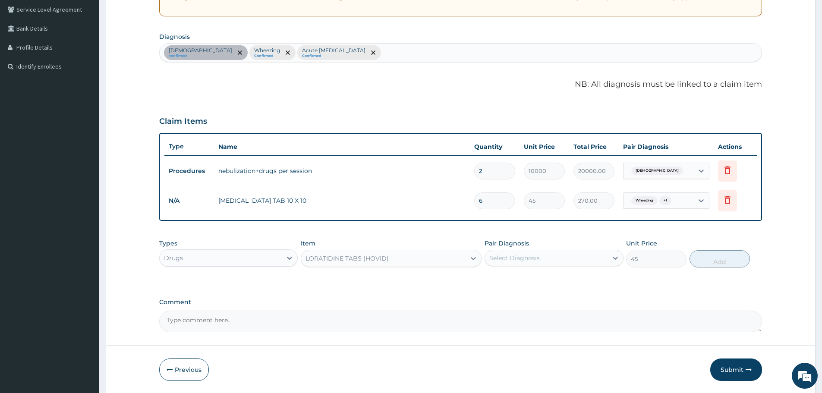
click at [501, 252] on div "Select Diagnosis" at bounding box center [546, 258] width 122 height 14
click at [497, 274] on div "Asthma" at bounding box center [553, 280] width 138 height 18
checkbox input "true"
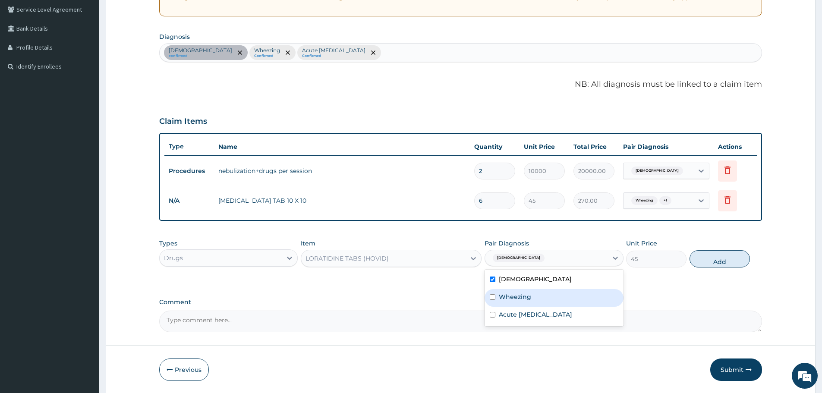
click at [515, 292] on label "Wheezing" at bounding box center [515, 296] width 32 height 9
checkbox input "true"
click at [514, 316] on label "Acute upper respiratory infection" at bounding box center [535, 314] width 73 height 9
checkbox input "true"
click at [706, 260] on button "Add" at bounding box center [719, 258] width 60 height 17
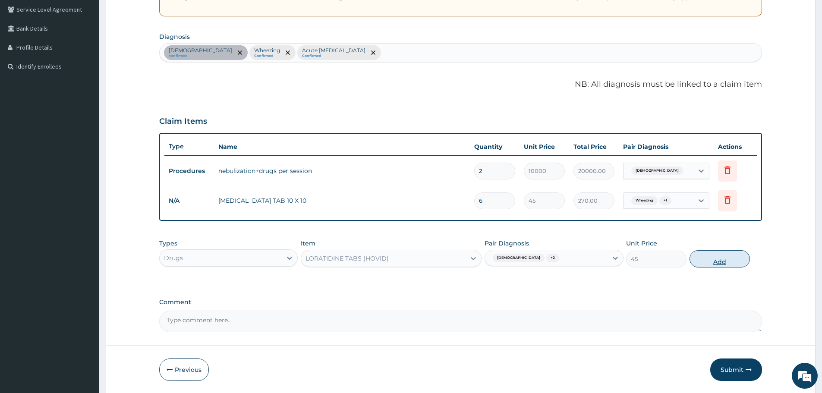
type input "0"
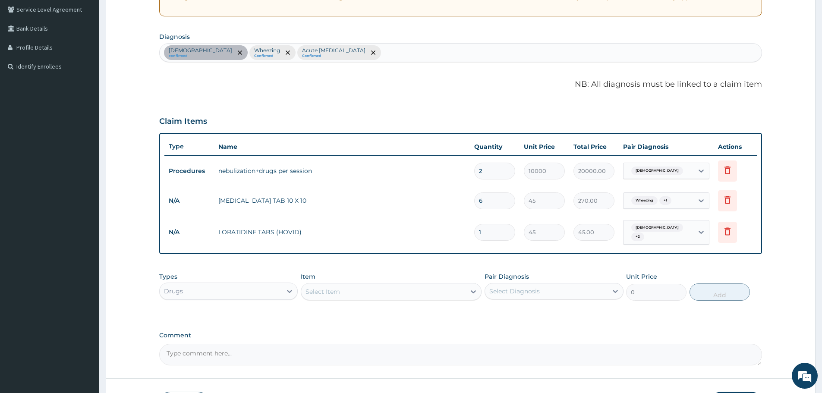
drag, startPoint x: 493, startPoint y: 231, endPoint x: 461, endPoint y: 230, distance: 31.9
click at [461, 230] on tr "N/A LORATIDINE TABS (HOVID) 1 45 45.00 Asthma + 2 Delete" at bounding box center [460, 233] width 592 height 34
type input "5"
type input "225.00"
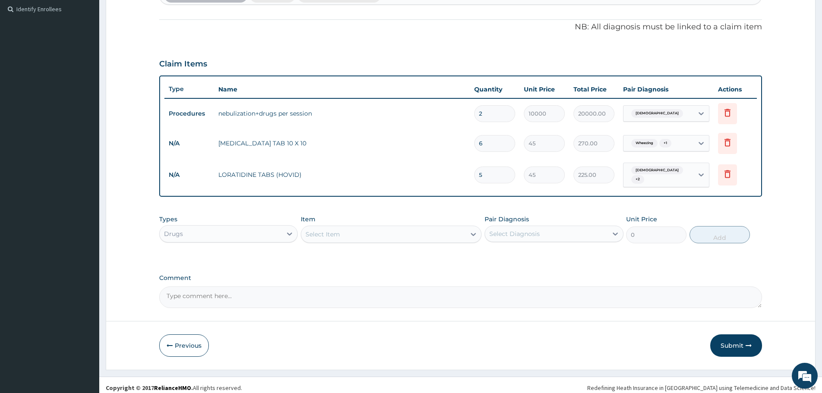
scroll to position [239, 0]
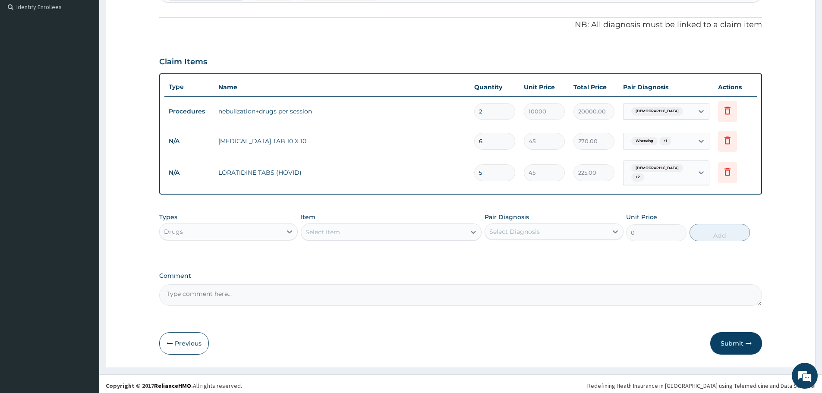
type input "5"
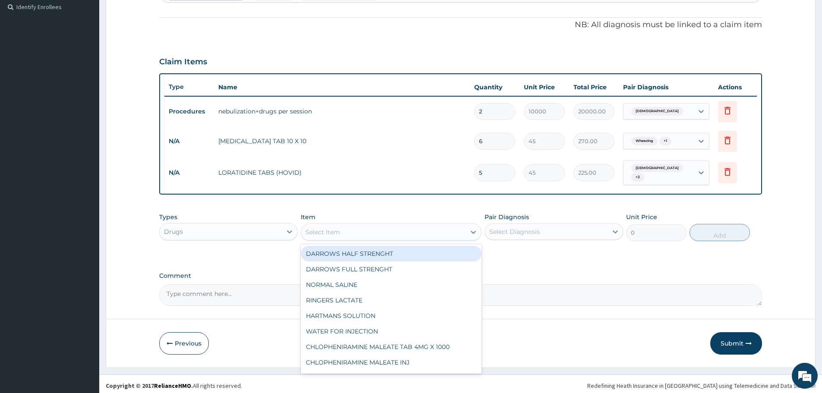
click at [341, 229] on div "Select Item" at bounding box center [383, 232] width 164 height 14
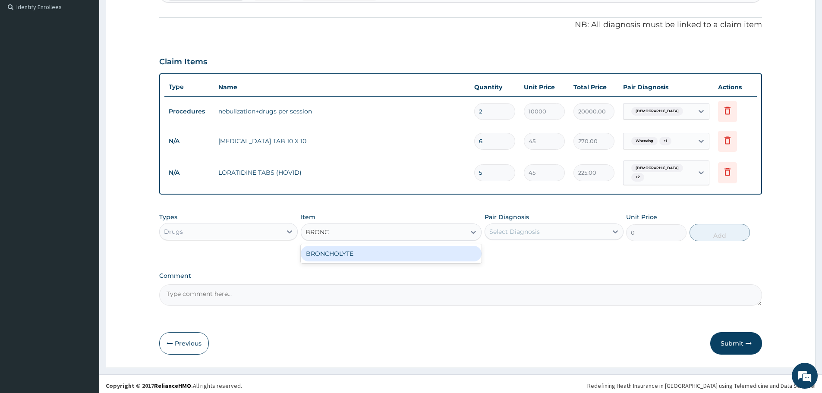
type input "BRONCH"
click at [337, 254] on div "BRONCHOLYTE" at bounding box center [391, 254] width 181 height 16
type input "1050"
click at [520, 231] on div "Select Diagnosis" at bounding box center [514, 231] width 50 height 9
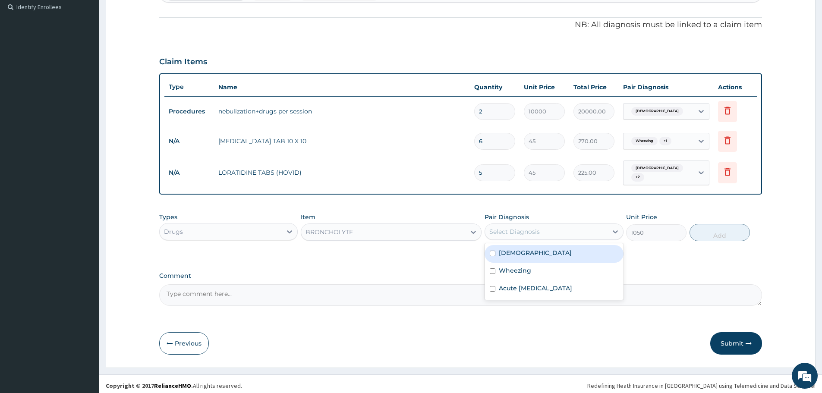
click at [529, 256] on div "Asthma" at bounding box center [553, 254] width 138 height 18
checkbox input "true"
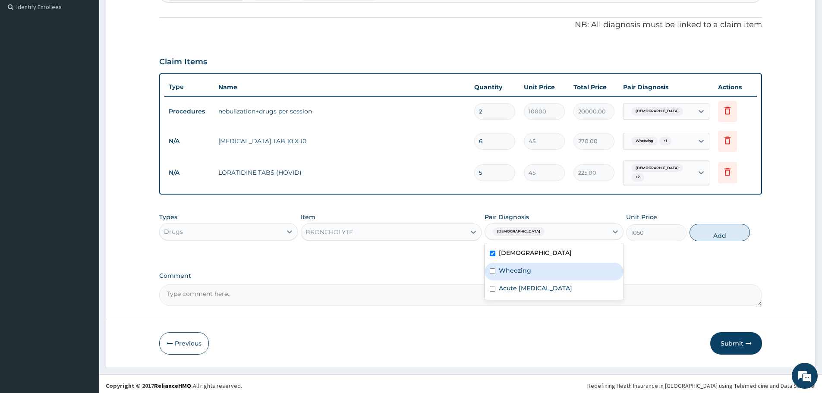
click at [532, 265] on div "Wheezing" at bounding box center [553, 272] width 138 height 18
checkbox input "true"
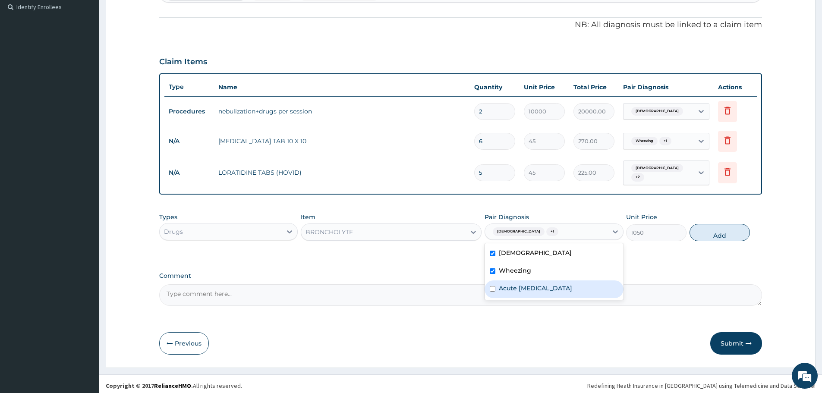
click at [537, 286] on label "Acute upper respiratory infection" at bounding box center [535, 288] width 73 height 9
checkbox input "true"
click at [732, 228] on button "Add" at bounding box center [719, 232] width 60 height 17
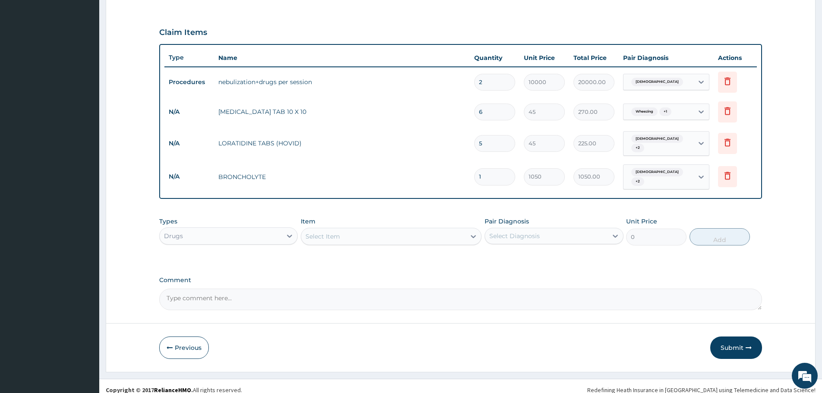
scroll to position [269, 0]
click at [275, 229] on div "Drugs" at bounding box center [221, 236] width 122 height 14
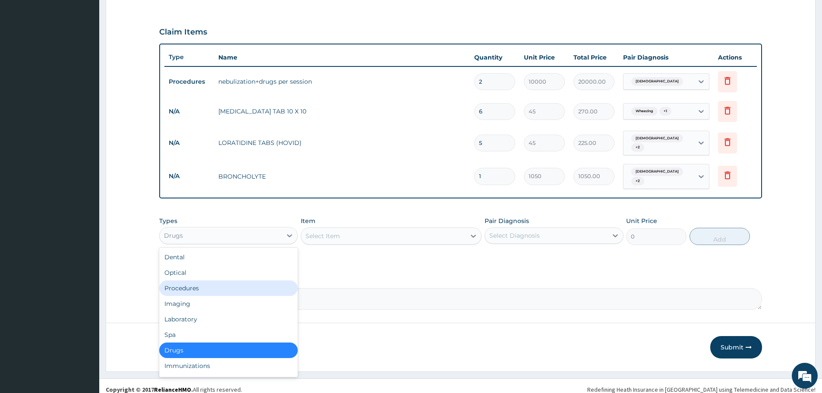
click at [209, 283] on div "Procedures" at bounding box center [228, 288] width 138 height 16
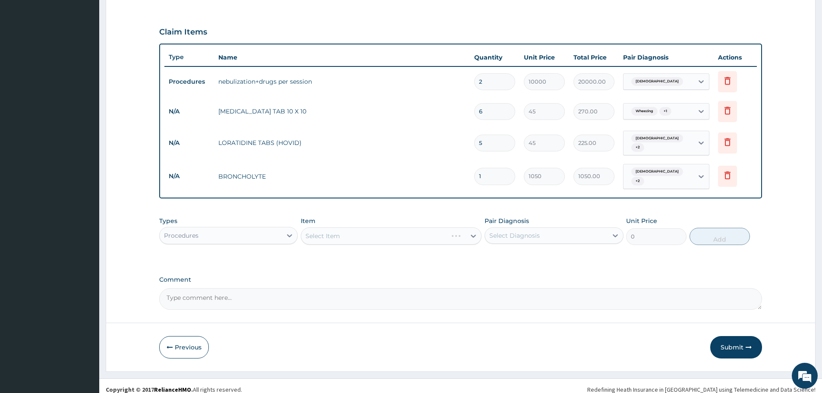
click at [329, 228] on div "Select Item" at bounding box center [391, 235] width 181 height 17
click at [365, 229] on div "Select Item" at bounding box center [383, 236] width 164 height 14
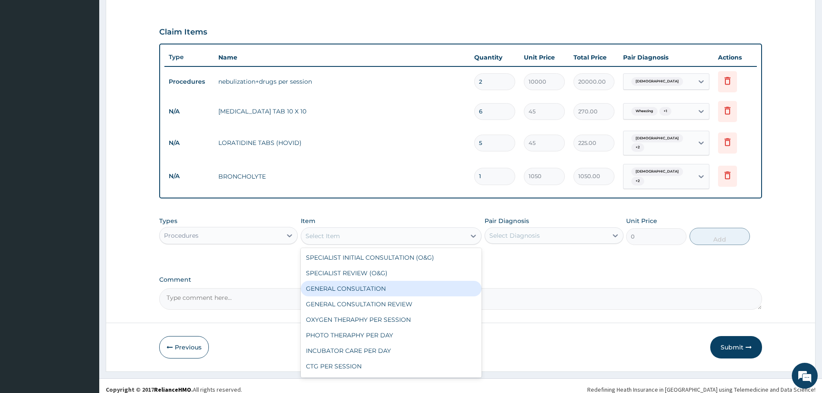
click at [352, 283] on div "GENERAL CONSULTATION" at bounding box center [391, 289] width 181 height 16
type input "3000"
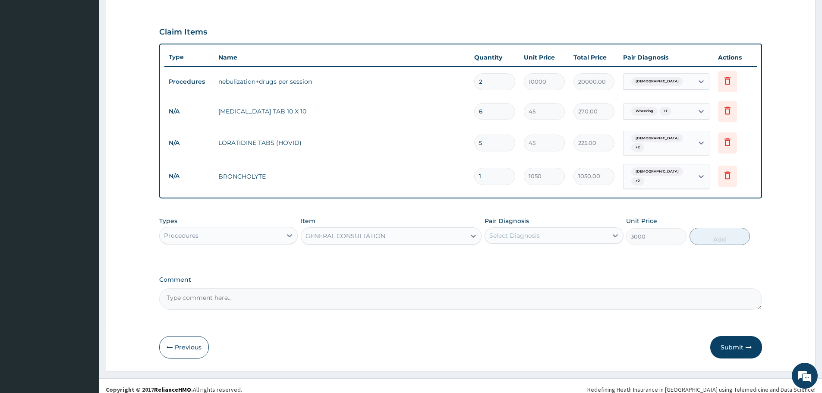
click at [516, 231] on div "Select Diagnosis" at bounding box center [514, 235] width 50 height 9
click at [512, 252] on label "Asthma" at bounding box center [535, 256] width 73 height 9
checkbox input "true"
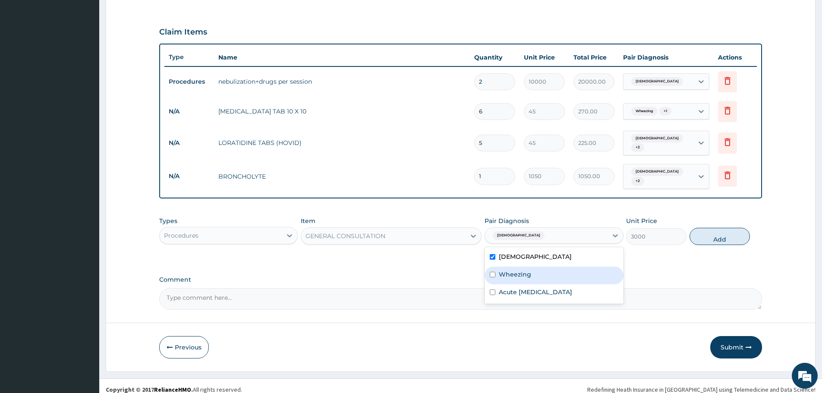
drag, startPoint x: 511, startPoint y: 267, endPoint x: 512, endPoint y: 278, distance: 11.3
click at [511, 270] on label "Wheezing" at bounding box center [515, 274] width 32 height 9
checkbox input "true"
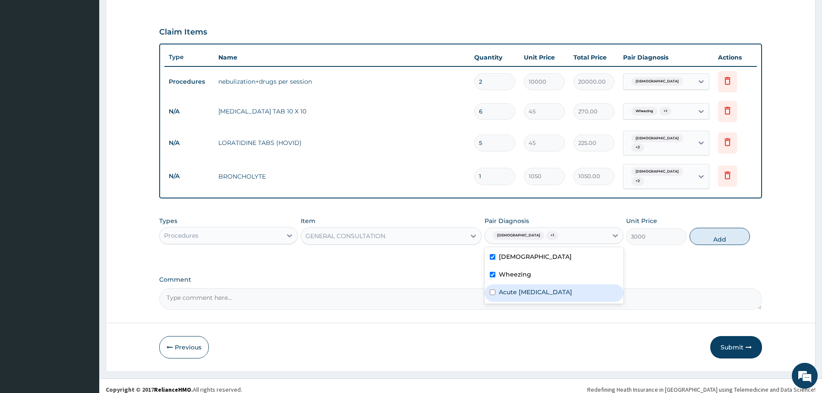
click at [513, 288] on label "Acute upper respiratory infection" at bounding box center [535, 292] width 73 height 9
checkbox input "true"
click at [714, 232] on button "Add" at bounding box center [719, 236] width 60 height 17
type input "0"
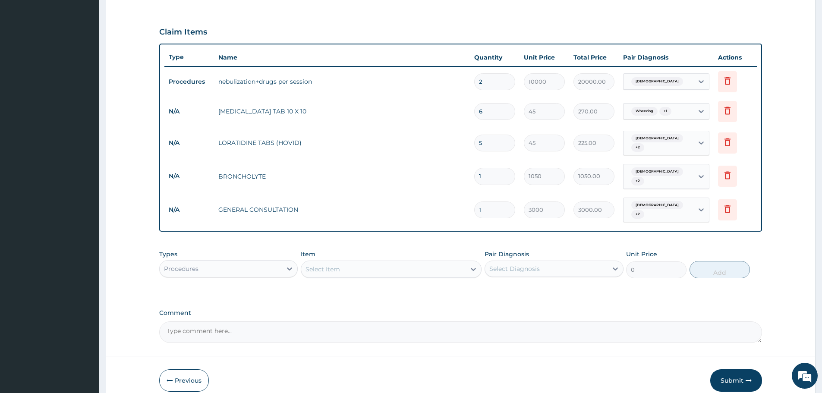
click at [249, 262] on div "Procedures" at bounding box center [221, 269] width 122 height 14
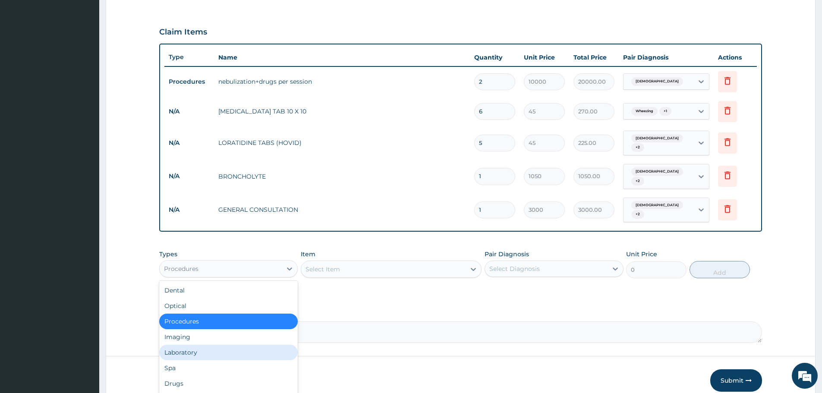
click at [204, 346] on div "Laboratory" at bounding box center [228, 353] width 138 height 16
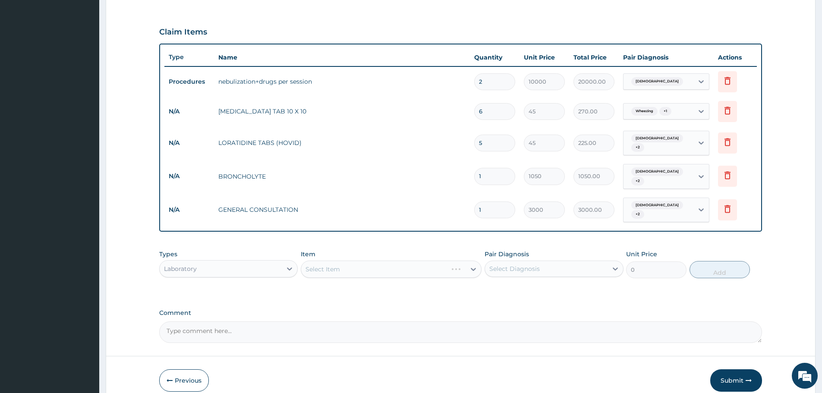
click at [364, 261] on div "Select Item" at bounding box center [391, 269] width 181 height 17
click at [383, 261] on div "Select Item" at bounding box center [391, 269] width 181 height 17
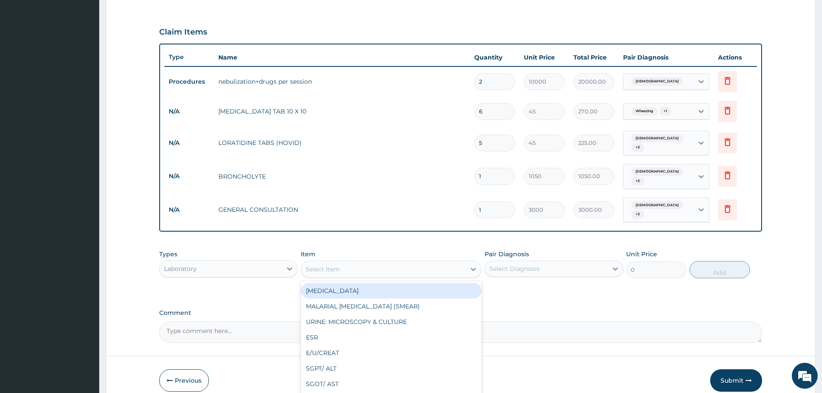
click at [398, 262] on div "Select Item" at bounding box center [383, 269] width 164 height 14
type input "FBC"
click at [366, 289] on div "PA Code / Prescription Code PA/EF47B3 Encounter Date 10-08-2025 Important Notic…" at bounding box center [460, 78] width 603 height 529
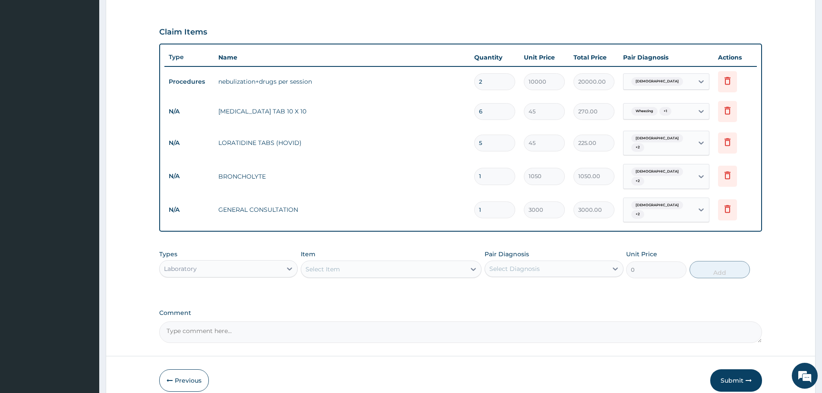
click at [503, 250] on div "Pair Diagnosis Select Diagnosis" at bounding box center [553, 264] width 138 height 28
click at [513, 264] on div "Select Diagnosis" at bounding box center [514, 268] width 50 height 9
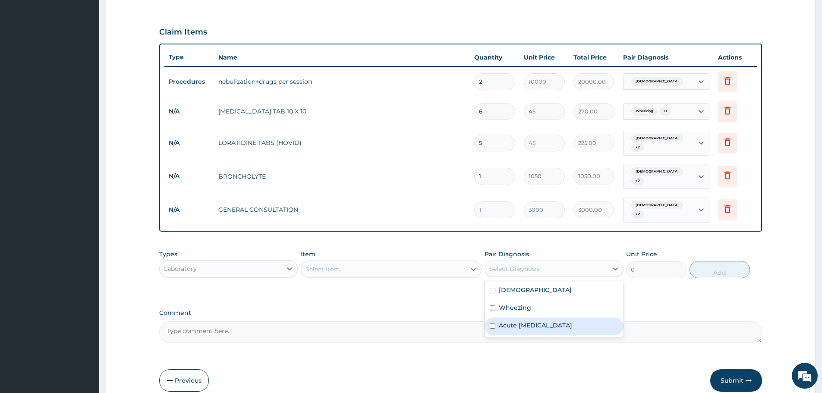
click at [380, 262] on div "Select Item" at bounding box center [383, 269] width 164 height 14
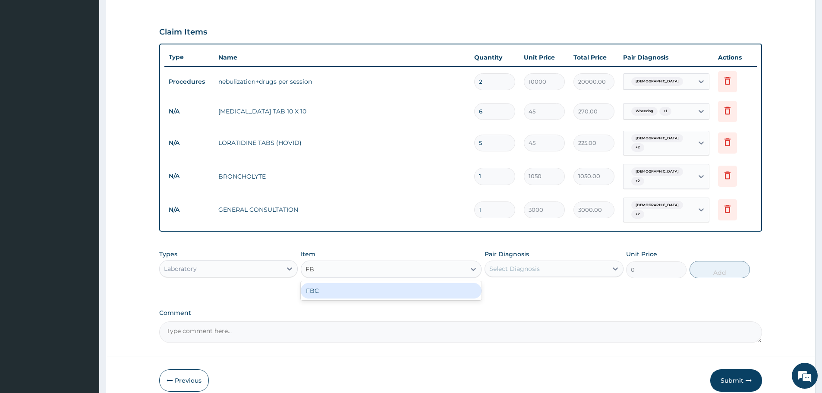
type input "FBC"
click at [342, 286] on div "FBC" at bounding box center [391, 291] width 181 height 16
type input "5940"
click at [508, 264] on div "Select Diagnosis" at bounding box center [514, 268] width 50 height 9
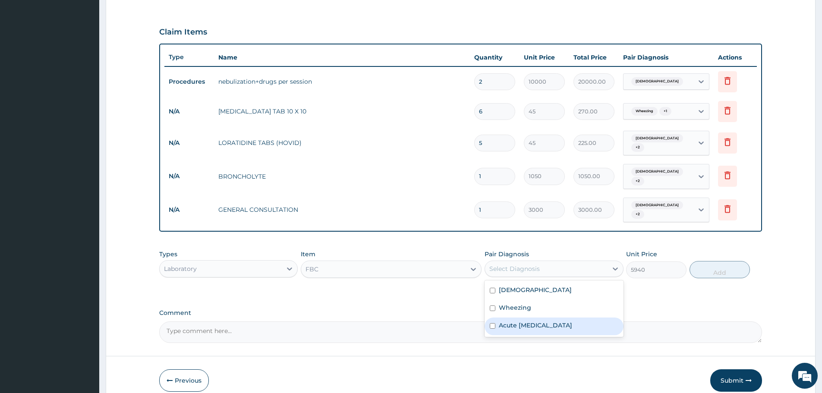
click at [511, 321] on label "Acute upper respiratory infection" at bounding box center [535, 325] width 73 height 9
checkbox input "true"
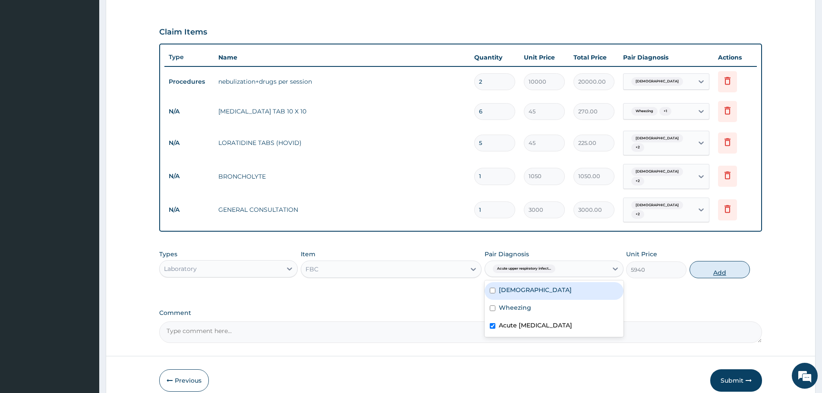
click at [708, 261] on button "Add" at bounding box center [719, 269] width 60 height 17
type input "0"
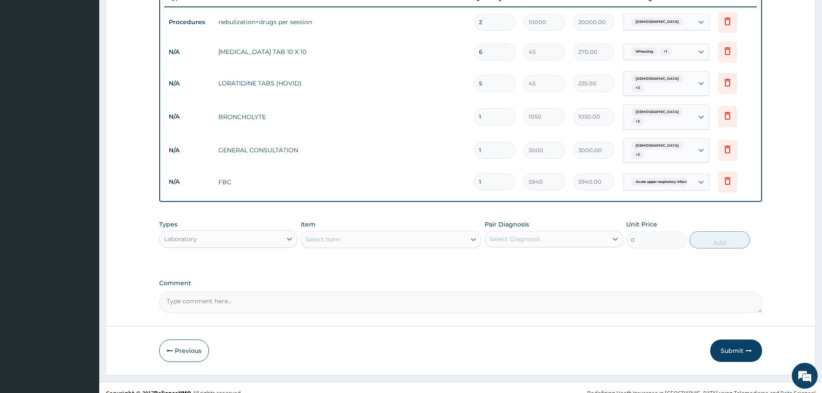
click at [733, 339] on button "Submit" at bounding box center [736, 350] width 52 height 22
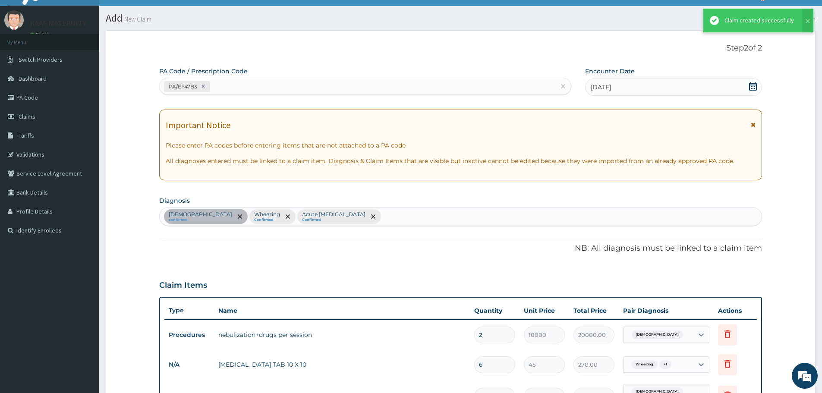
scroll to position [328, 0]
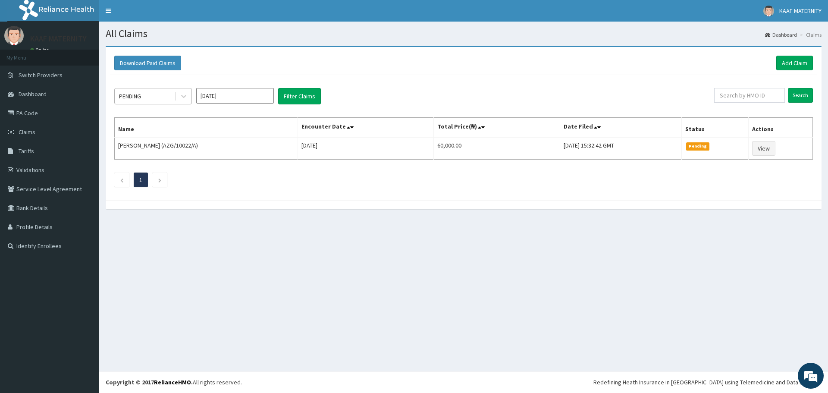
click at [159, 97] on div "PENDING" at bounding box center [145, 96] width 60 height 14
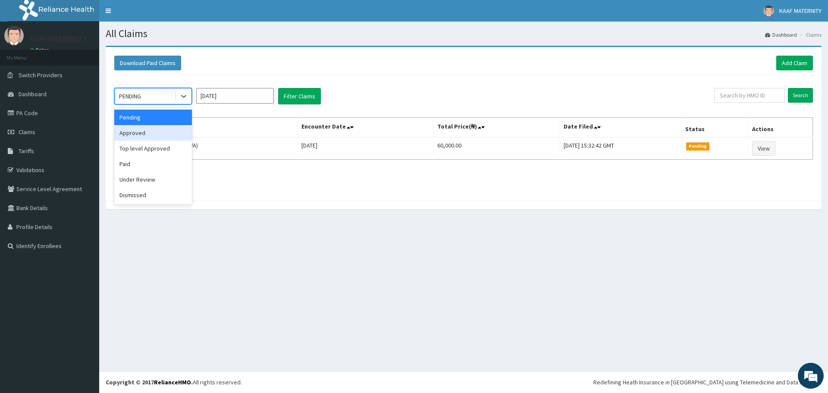
click at [148, 132] on div "Approved" at bounding box center [153, 133] width 78 height 16
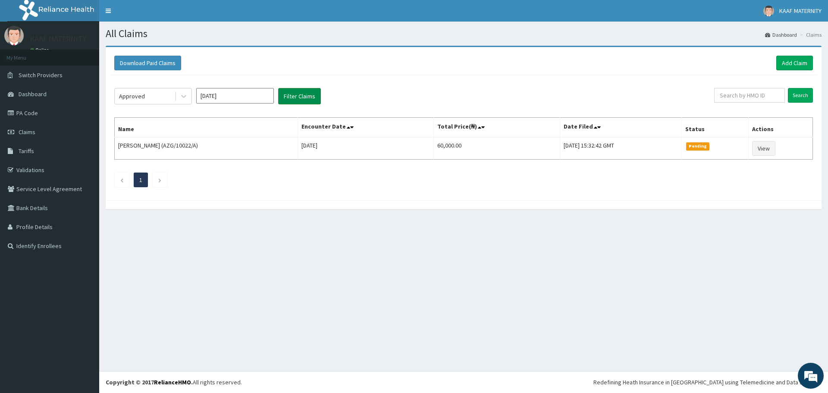
click at [300, 100] on button "Filter Claims" at bounding box center [299, 96] width 43 height 16
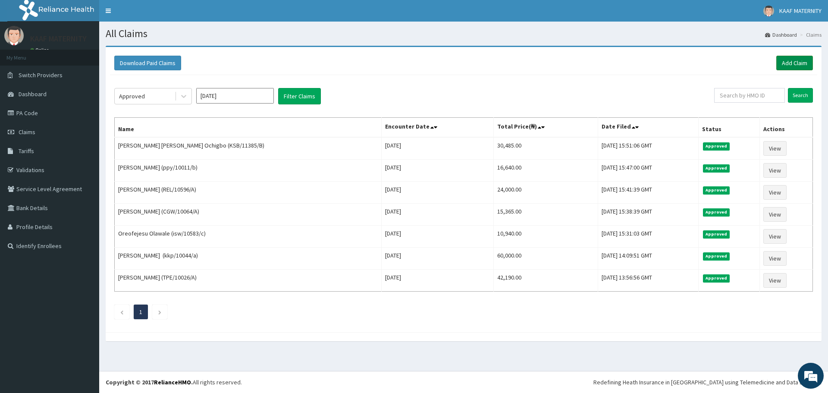
click at [794, 64] on link "Add Claim" at bounding box center [794, 63] width 37 height 15
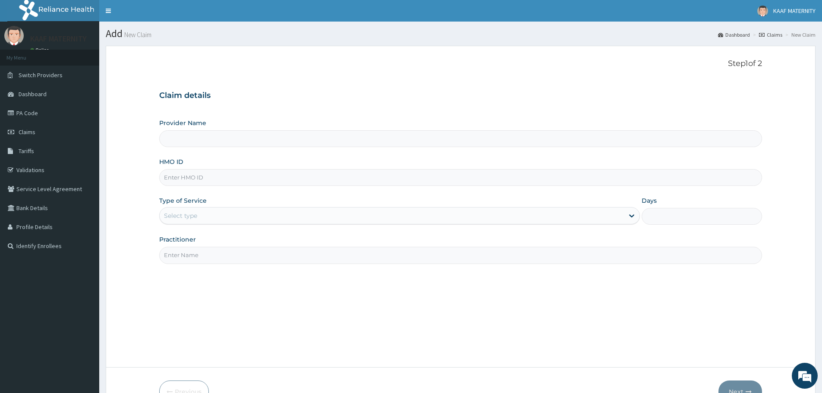
type input "[GEOGRAPHIC_DATA] And [GEOGRAPHIC_DATA]"
click at [198, 179] on input "HMO ID" at bounding box center [460, 177] width 603 height 17
paste input "KSB/11368/B"
type input "KSB/11368/B"
click at [197, 221] on div "Select type" at bounding box center [392, 216] width 464 height 14
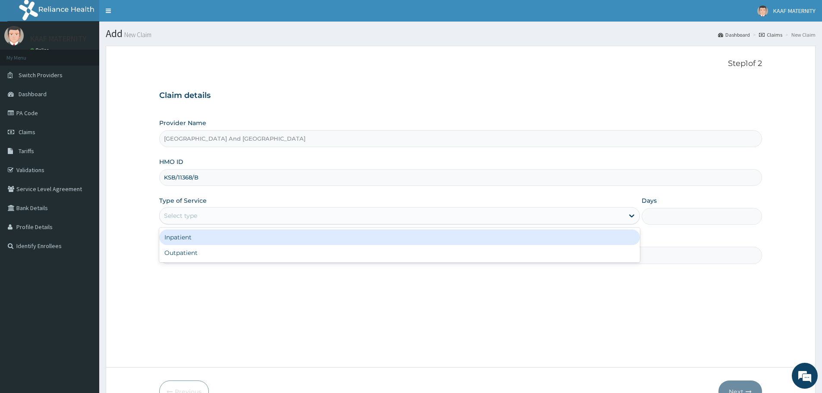
click at [188, 238] on div "Inpatient" at bounding box center [399, 237] width 481 height 16
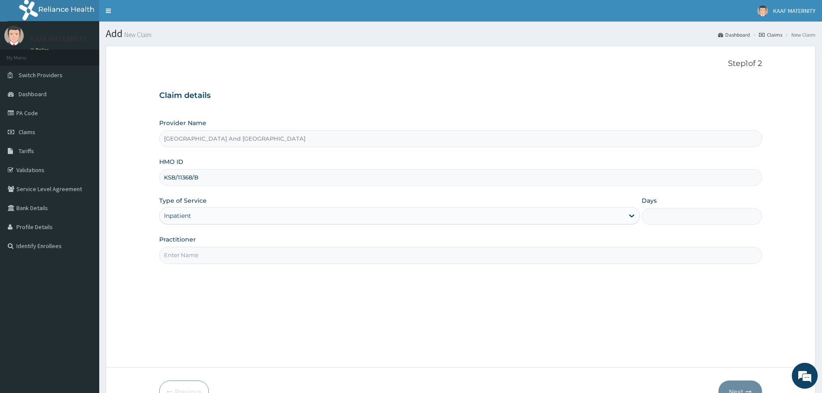
click at [226, 255] on input "Practitioner" at bounding box center [460, 255] width 603 height 17
type input "DR [PERSON_NAME]"
click at [674, 218] on input "Days" at bounding box center [701, 216] width 120 height 17
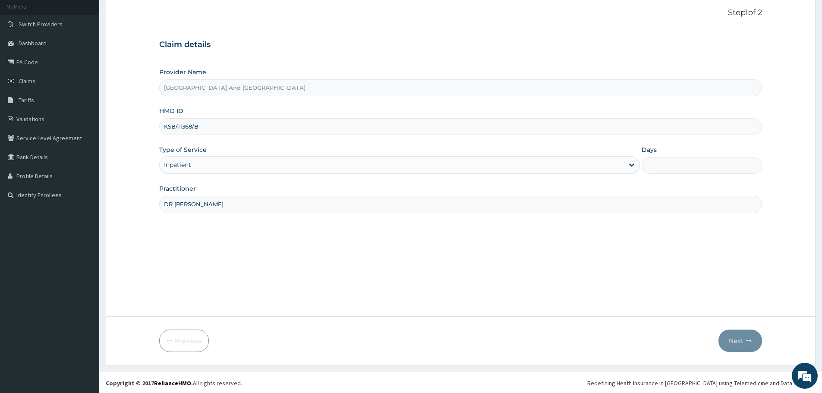
scroll to position [52, 0]
click at [660, 162] on input "Days" at bounding box center [701, 164] width 120 height 17
type input "3"
click at [734, 337] on button "Next" at bounding box center [740, 340] width 44 height 22
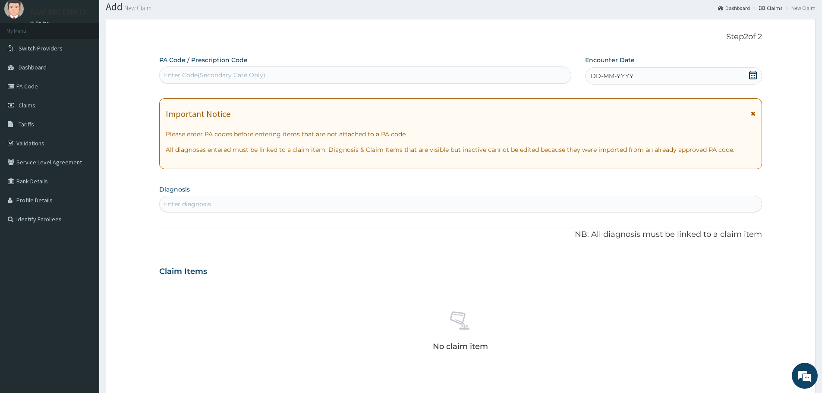
scroll to position [0, 0]
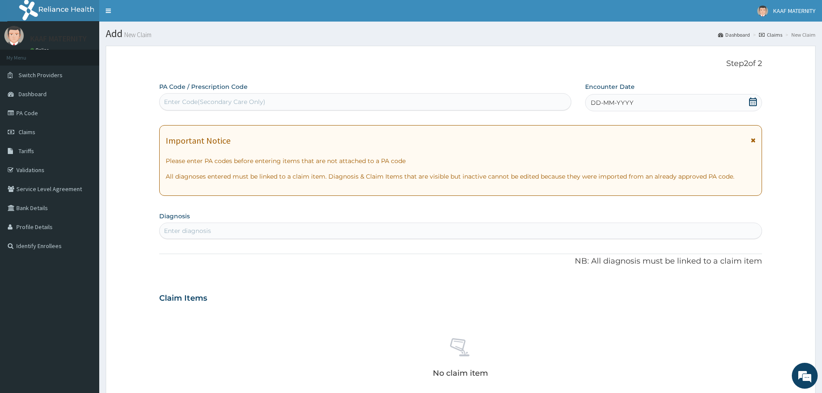
click at [202, 103] on div "Enter Code(Secondary Care Only)" at bounding box center [214, 101] width 101 height 9
paste input "PA/C72722"
type input "PA/C72722"
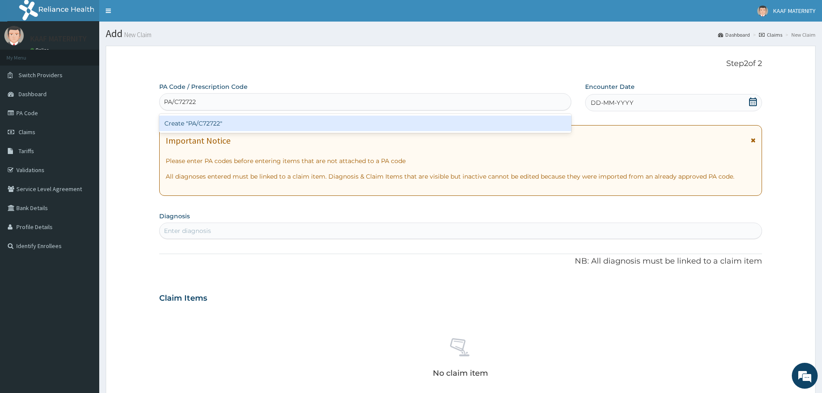
click at [202, 125] on div "Create "PA/C72722"" at bounding box center [365, 124] width 412 height 16
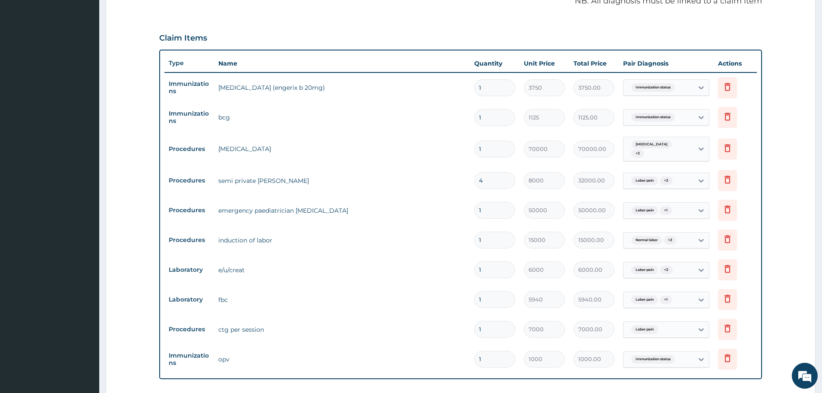
scroll to position [249, 0]
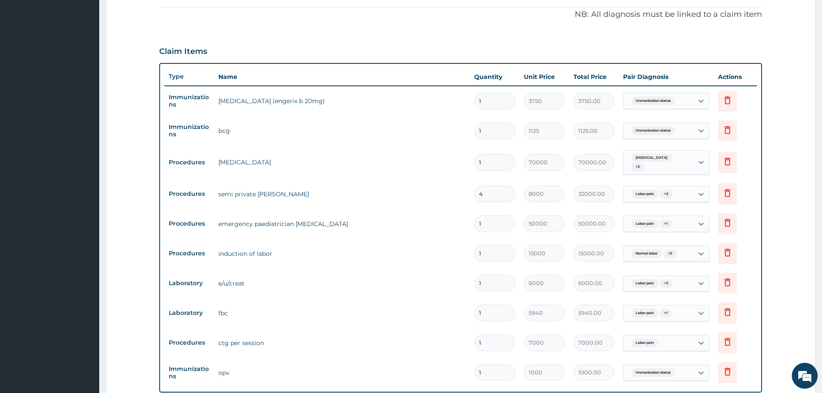
drag, startPoint x: 485, startPoint y: 190, endPoint x: 477, endPoint y: 190, distance: 8.2
click at [477, 190] on input "4" at bounding box center [494, 193] width 41 height 17
type input "3"
type input "24000.00"
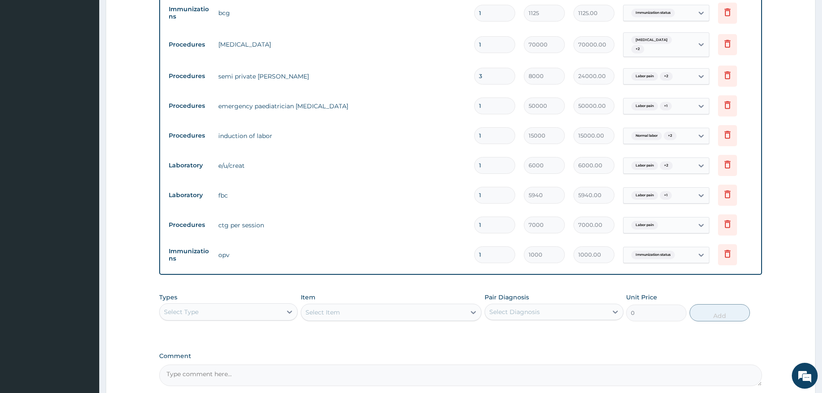
scroll to position [379, 0]
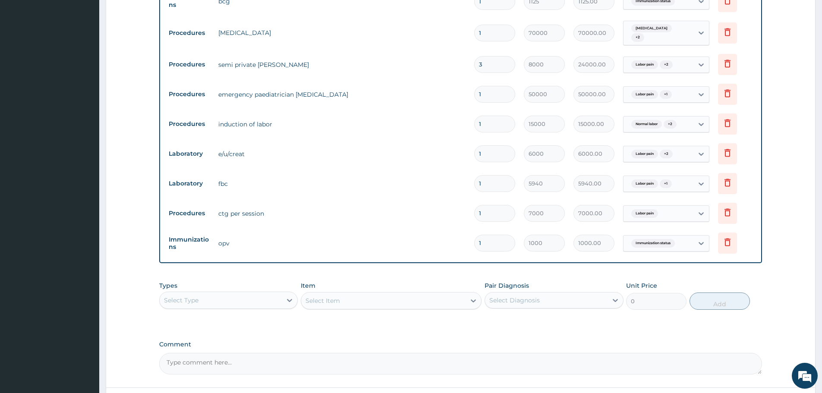
type input "3"
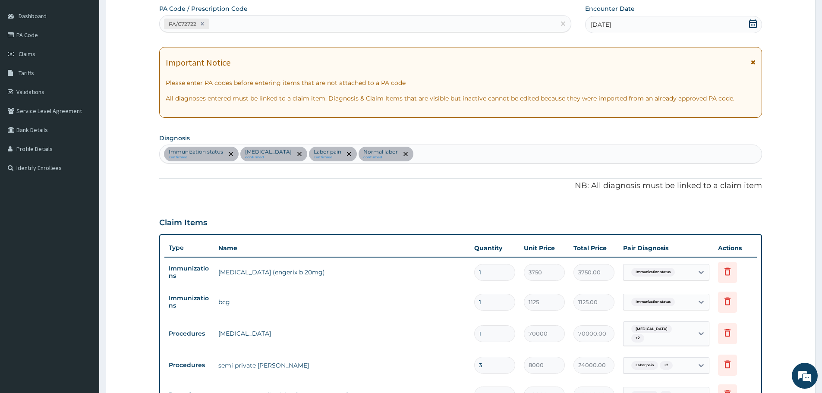
scroll to position [77, 0]
click at [250, 26] on div "PA/C72722" at bounding box center [358, 25] width 396 height 14
paste input "PA/A98482"
type input "PA/A98482"
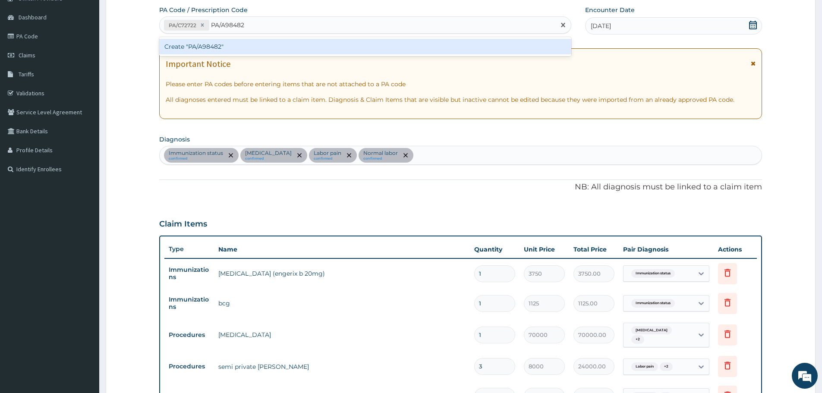
click at [210, 49] on div "Create "PA/A98482"" at bounding box center [365, 47] width 412 height 16
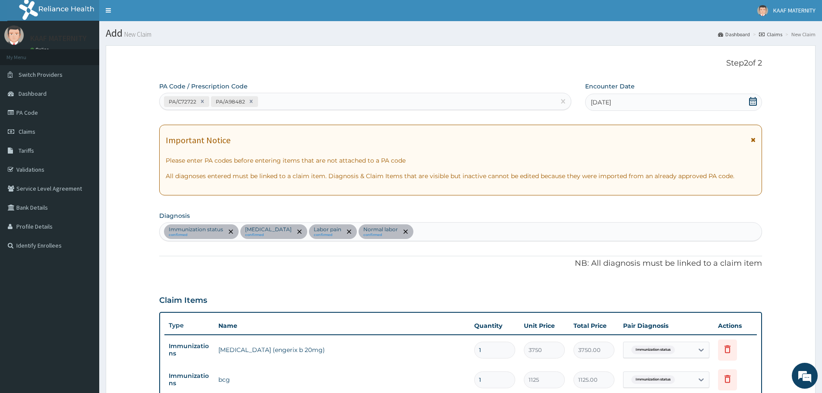
scroll to position [0, 0]
click at [276, 100] on div "PA/C72722 PA/A98482" at bounding box center [358, 102] width 396 height 14
paste input "PA/1446B1"
type input "PA/1446B1"
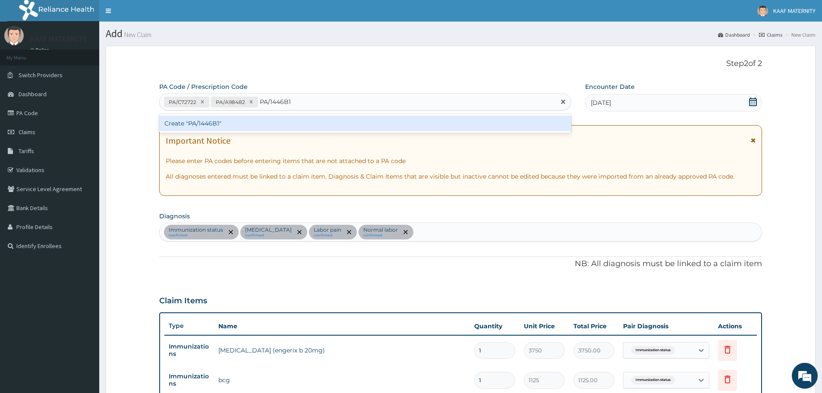
click at [214, 129] on div "Create "PA/1446B1"" at bounding box center [365, 124] width 412 height 16
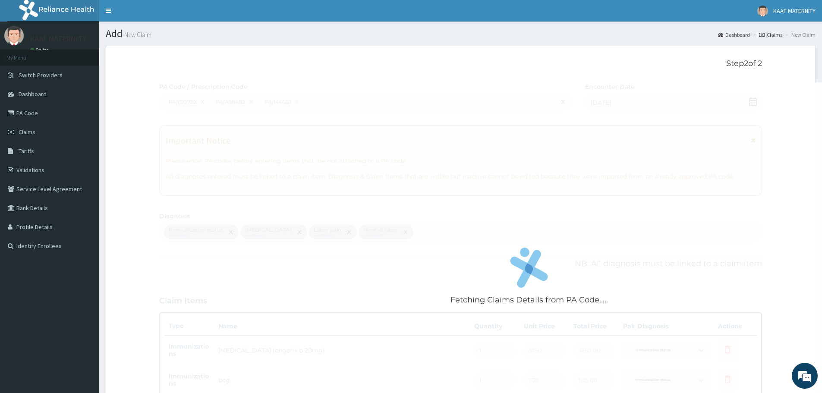
scroll to position [541, 0]
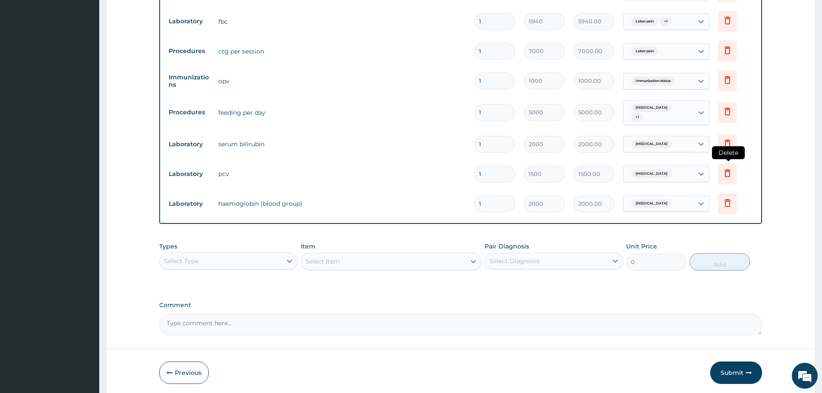
click at [725, 170] on icon at bounding box center [727, 173] width 10 height 10
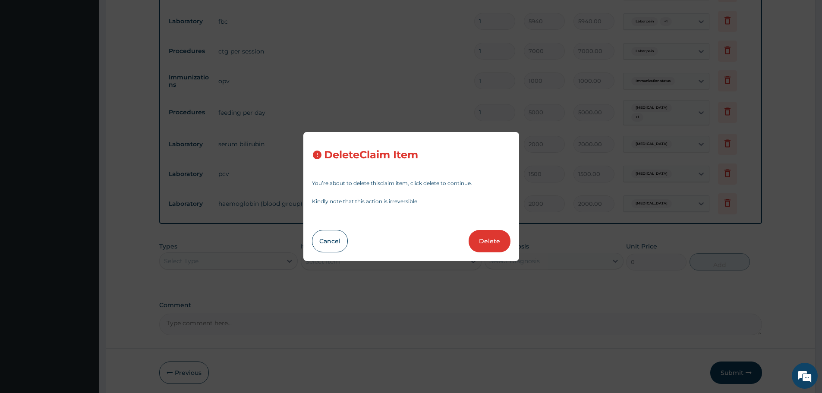
click at [481, 234] on button "Delete" at bounding box center [489, 241] width 42 height 22
type input "2000"
type input "2000.00"
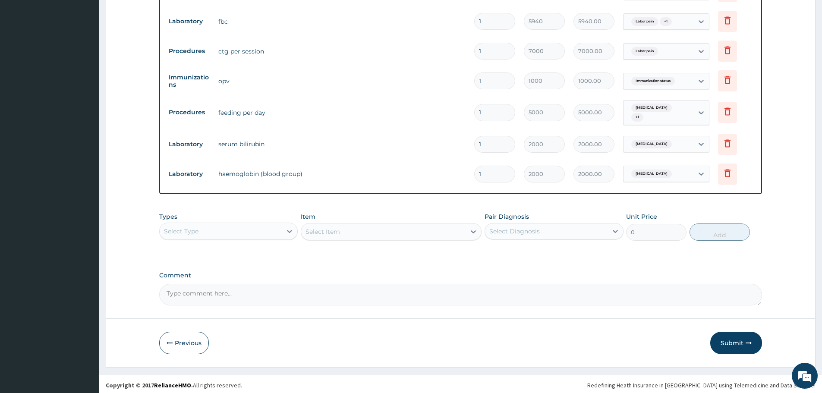
scroll to position [537, 0]
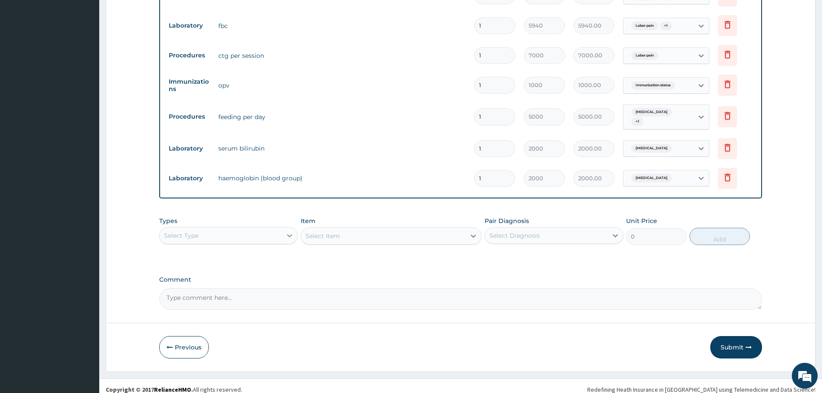
click at [283, 228] on div at bounding box center [290, 236] width 16 height 16
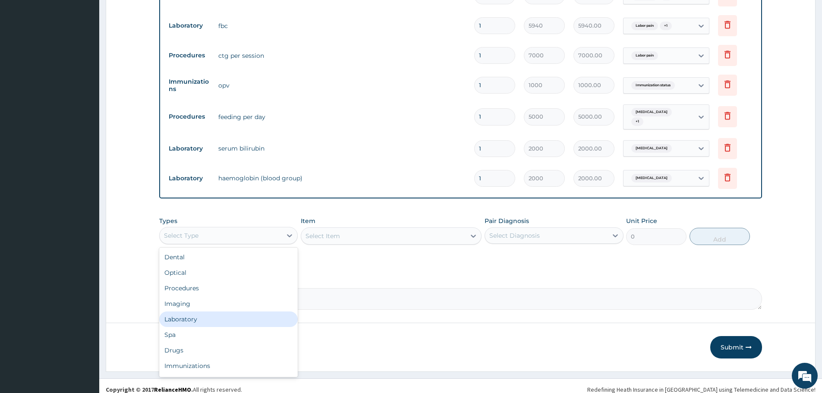
click at [201, 312] on div "Laboratory" at bounding box center [228, 319] width 138 height 16
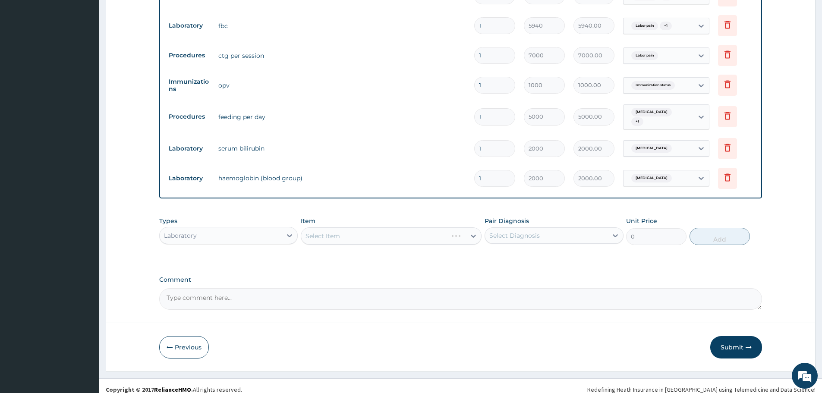
click at [375, 233] on div "Select Item" at bounding box center [391, 235] width 181 height 17
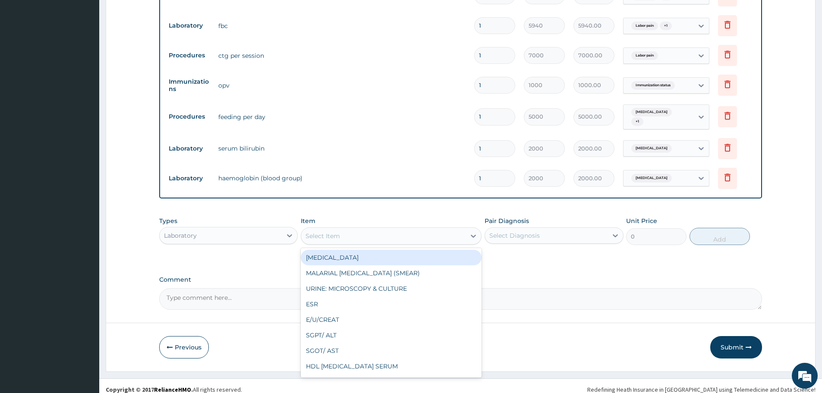
click at [404, 229] on div "Select Item" at bounding box center [383, 236] width 164 height 14
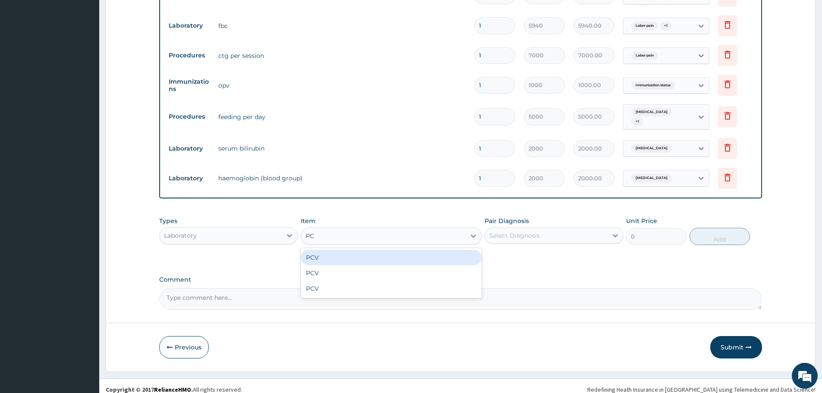
type input "PCV"
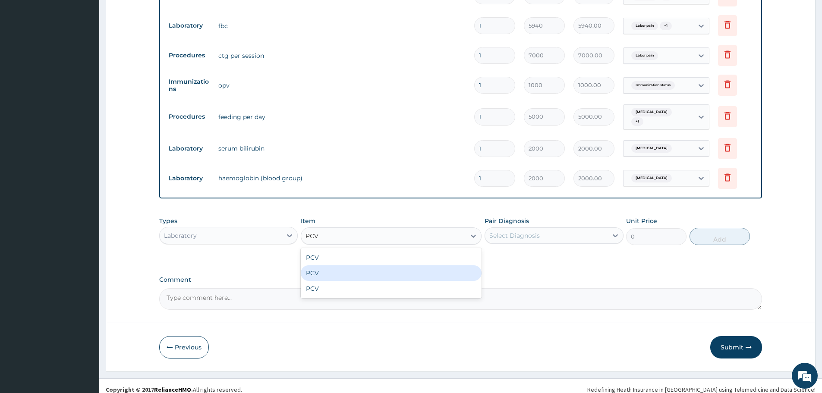
click at [341, 268] on div "PCV" at bounding box center [391, 273] width 181 height 16
type input "2800"
click at [512, 231] on div "Select Diagnosis" at bounding box center [514, 235] width 50 height 9
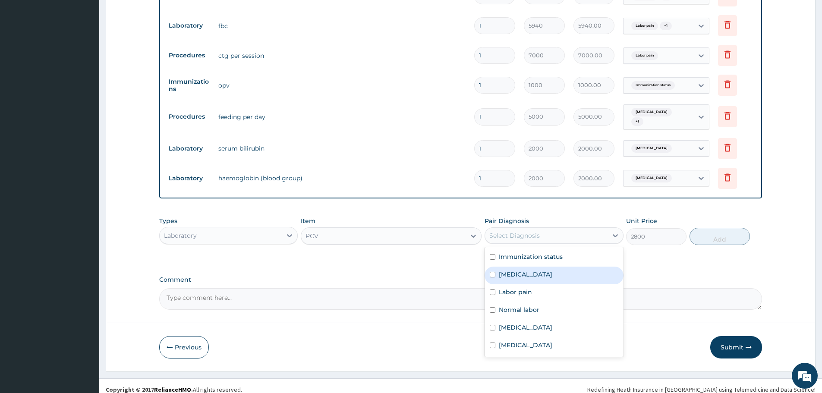
click at [514, 271] on label "[MEDICAL_DATA]" at bounding box center [525, 274] width 53 height 9
checkbox input "true"
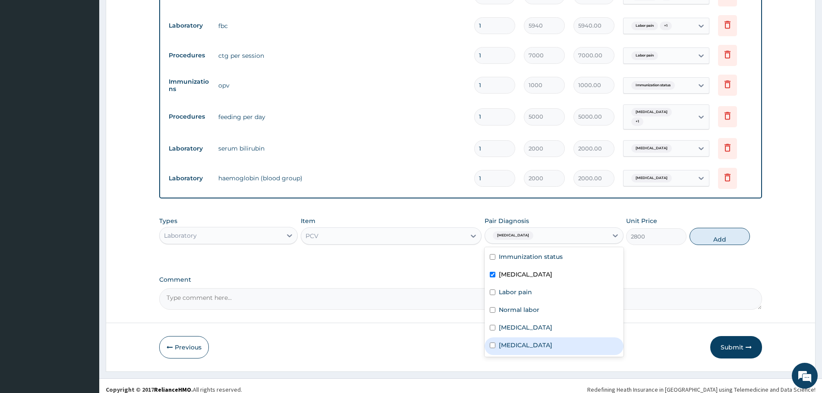
click at [509, 341] on label "[MEDICAL_DATA]" at bounding box center [525, 345] width 53 height 9
checkbox input "true"
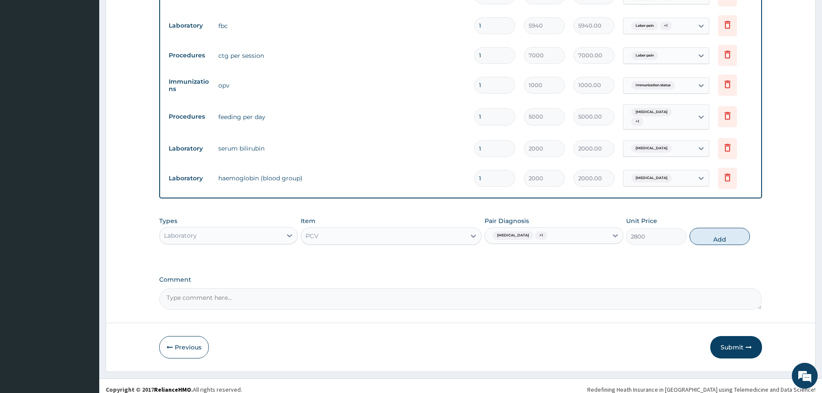
click at [709, 233] on button "Add" at bounding box center [719, 236] width 60 height 17
type input "0"
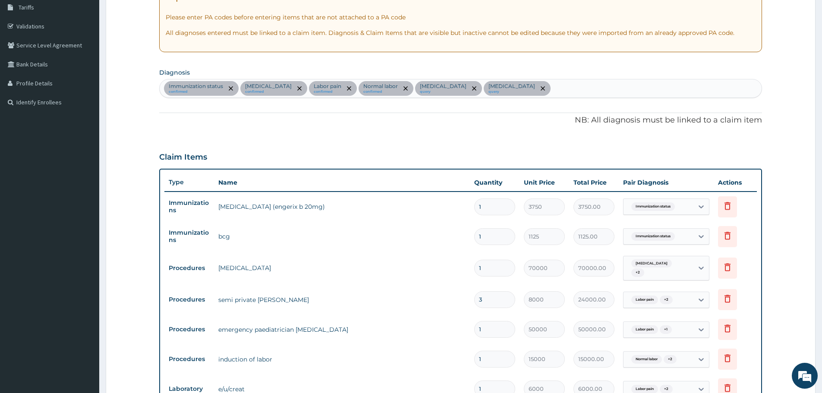
scroll to position [105, 0]
